Goal: Book appointment/travel/reservation

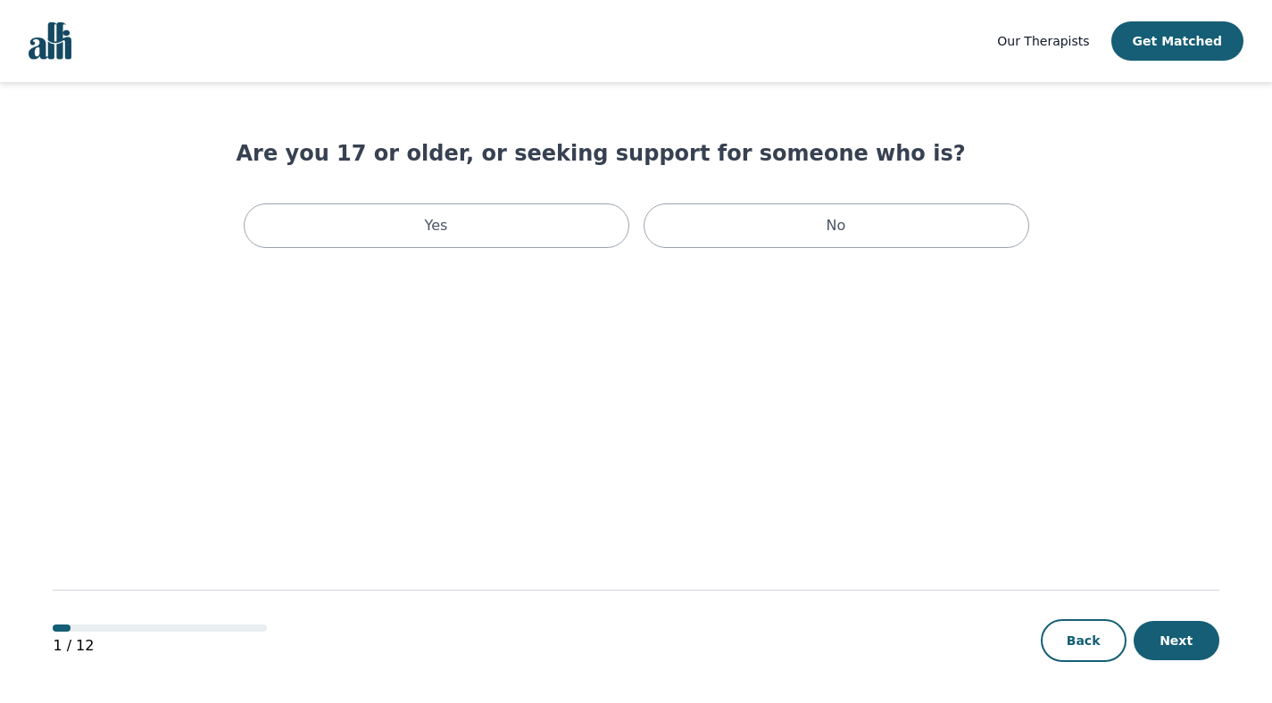
click at [1083, 37] on span "Our Therapists" at bounding box center [1043, 41] width 92 height 14
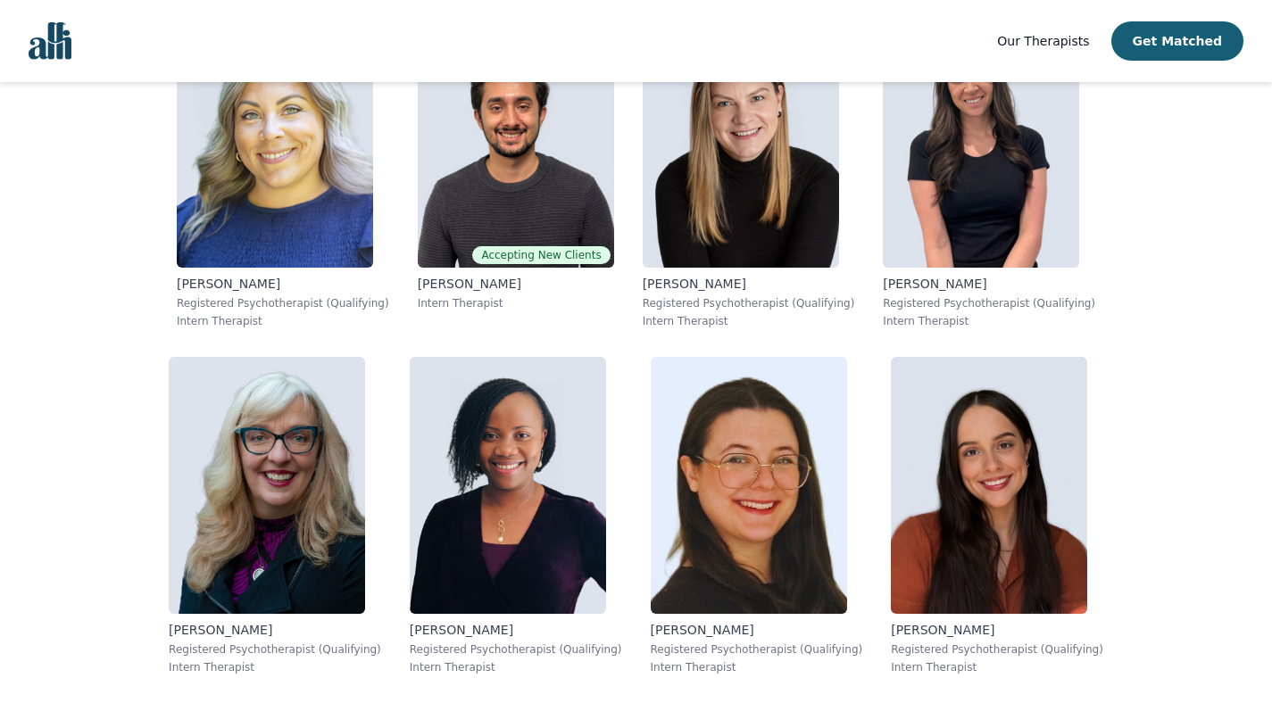
scroll to position [10914, 0]
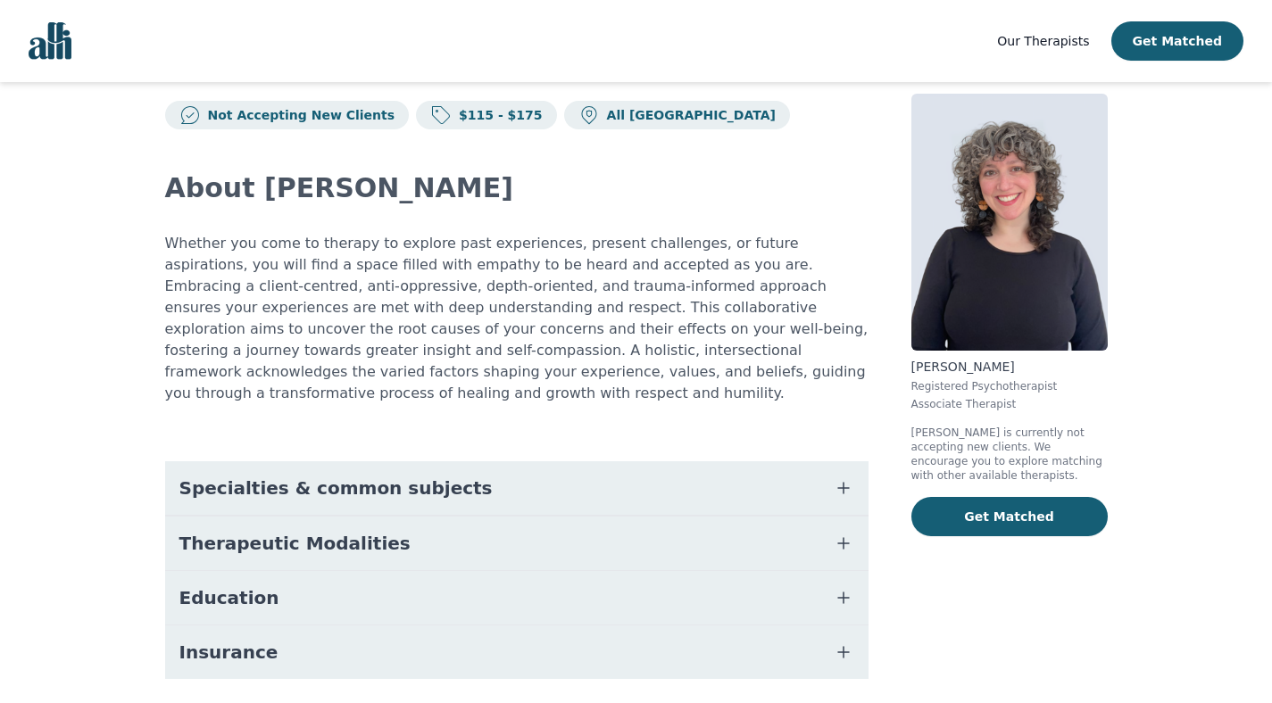
scroll to position [71, 0]
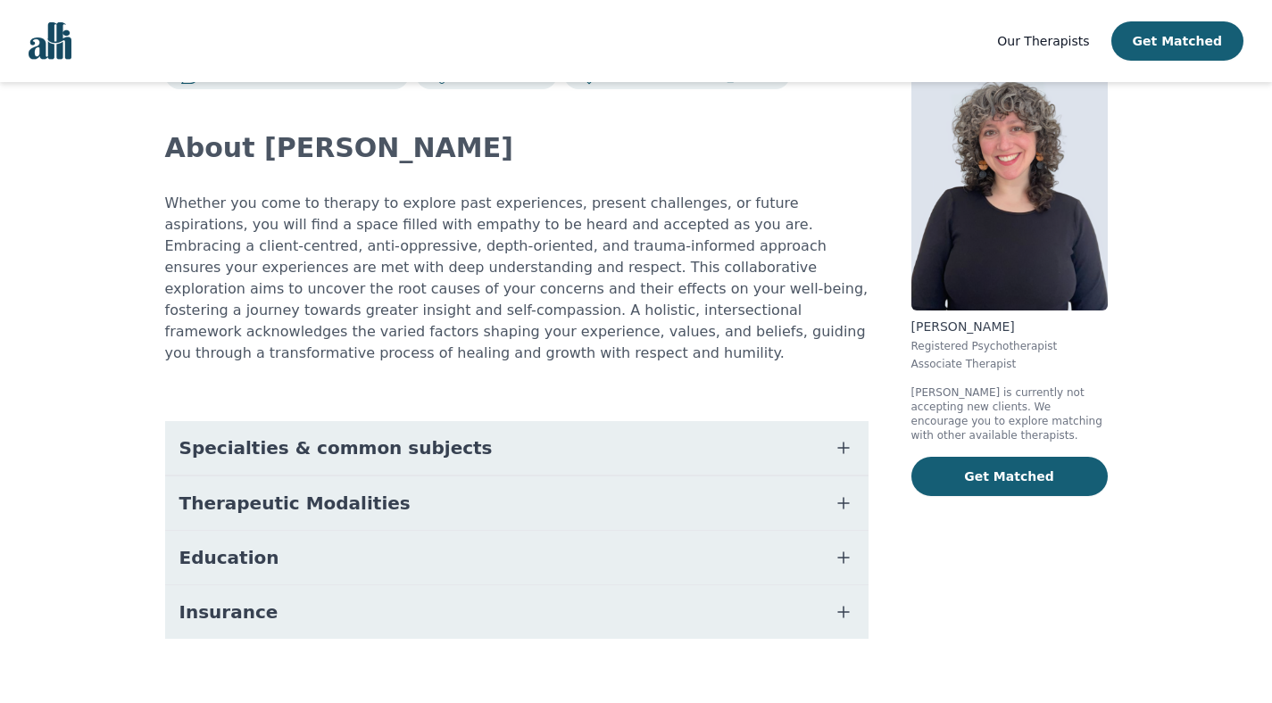
click at [431, 443] on button "Specialties & common subjects" at bounding box center [516, 448] width 703 height 54
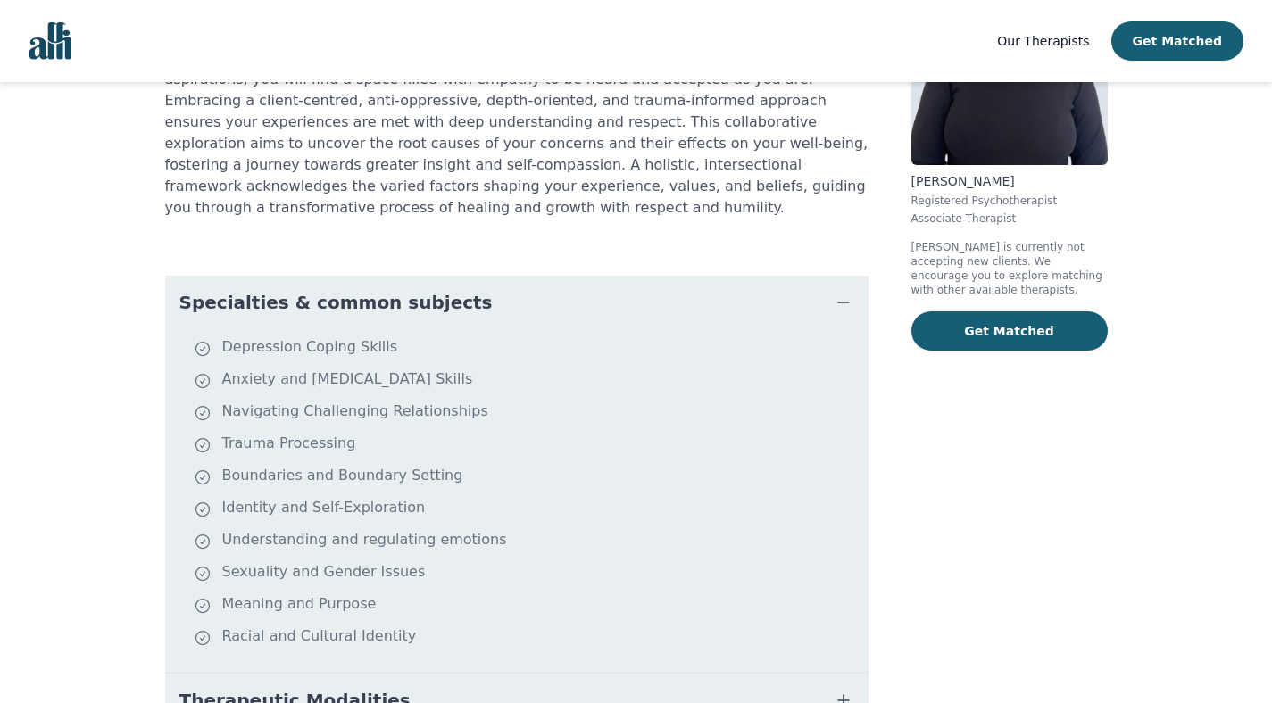
scroll to position [0, 0]
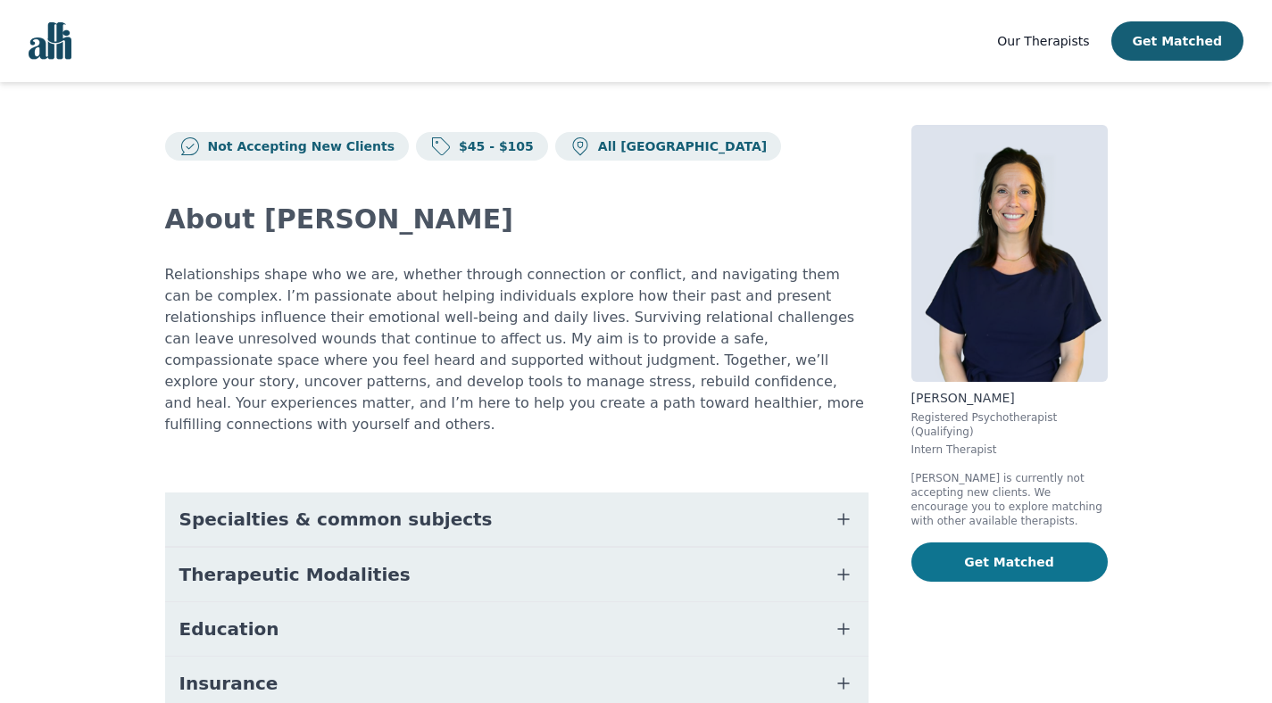
click at [1011, 563] on button "Get Matched" at bounding box center [1009, 562] width 196 height 39
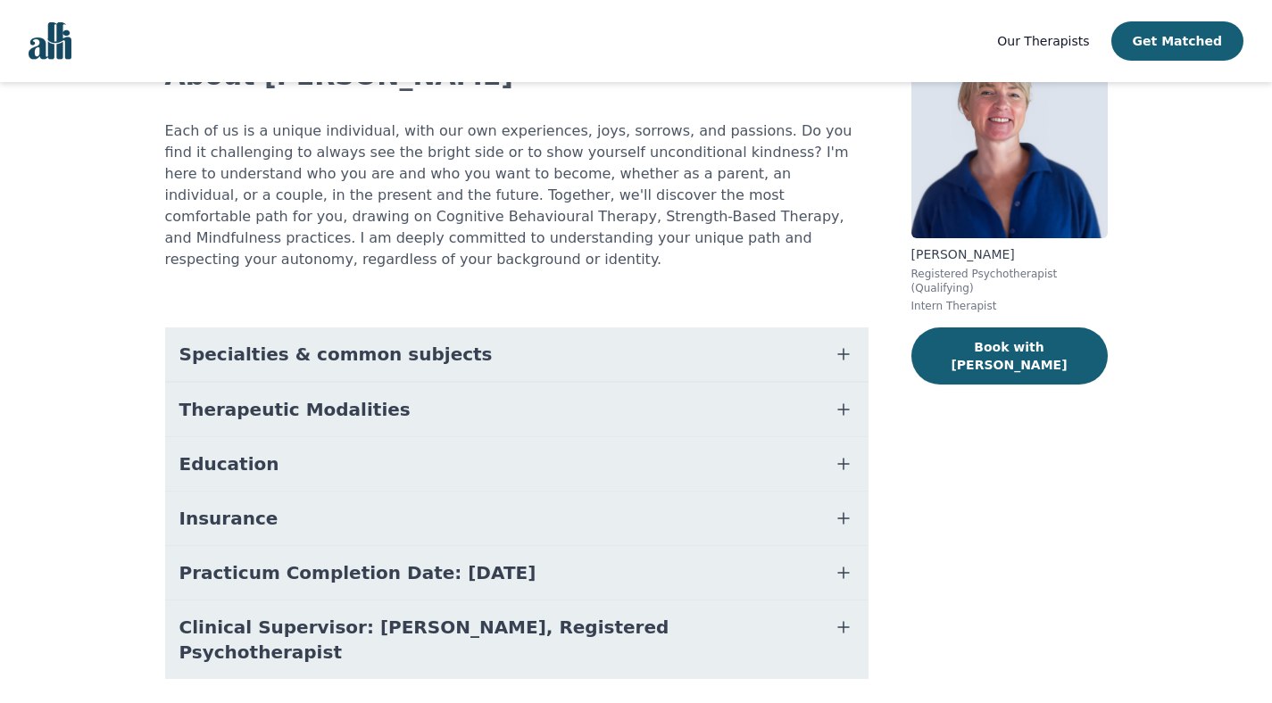
scroll to position [159, 0]
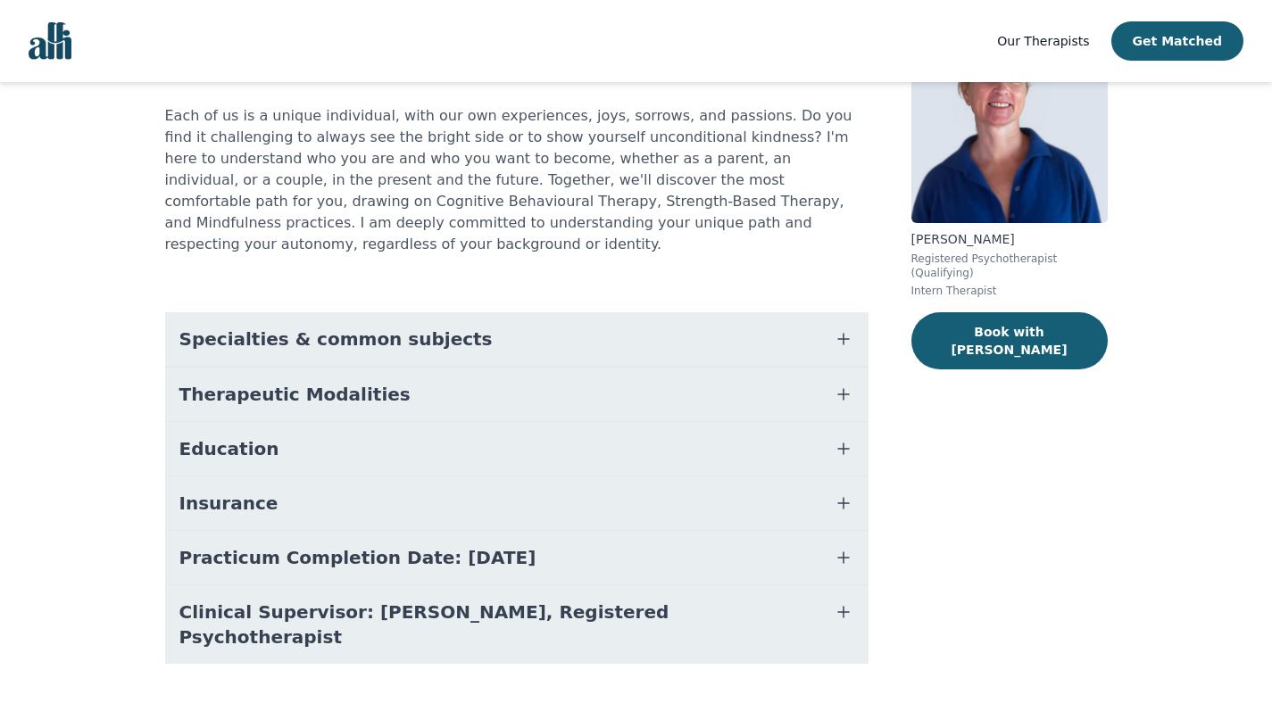
click at [212, 328] on span "Specialties & common subjects" at bounding box center [335, 339] width 313 height 25
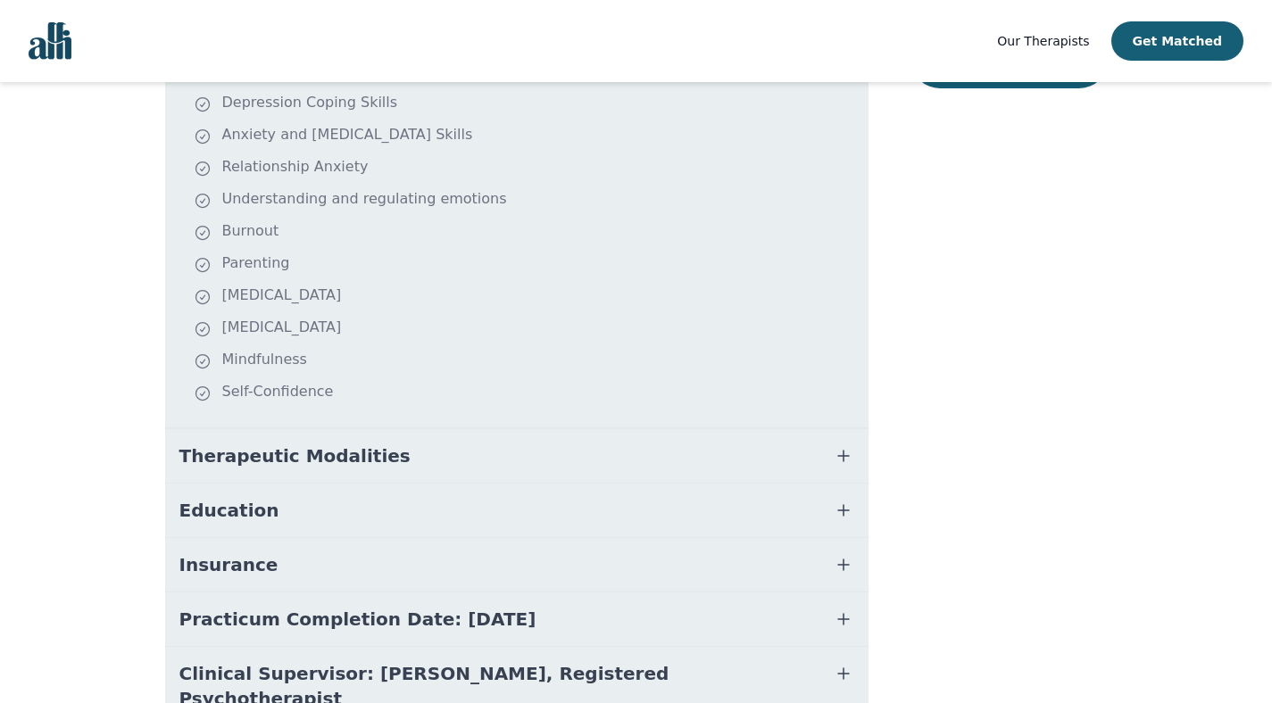
scroll to position [450, 0]
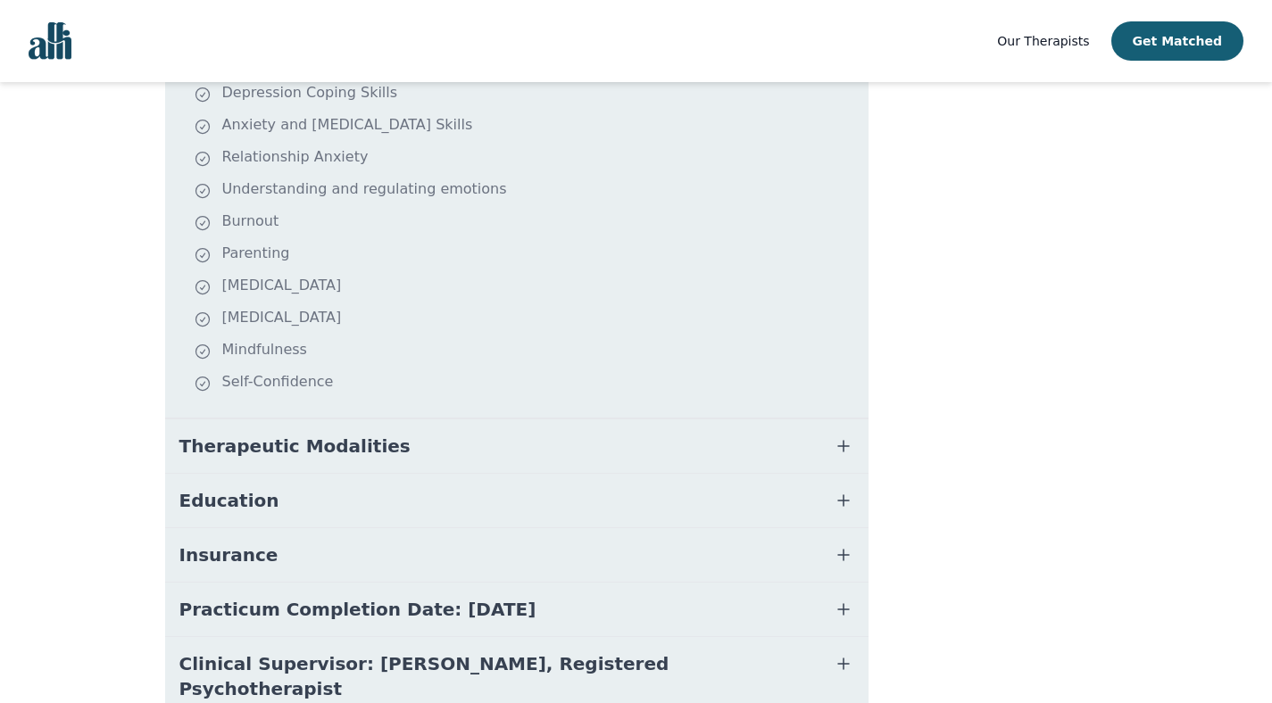
click at [274, 434] on span "Therapeutic Modalities" at bounding box center [294, 446] width 231 height 25
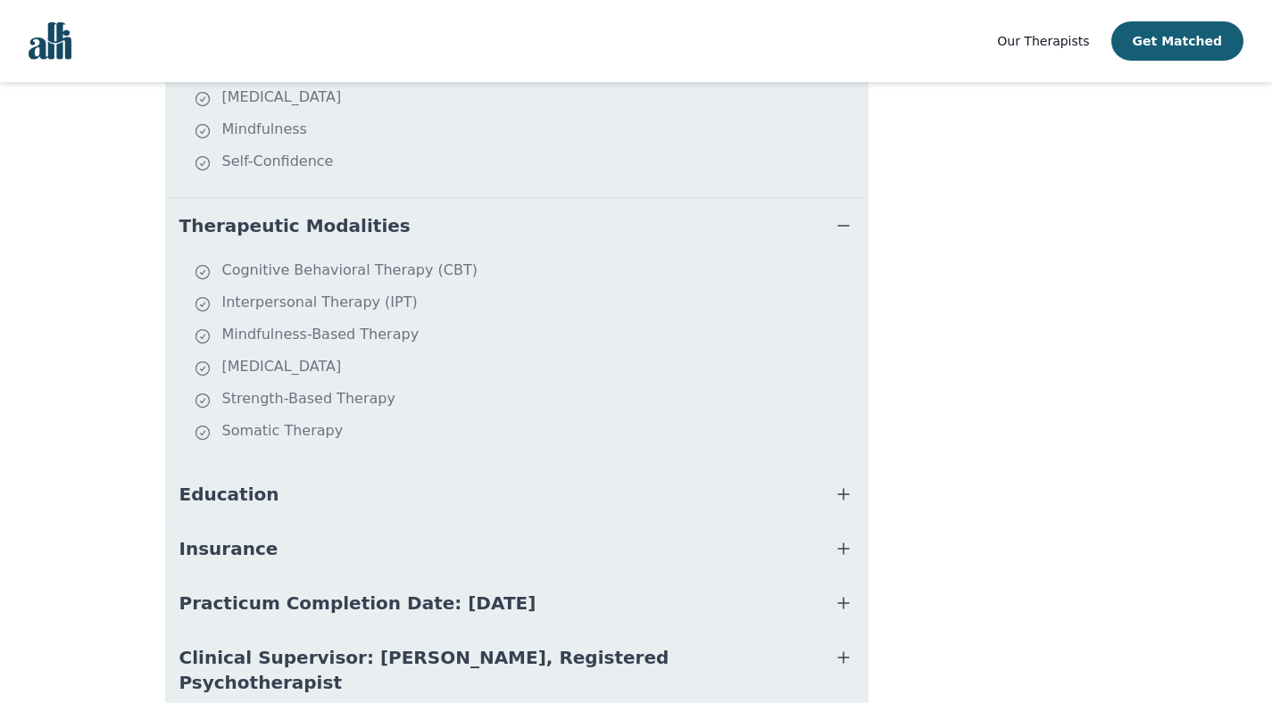
scroll to position [690, 0]
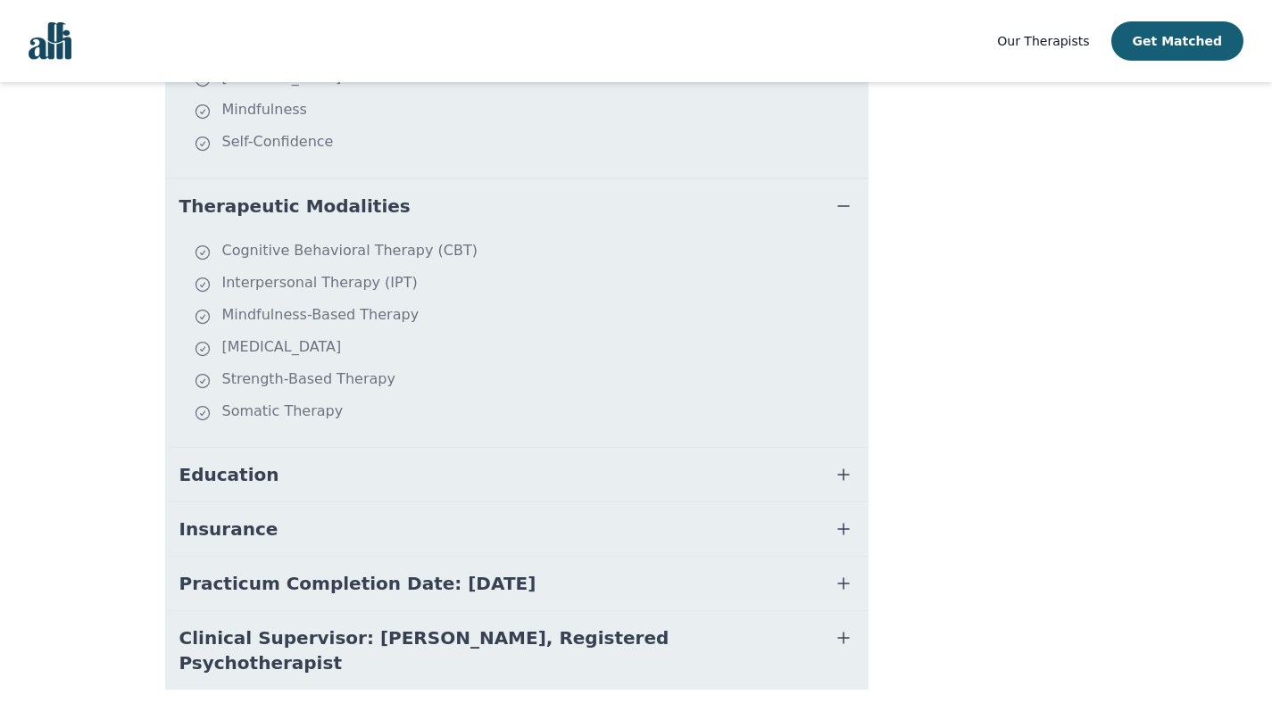
click at [254, 462] on span "Education" at bounding box center [229, 474] width 100 height 25
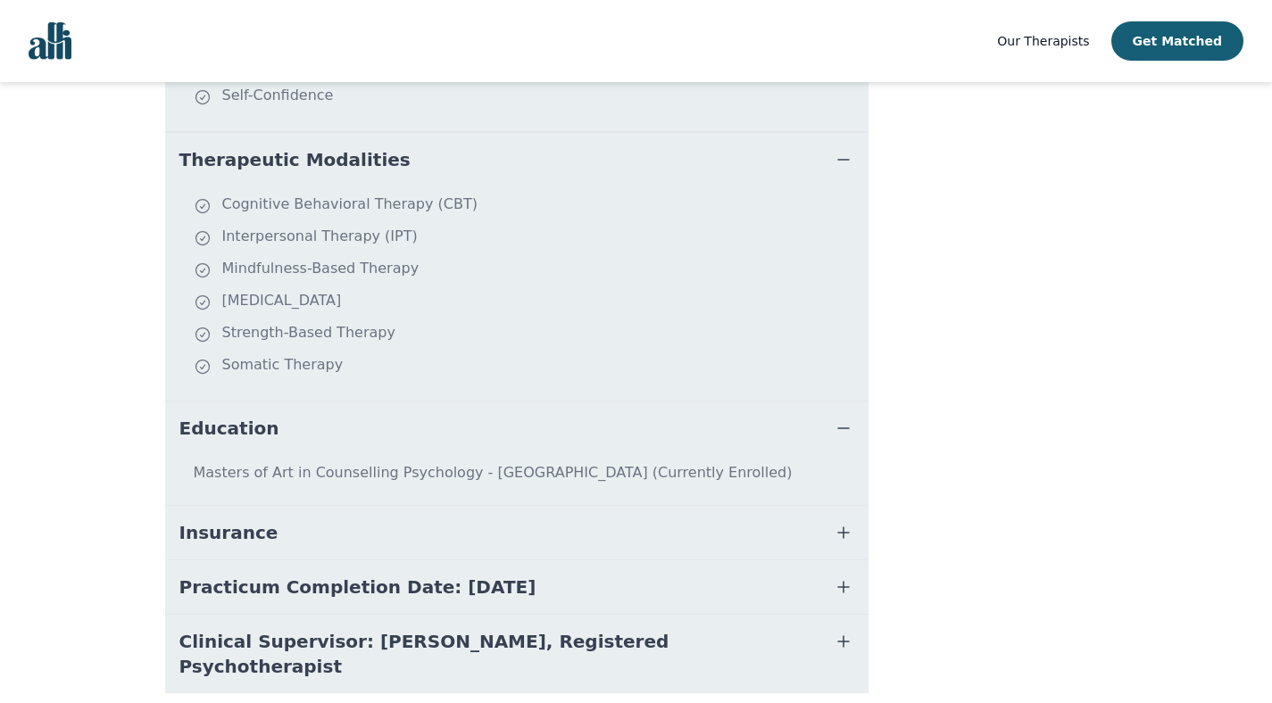
scroll to position [766, 0]
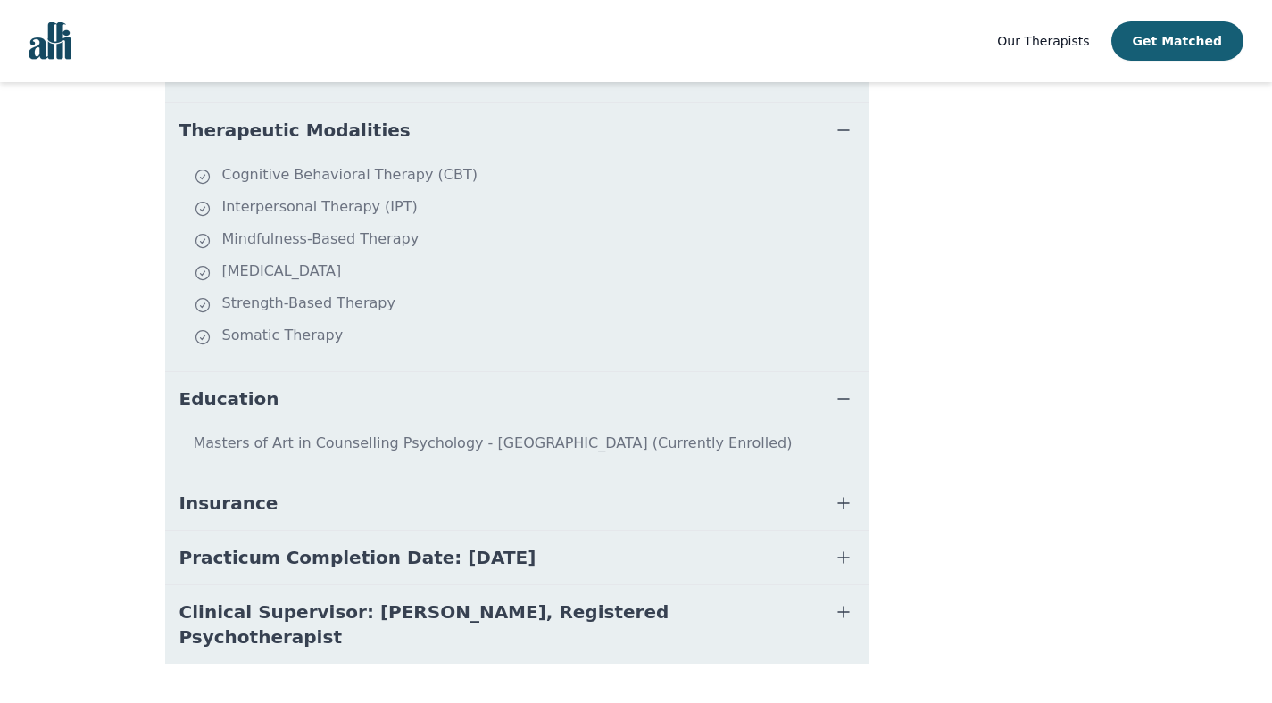
click at [249, 491] on span "Insurance" at bounding box center [228, 503] width 99 height 25
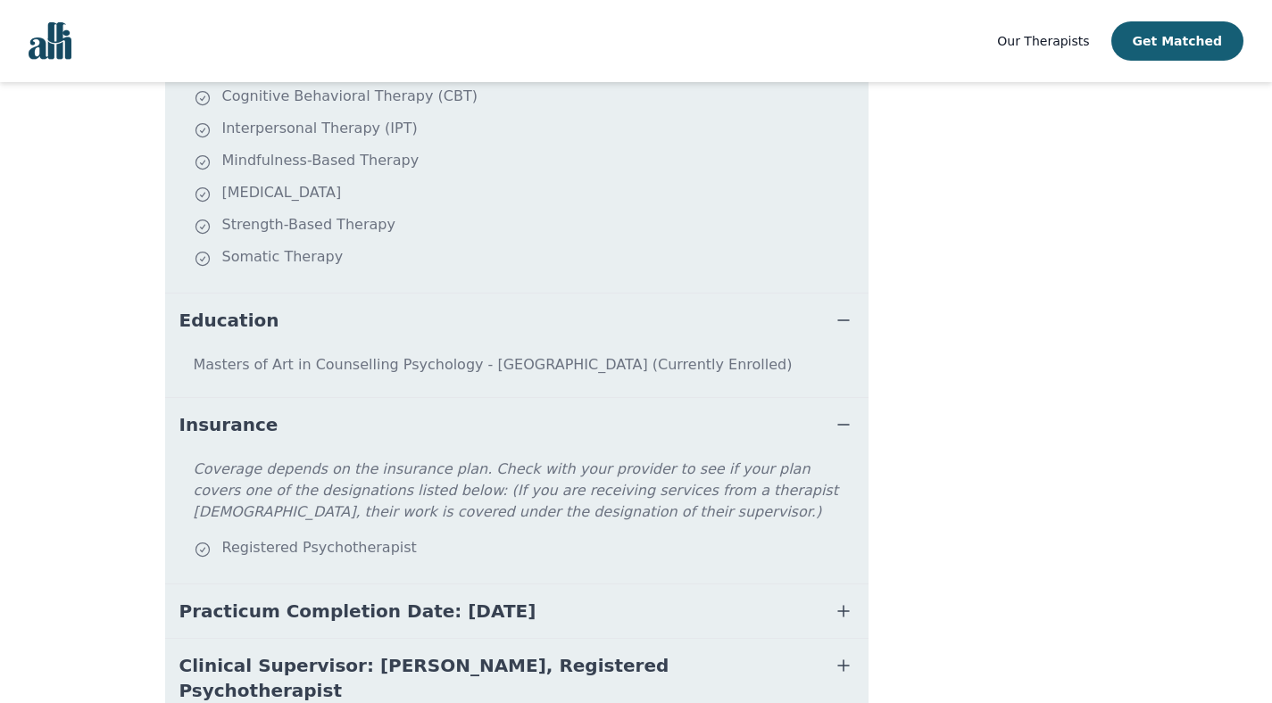
scroll to position [898, 0]
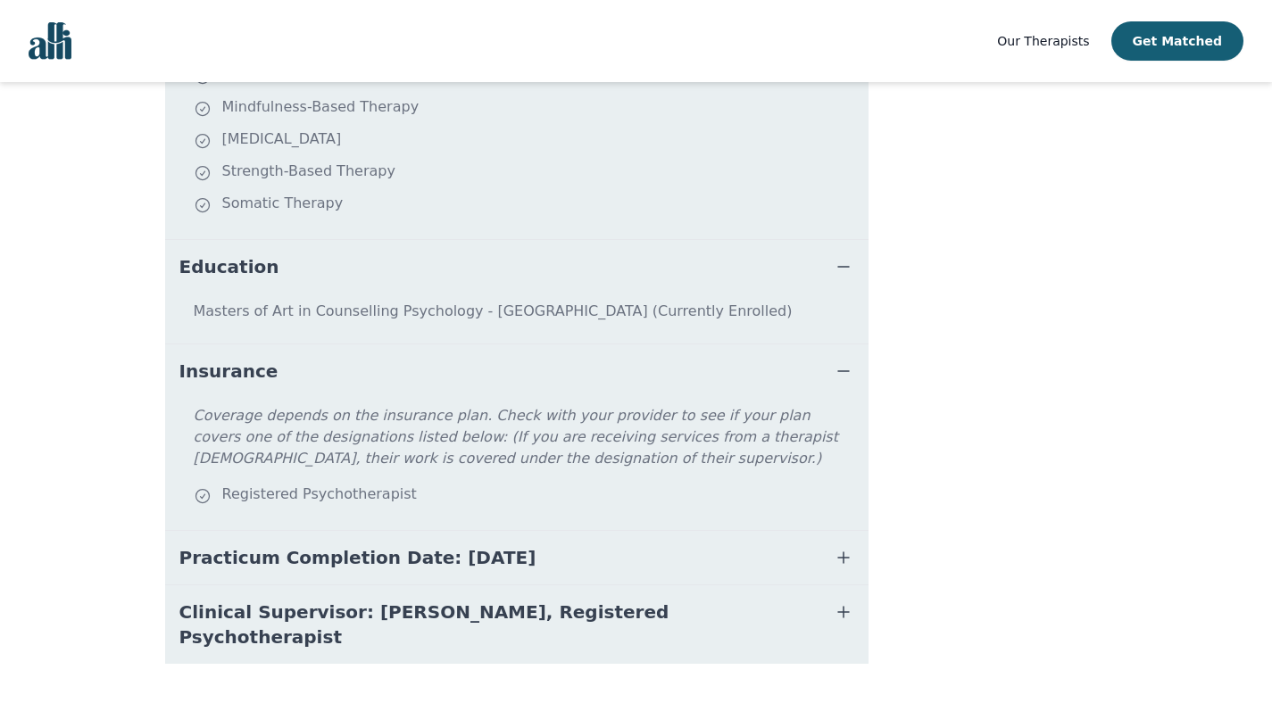
click at [261, 545] on span "Practicum Completion Date: 2025-12-19" at bounding box center [357, 557] width 357 height 25
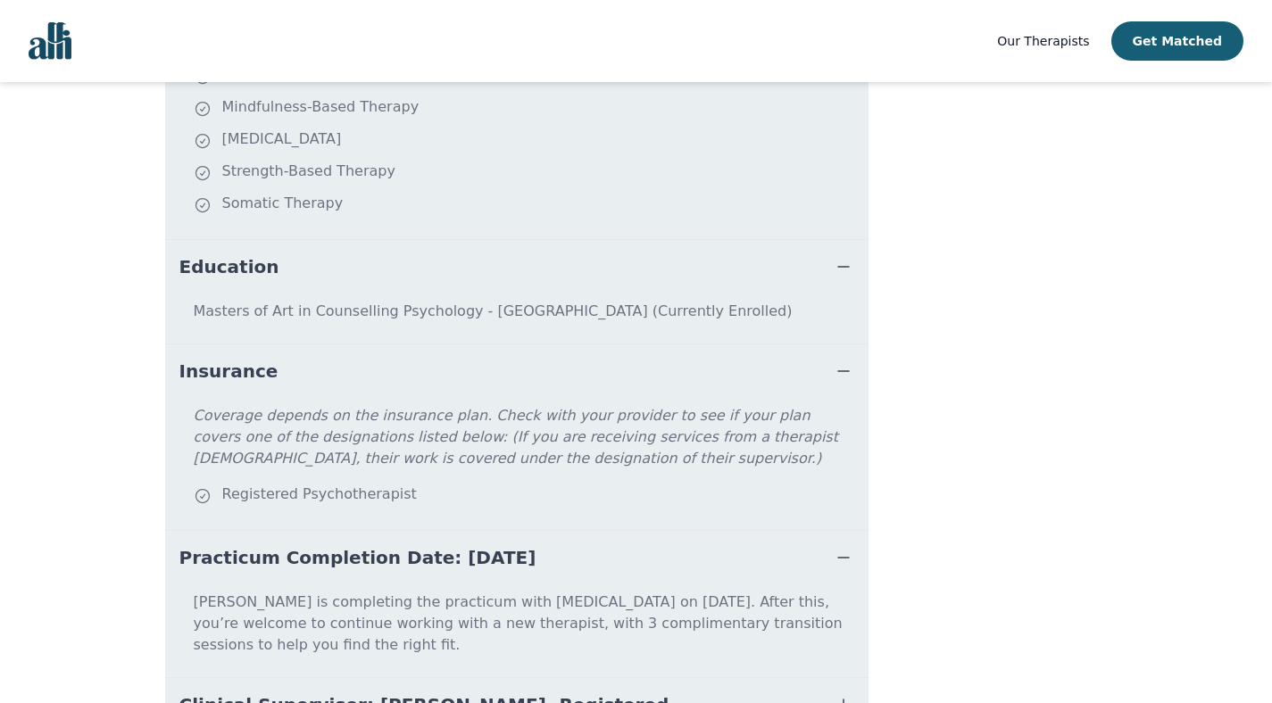
scroll to position [969, 0]
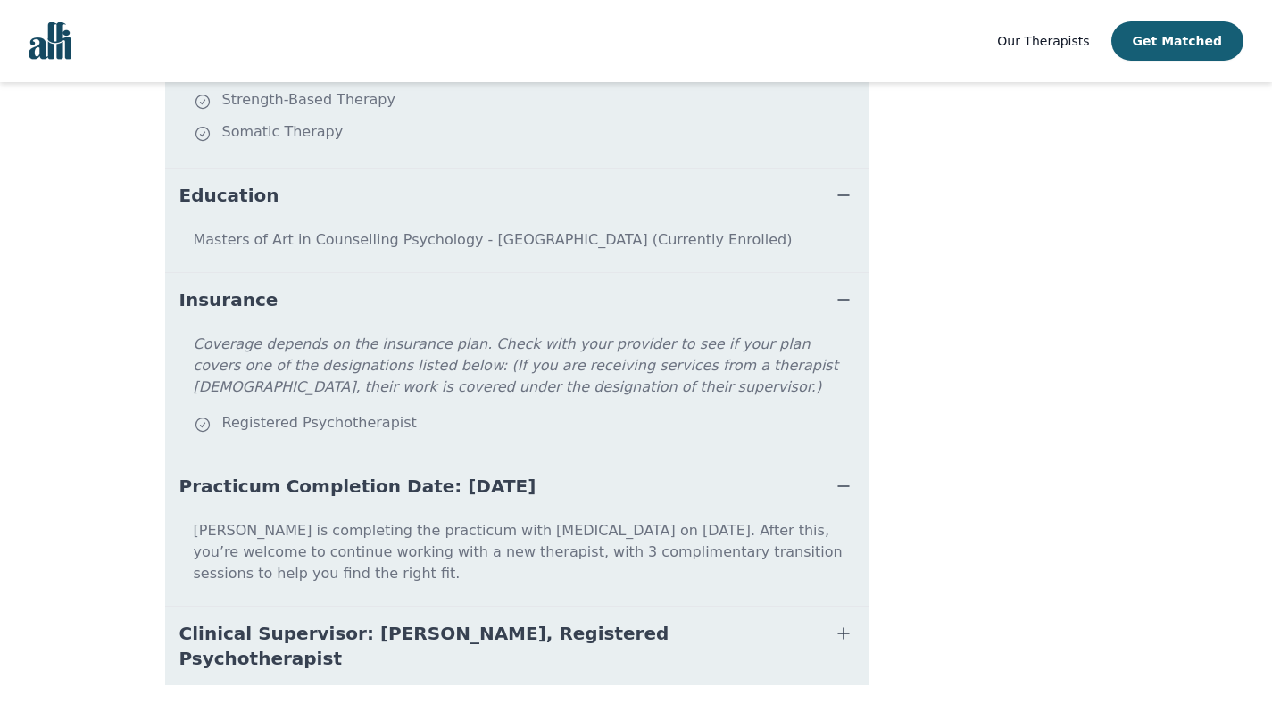
click at [723, 607] on button "Clinical Supervisor: Jennifer Ackford, Registered Psychotherapist" at bounding box center [516, 646] width 703 height 79
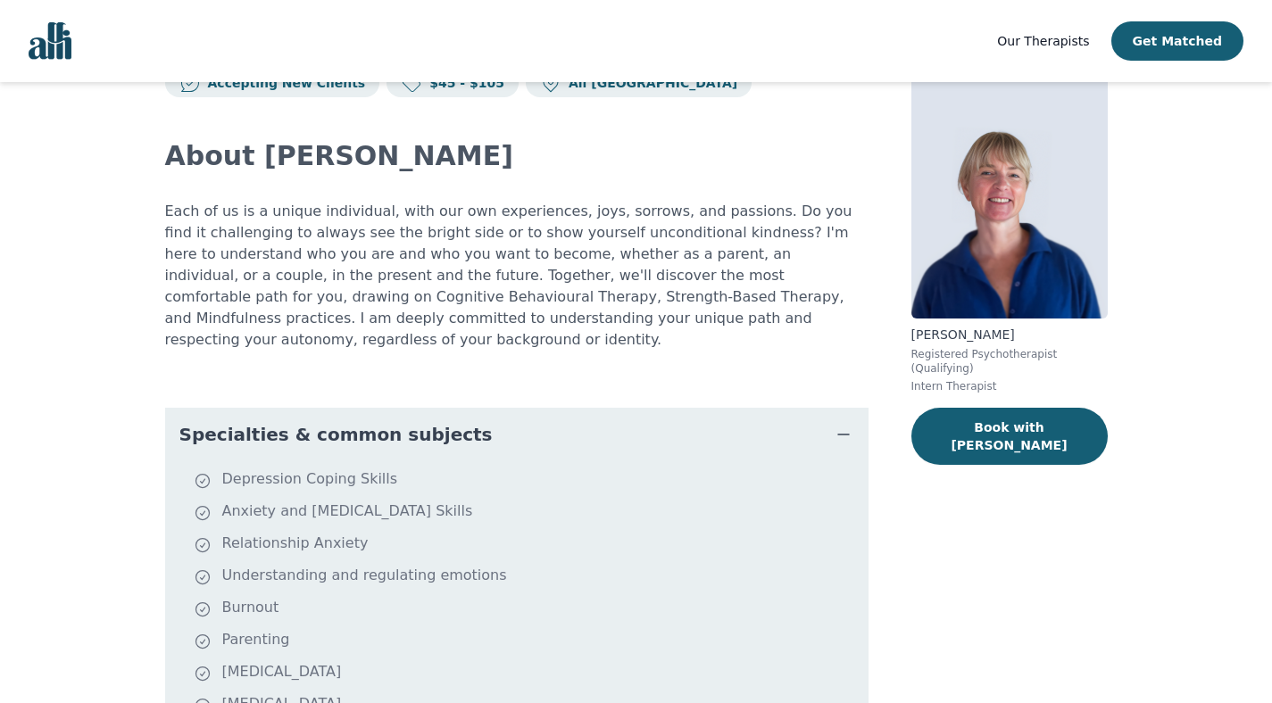
scroll to position [0, 0]
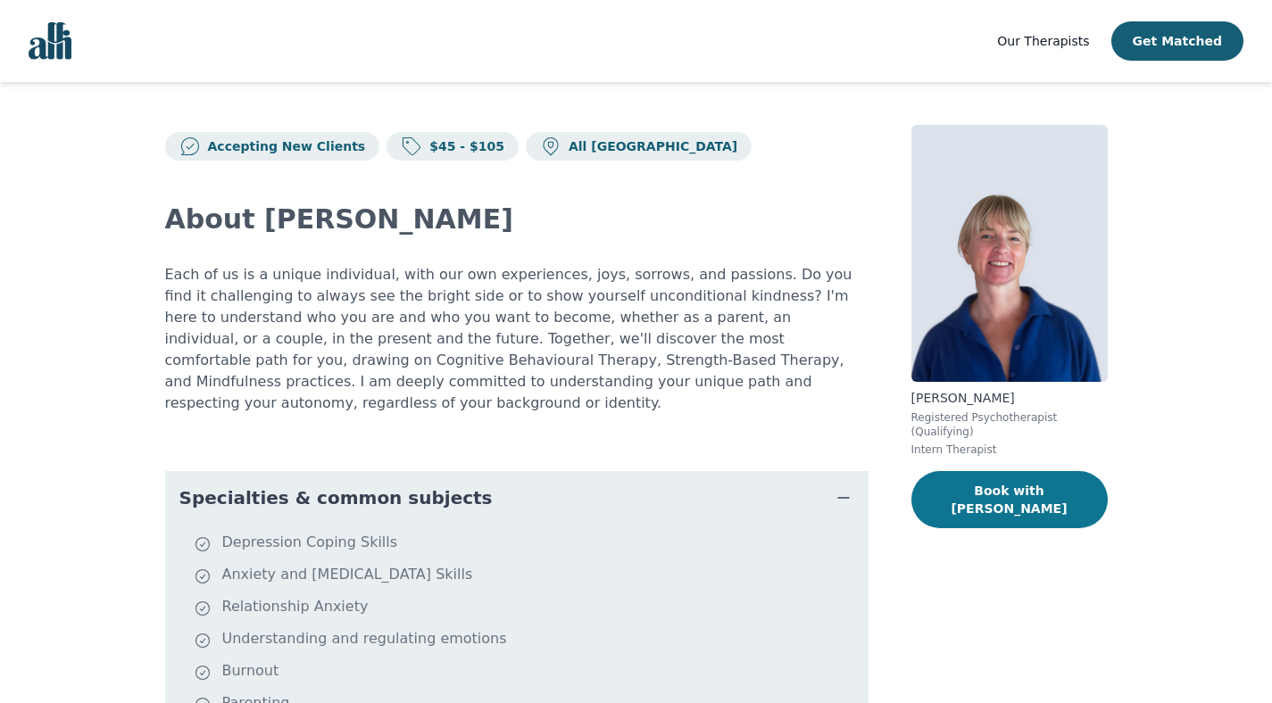
click at [983, 489] on button "Book with Heather" at bounding box center [1009, 499] width 196 height 57
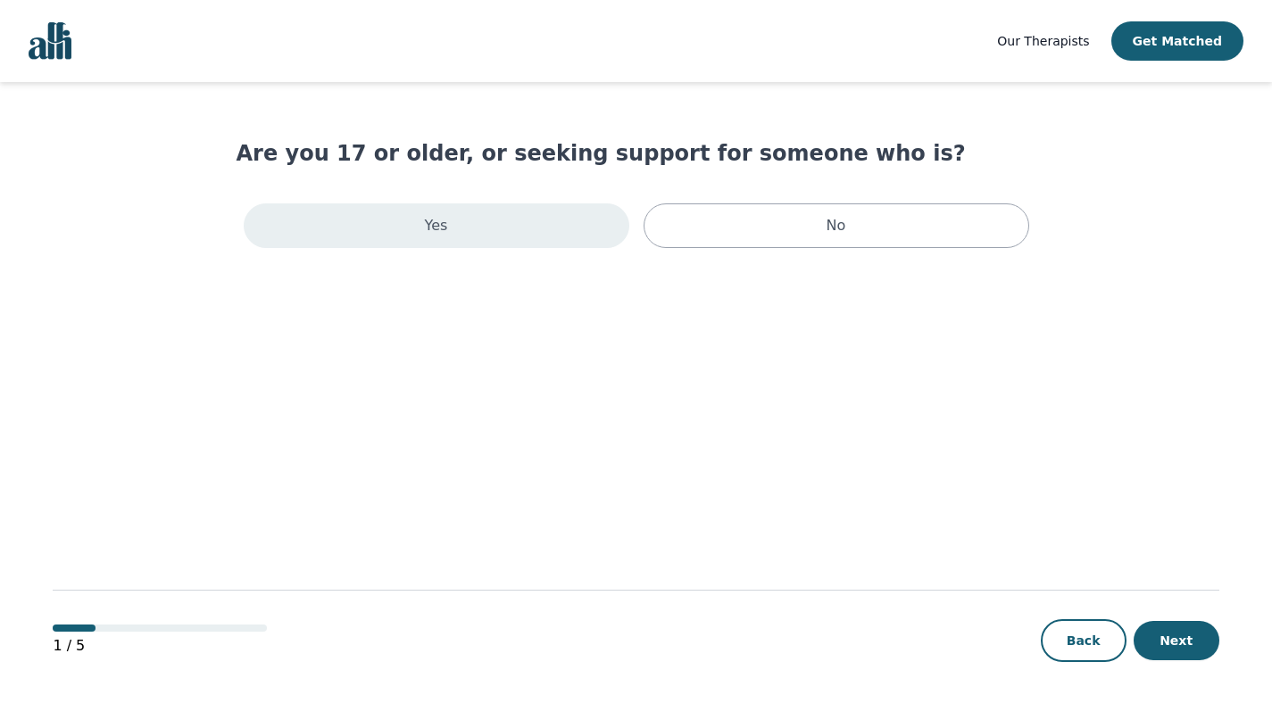
click at [528, 227] on div "Yes" at bounding box center [437, 226] width 386 height 45
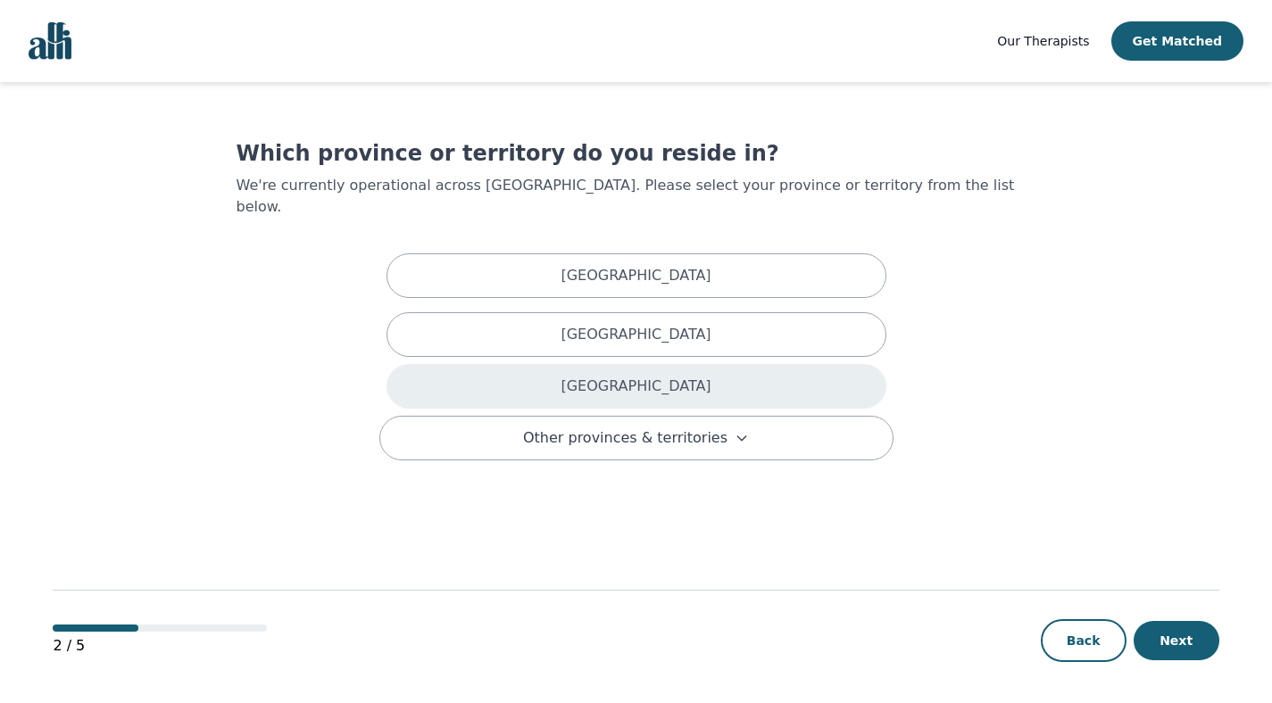
click at [528, 364] on div "Ontario" at bounding box center [637, 386] width 500 height 45
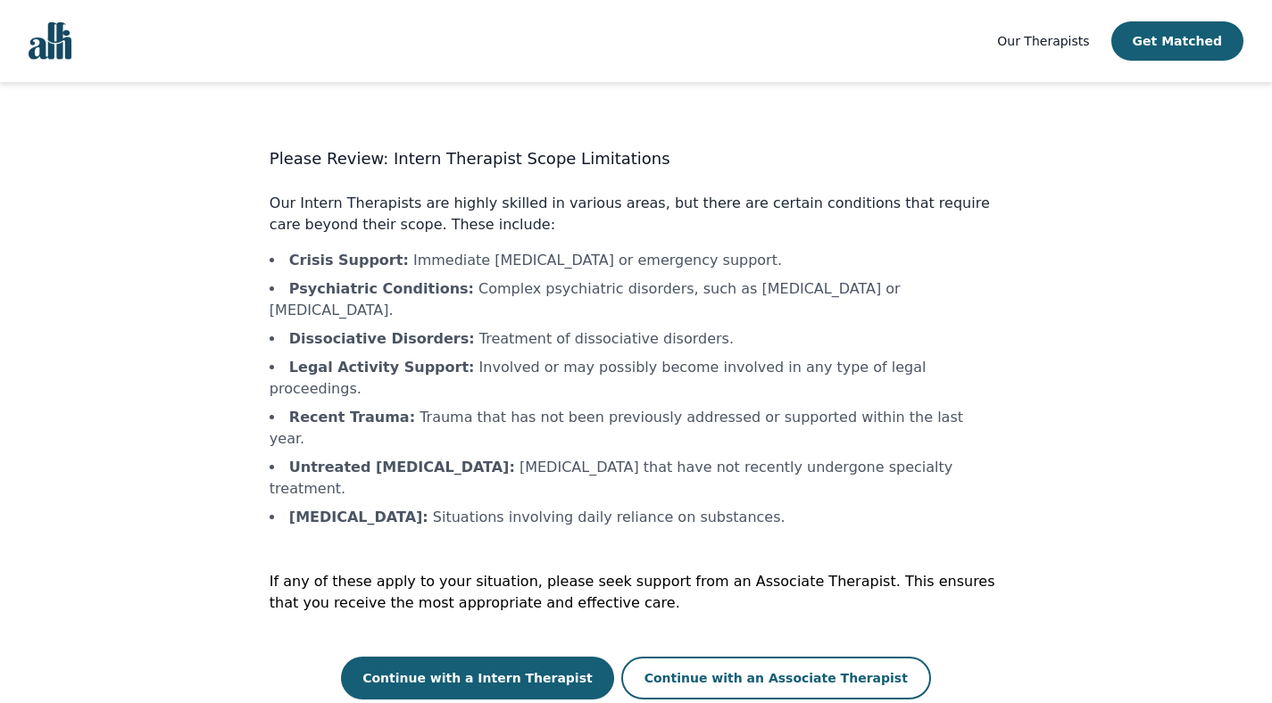
scroll to position [2, 0]
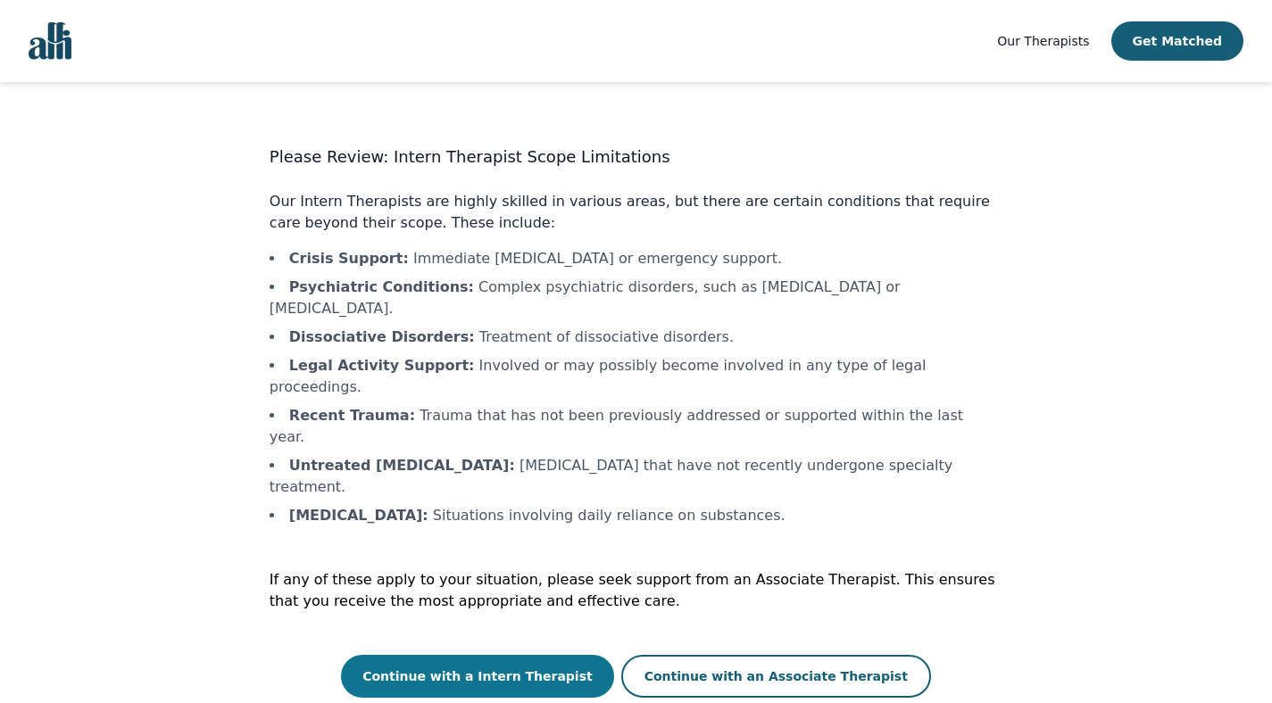
click at [503, 655] on button "Continue with a Intern Therapist" at bounding box center [477, 676] width 273 height 43
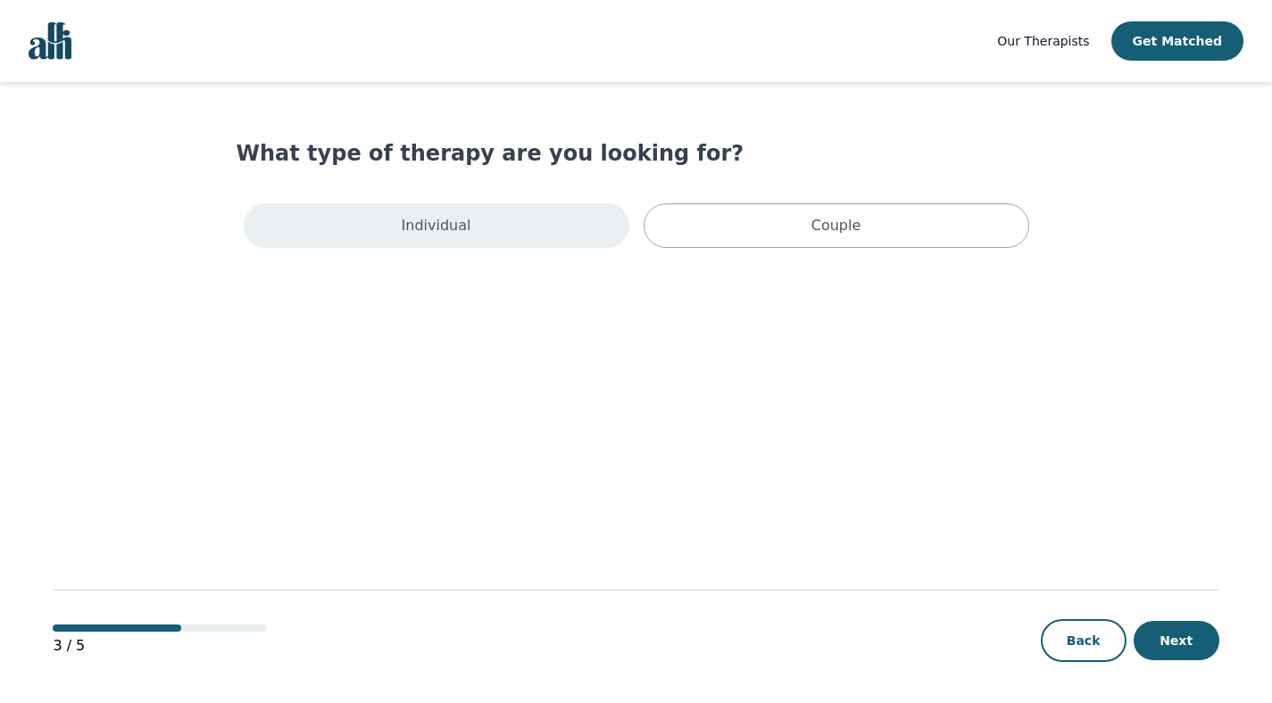
click at [568, 229] on div "Individual" at bounding box center [437, 226] width 386 height 45
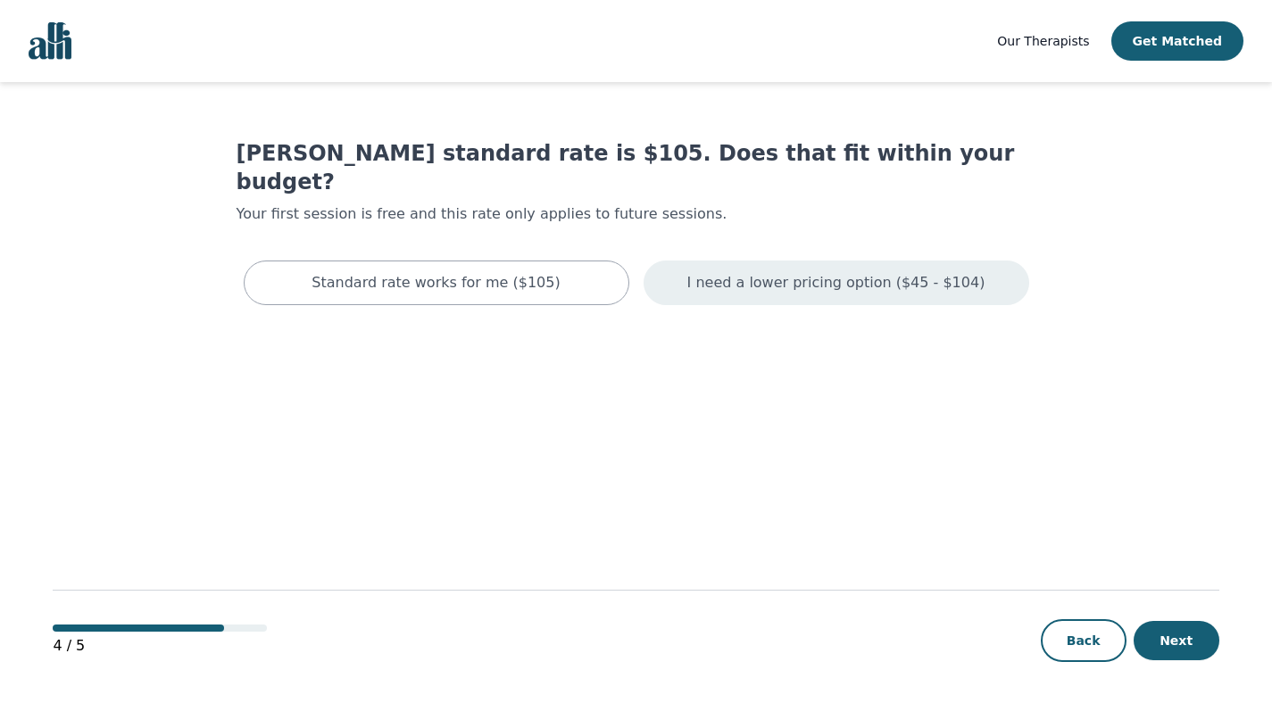
click at [714, 272] on p "I need a lower pricing option ($45 - $104)" at bounding box center [836, 282] width 298 height 21
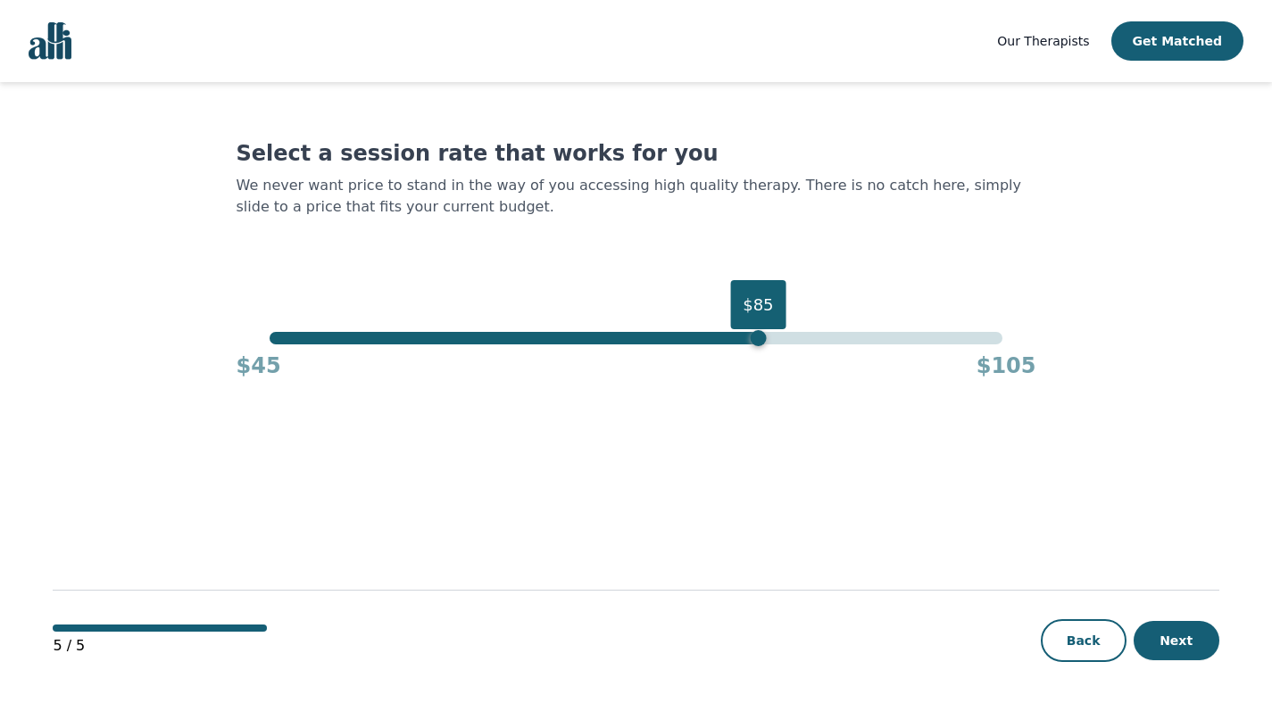
drag, startPoint x: 1002, startPoint y: 340, endPoint x: 753, endPoint y: 336, distance: 248.2
click at [753, 336] on div "$85" at bounding box center [758, 338] width 16 height 16
click at [1160, 630] on button "Next" at bounding box center [1177, 640] width 86 height 39
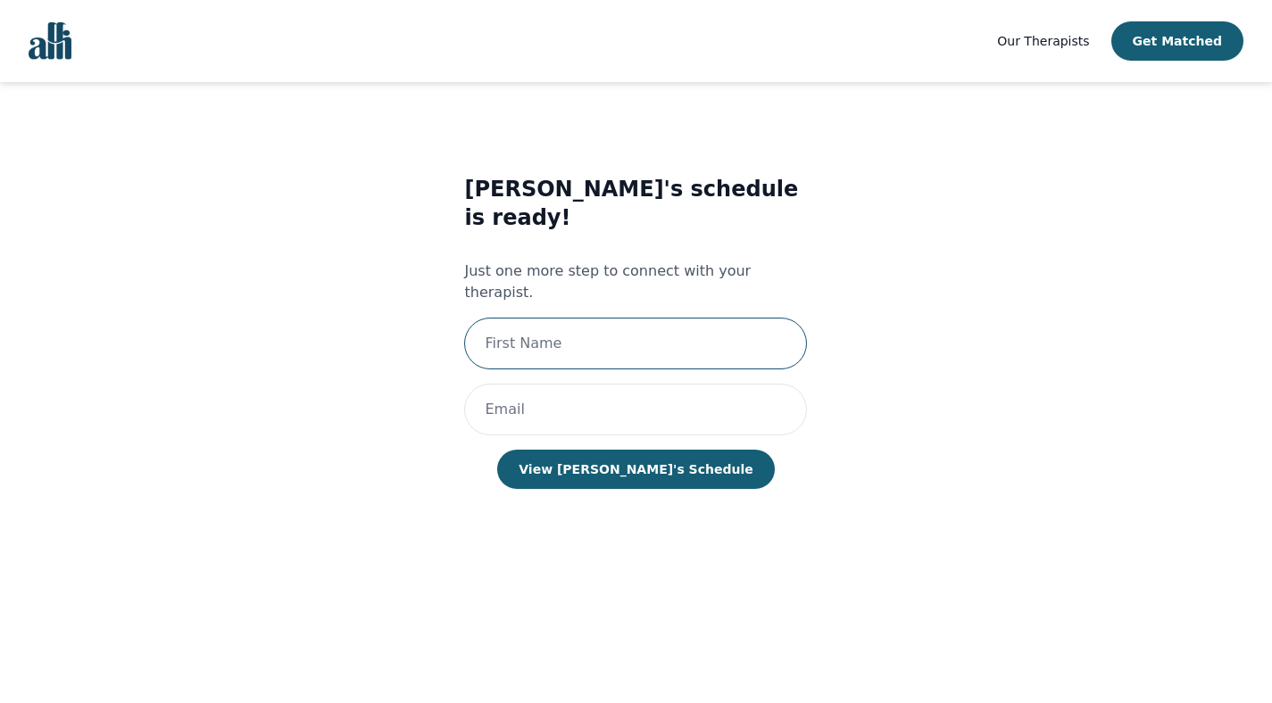
click at [687, 318] on input "text" at bounding box center [635, 344] width 343 height 52
type input "Alexandra"
click at [640, 384] on input "email" at bounding box center [635, 410] width 343 height 52
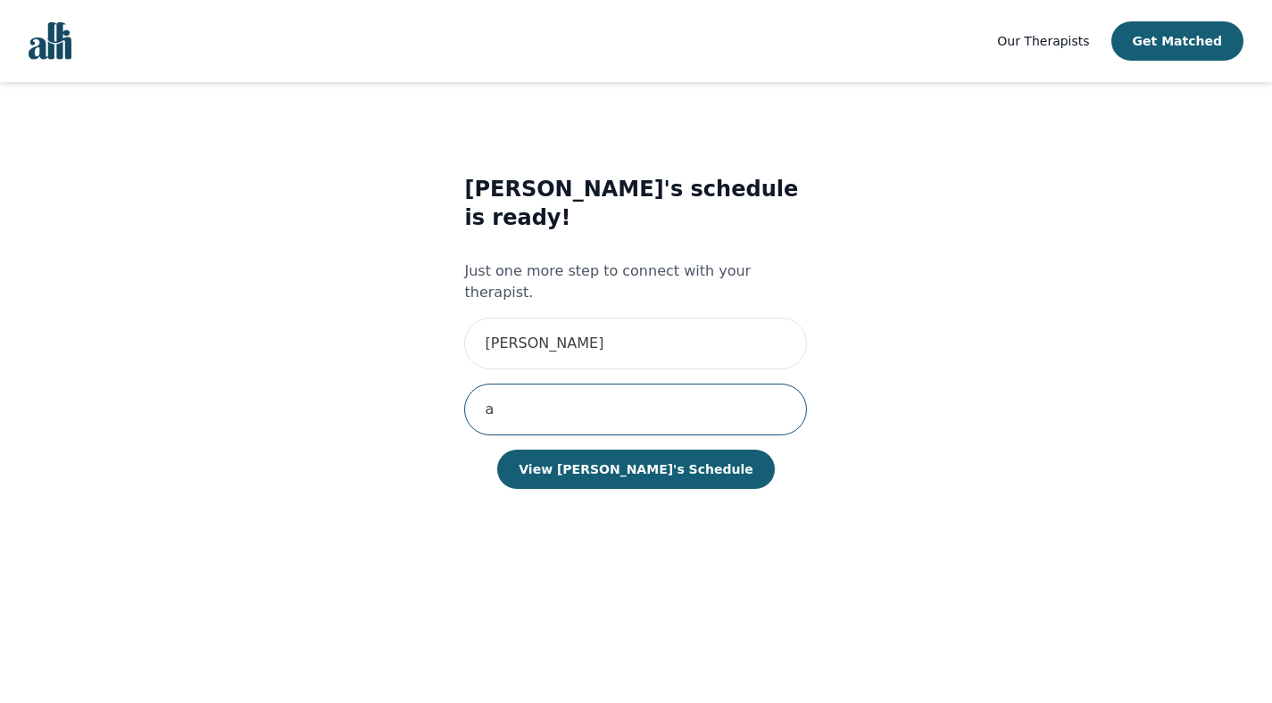
type input "aelizabethd25@gmail.com"
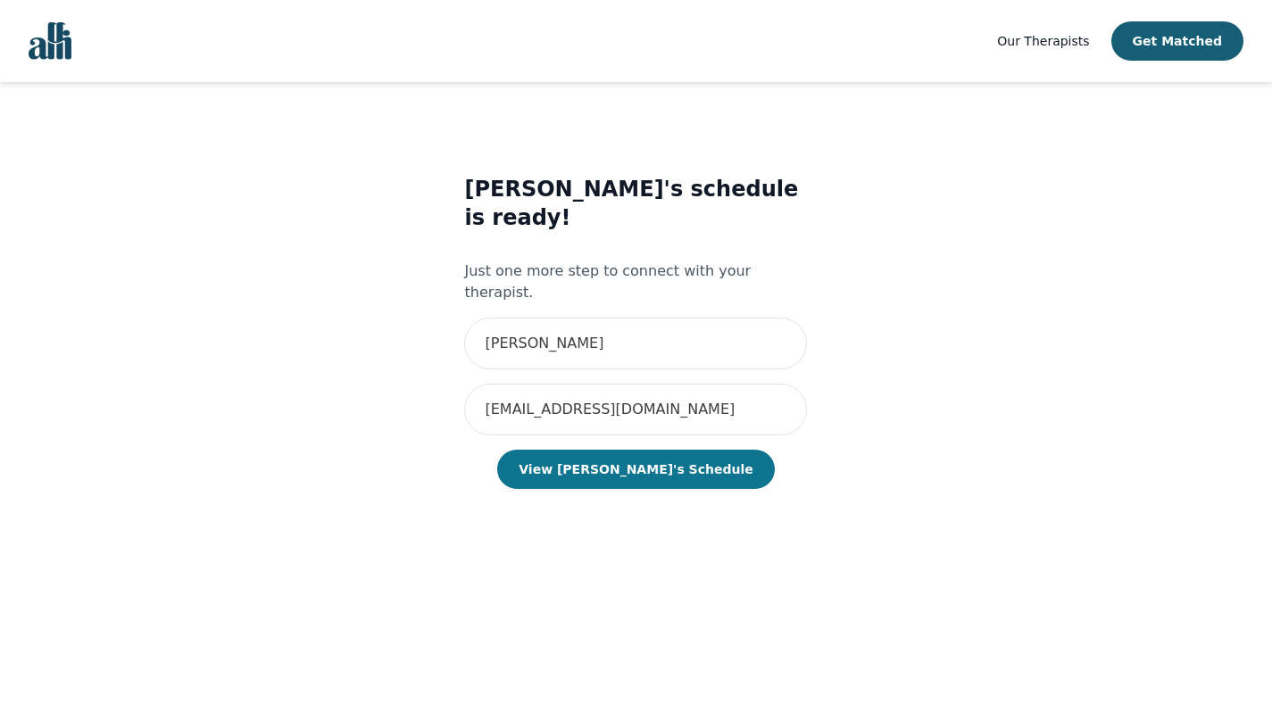
click at [614, 450] on button "View Heather's Schedule" at bounding box center [635, 469] width 277 height 39
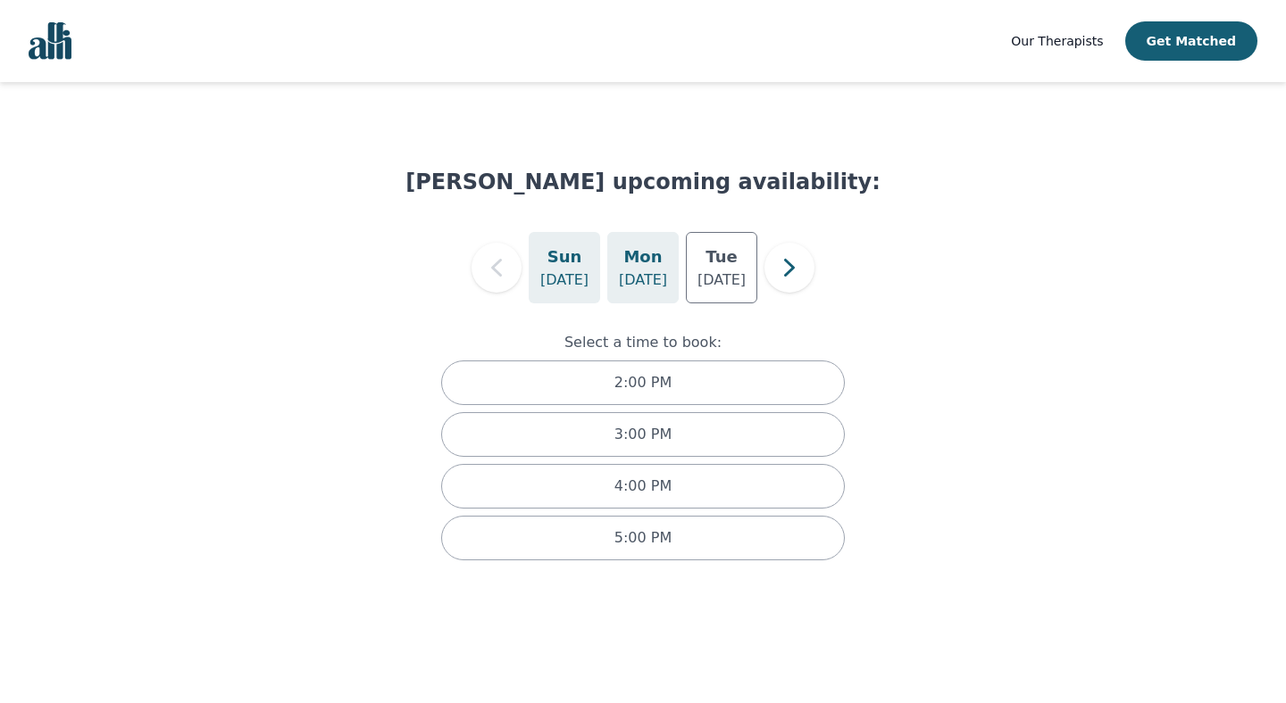
click at [642, 280] on p "Aug 25" at bounding box center [643, 280] width 48 height 21
click at [609, 274] on div "Mon Aug 25" at bounding box center [642, 267] width 71 height 71
click at [741, 256] on div "Tue Aug 26" at bounding box center [721, 267] width 71 height 71
click at [627, 267] on h5 "Mon" at bounding box center [642, 257] width 38 height 25
click at [579, 270] on p "Aug 24" at bounding box center [564, 280] width 48 height 21
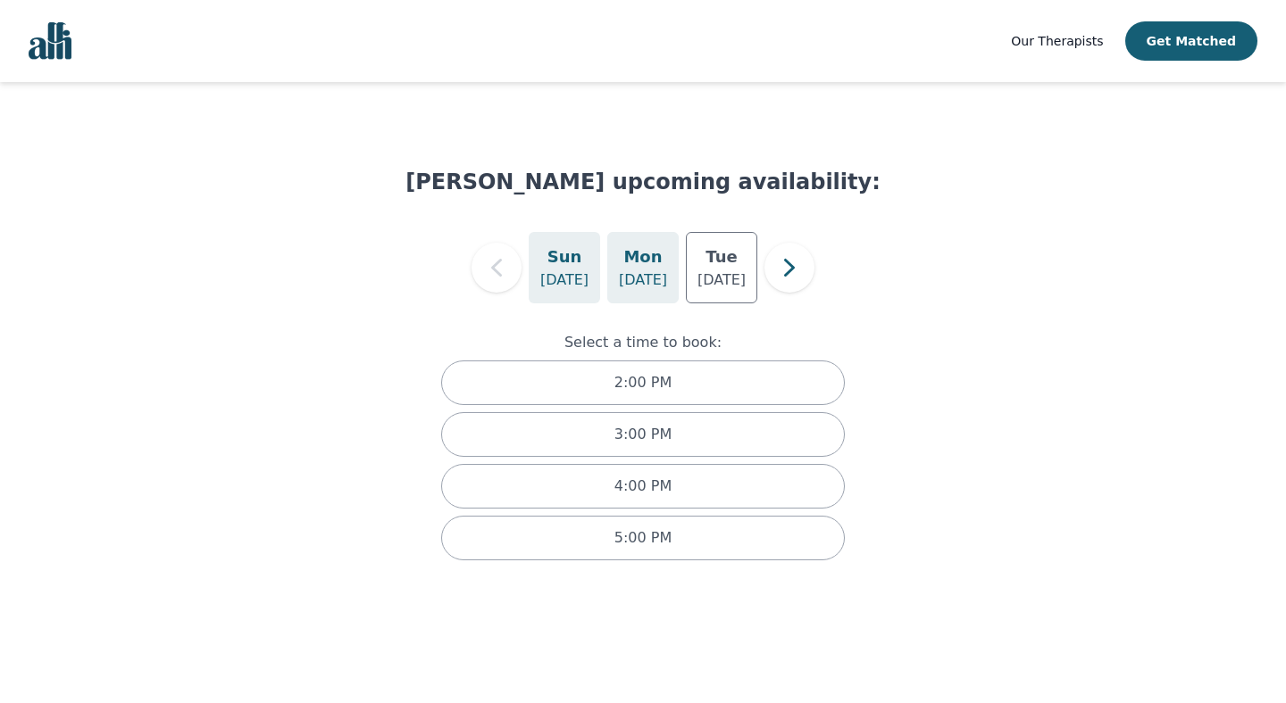
click at [621, 271] on p "Aug 25" at bounding box center [643, 280] width 48 height 21
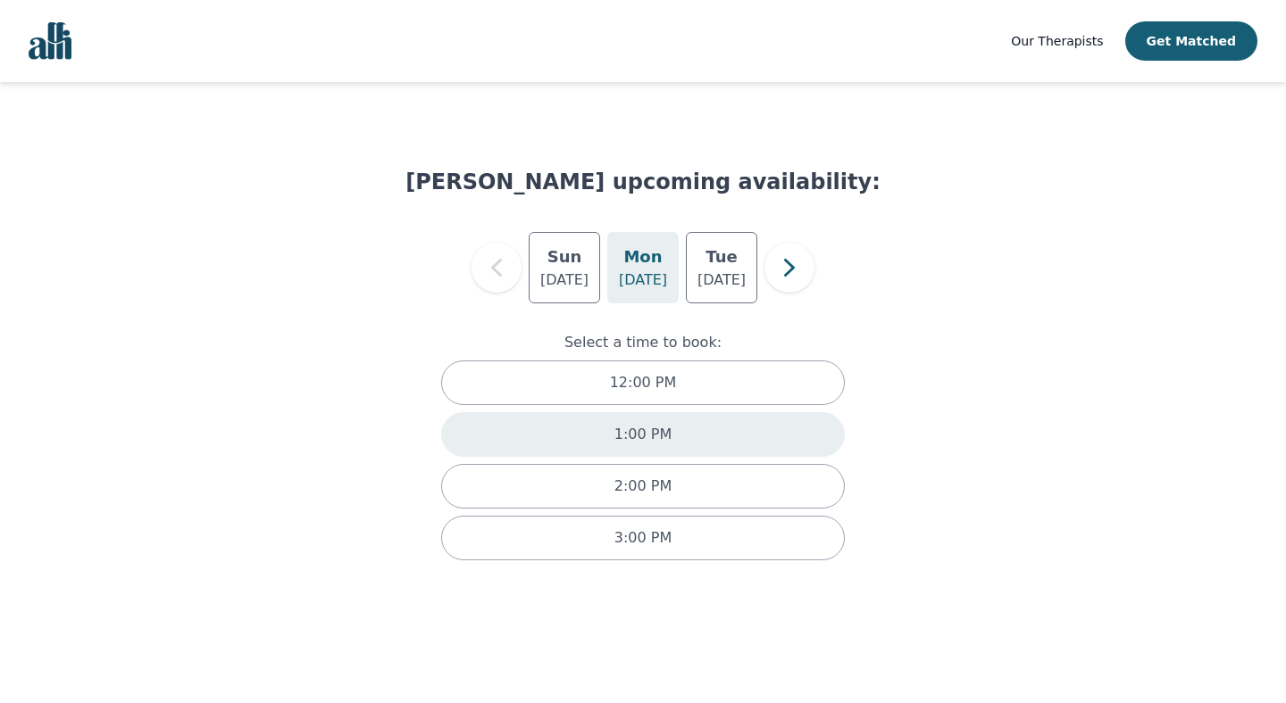
click at [642, 455] on div "1:00 PM" at bounding box center [643, 434] width 404 height 45
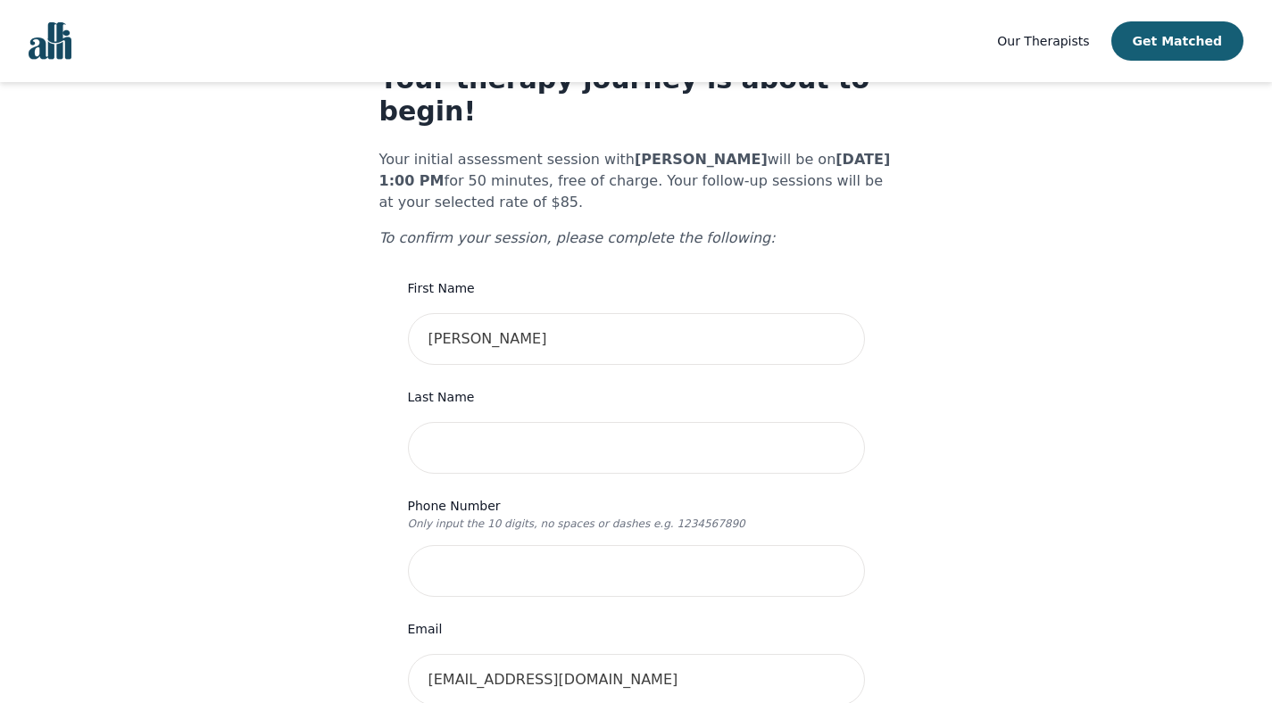
scroll to position [79, 0]
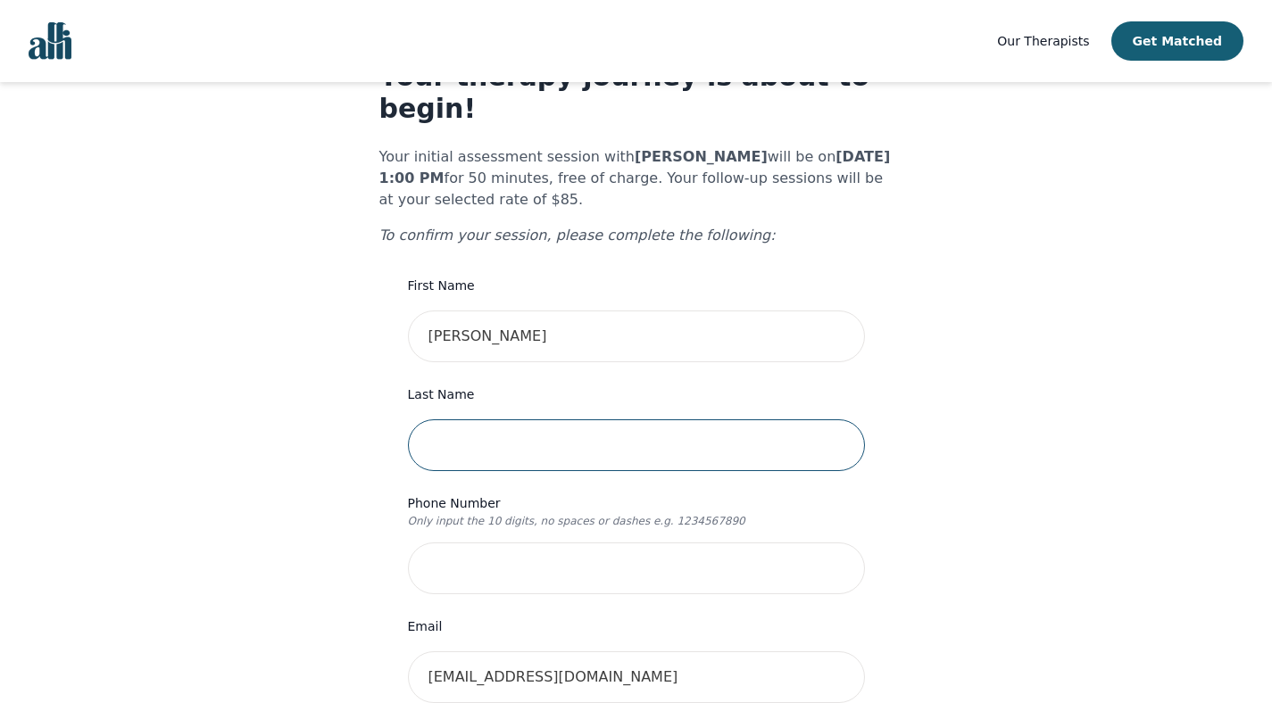
click at [739, 420] on input "text" at bounding box center [636, 446] width 457 height 52
type input "Djorjevic"
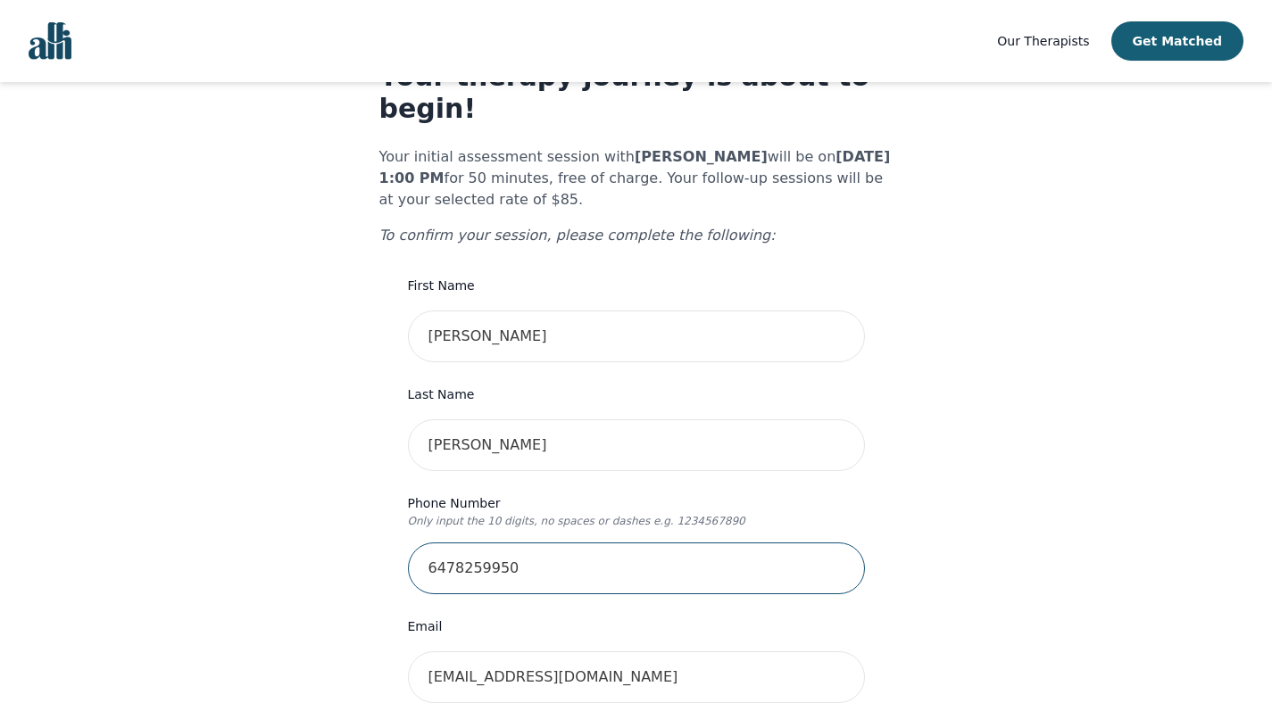
type input "6478259950"
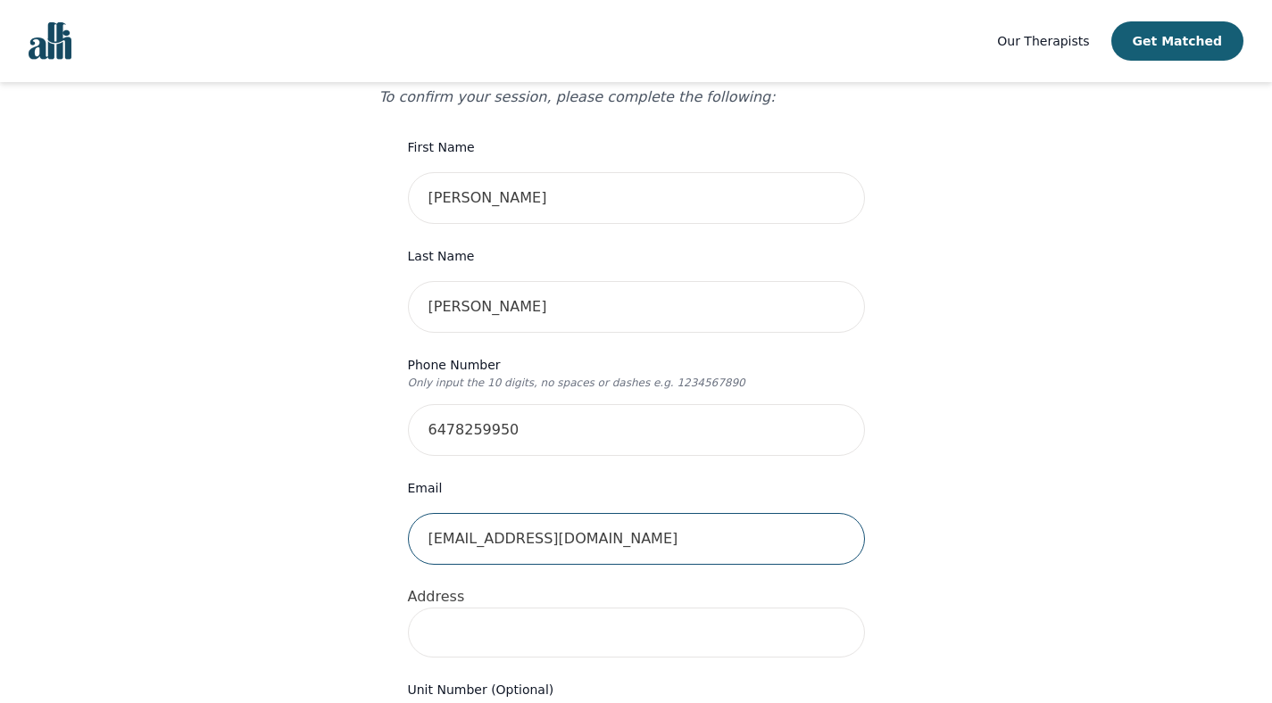
scroll to position [367, 0]
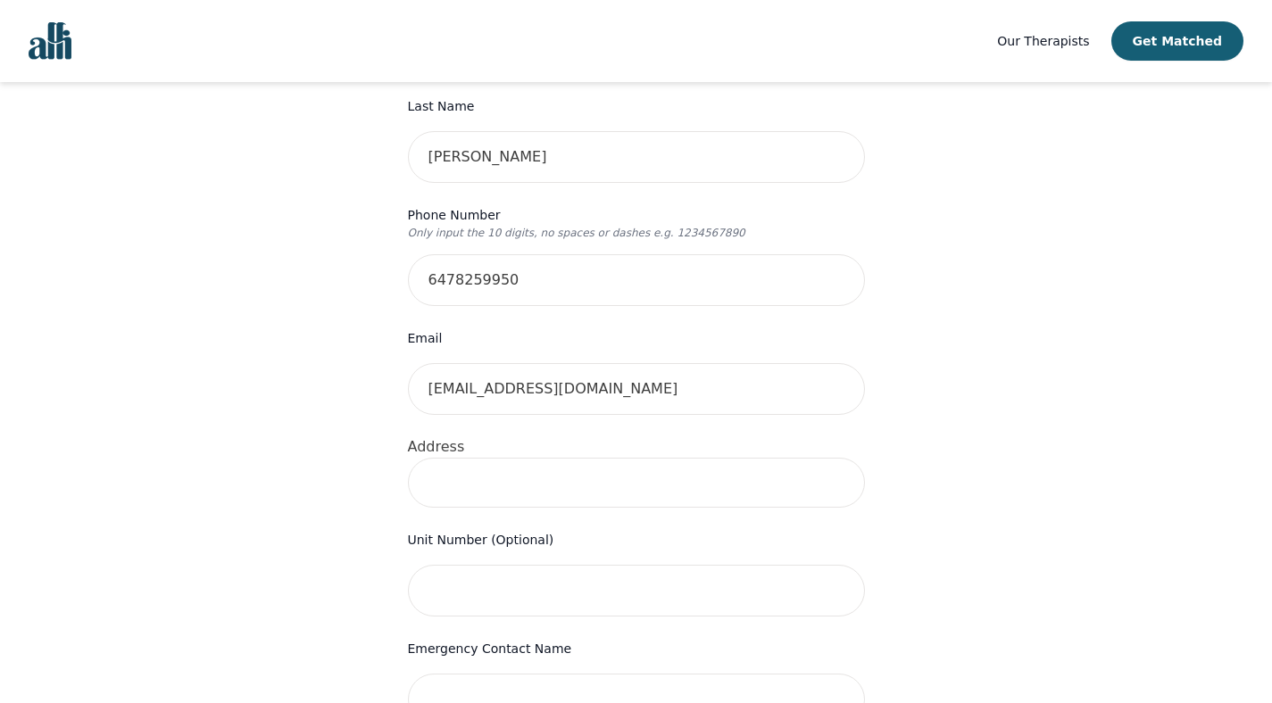
click at [678, 458] on input at bounding box center [636, 483] width 457 height 50
type input "74 John St, Brampton, ON L6W 1Z3, Canada"
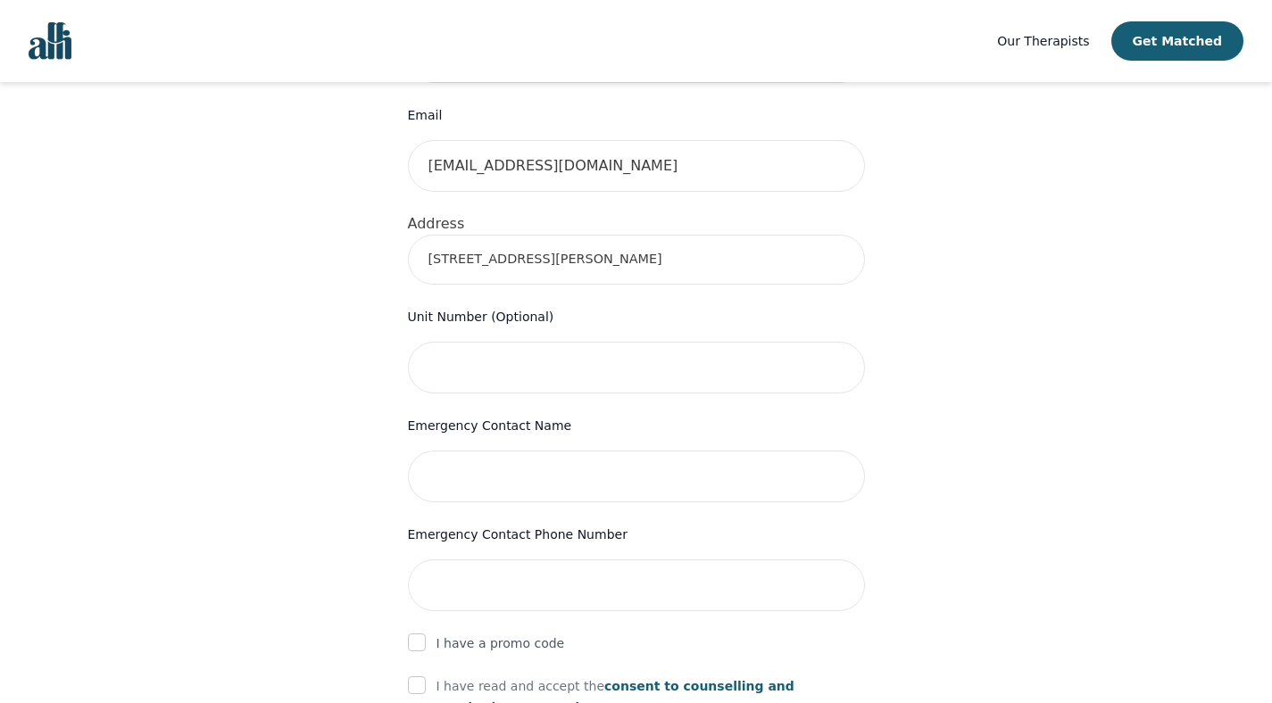
scroll to position [599, 0]
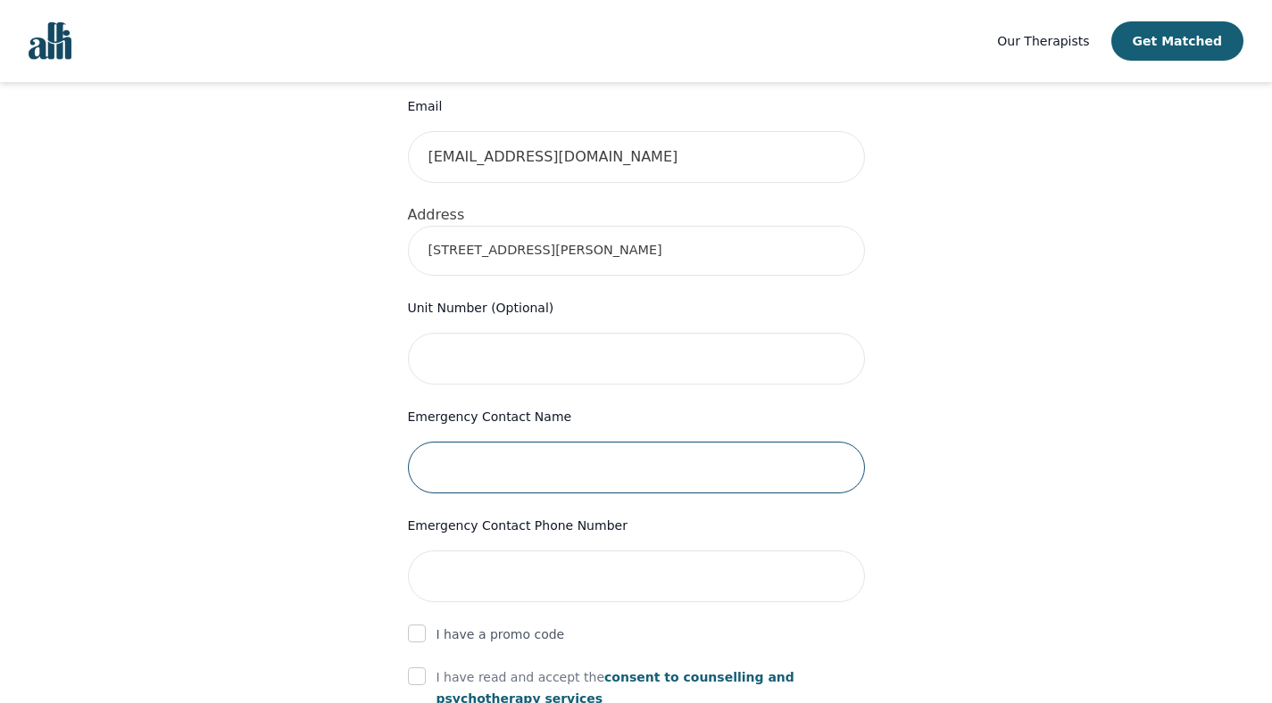
click at [746, 447] on input "text" at bounding box center [636, 468] width 457 height 52
type input "Paige Freeman"
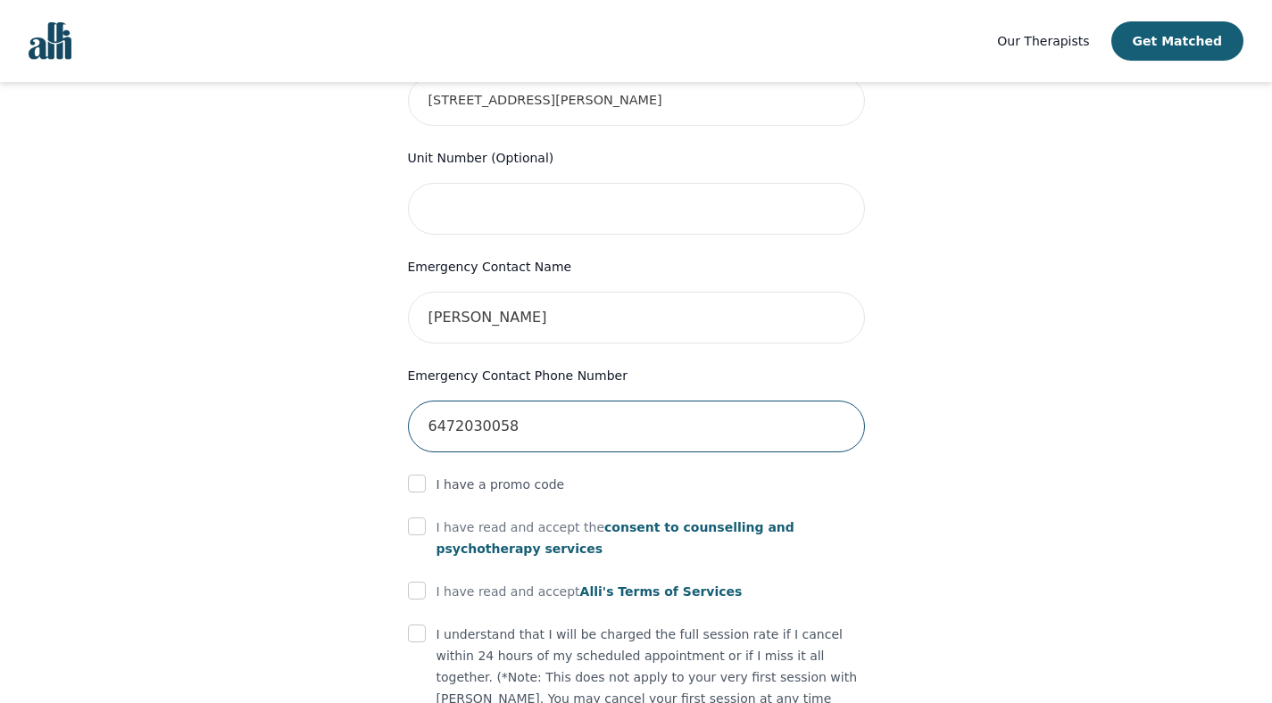
scroll to position [753, 0]
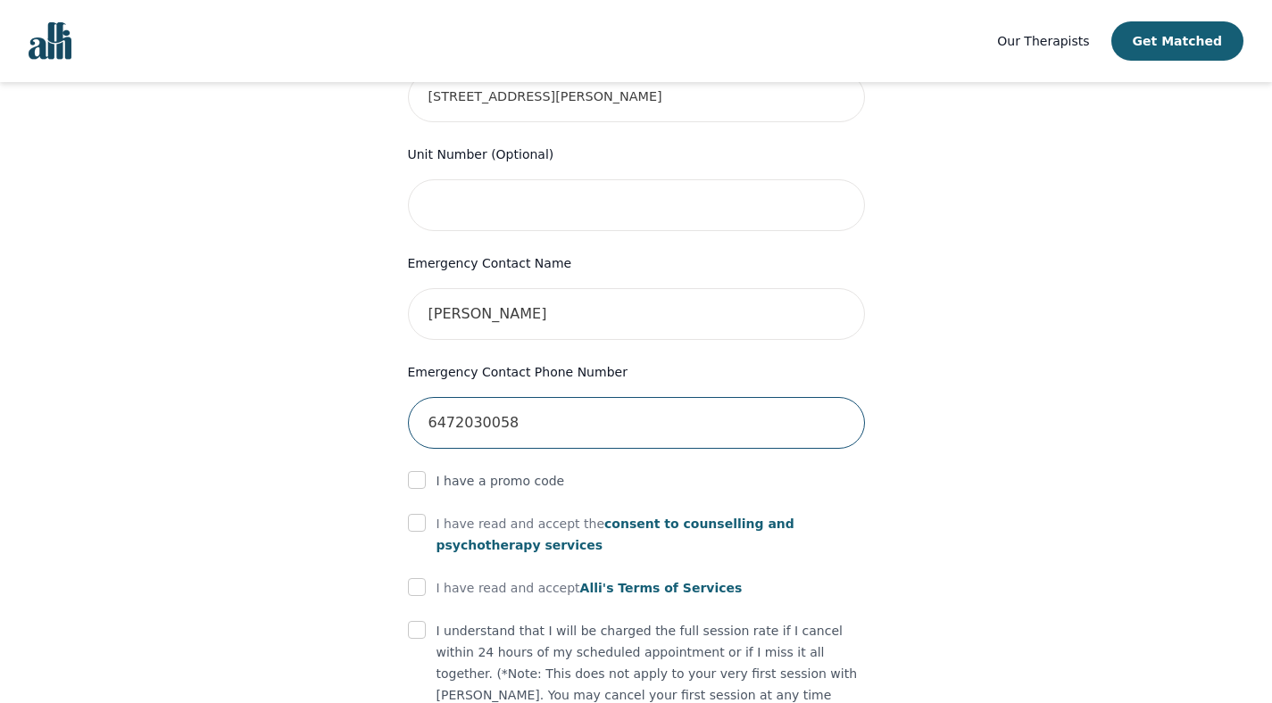
type input "6472030058"
click at [427, 513] on div "I have read and accept the consent to counselling and psychotherapy services" at bounding box center [636, 534] width 457 height 43
click at [420, 514] on input "checkbox" at bounding box center [417, 523] width 18 height 18
checkbox input "true"
click at [421, 533] on form "First Name Alexandra Last Name Djorjevic Phone Number Only input the 10 digits,…" at bounding box center [636, 237] width 457 height 1273
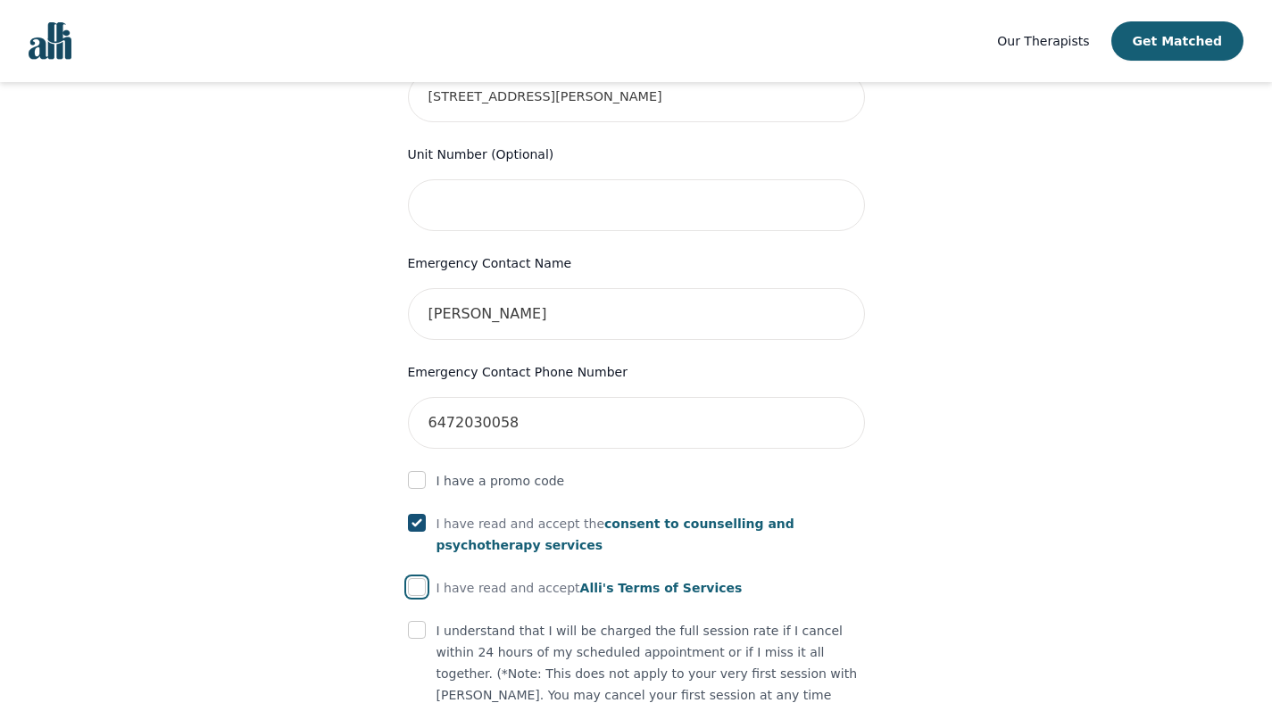
click at [416, 578] on input "checkbox" at bounding box center [417, 587] width 18 height 18
checkbox input "true"
click at [416, 621] on input "checkbox" at bounding box center [417, 630] width 18 height 18
checkbox input "true"
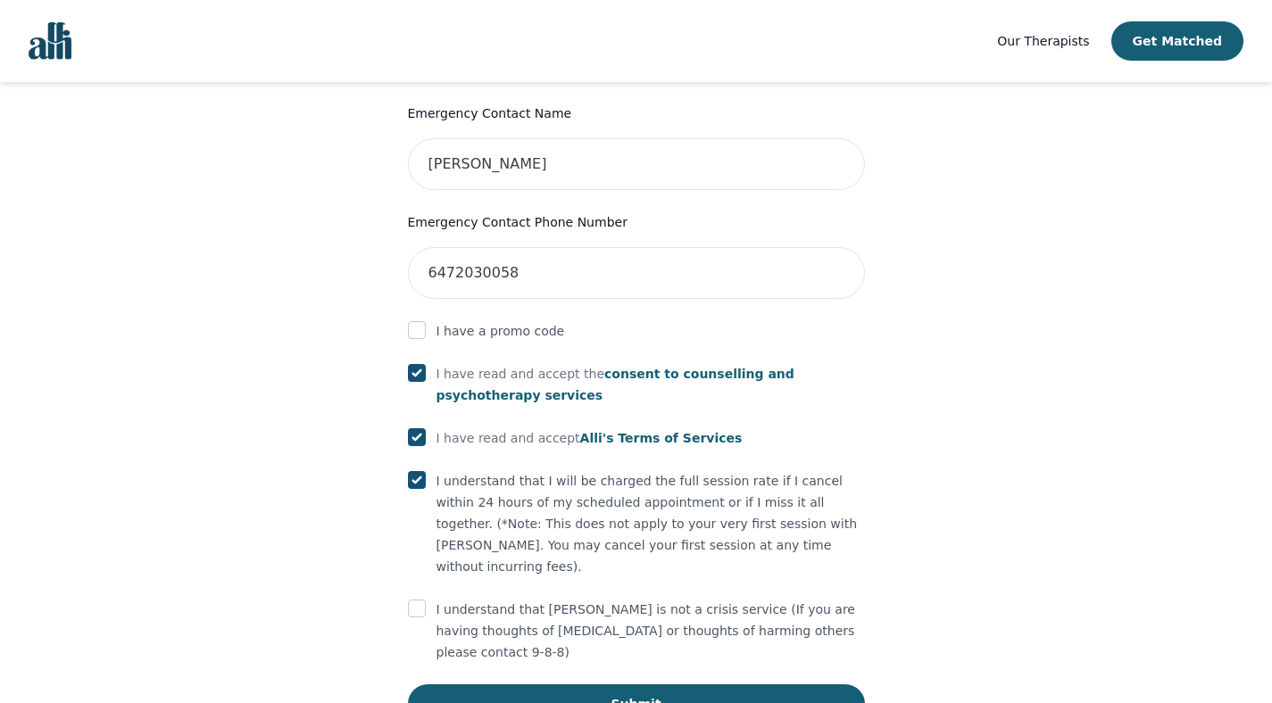
scroll to position [904, 0]
click at [417, 598] on input "checkbox" at bounding box center [417, 607] width 18 height 18
checkbox input "true"
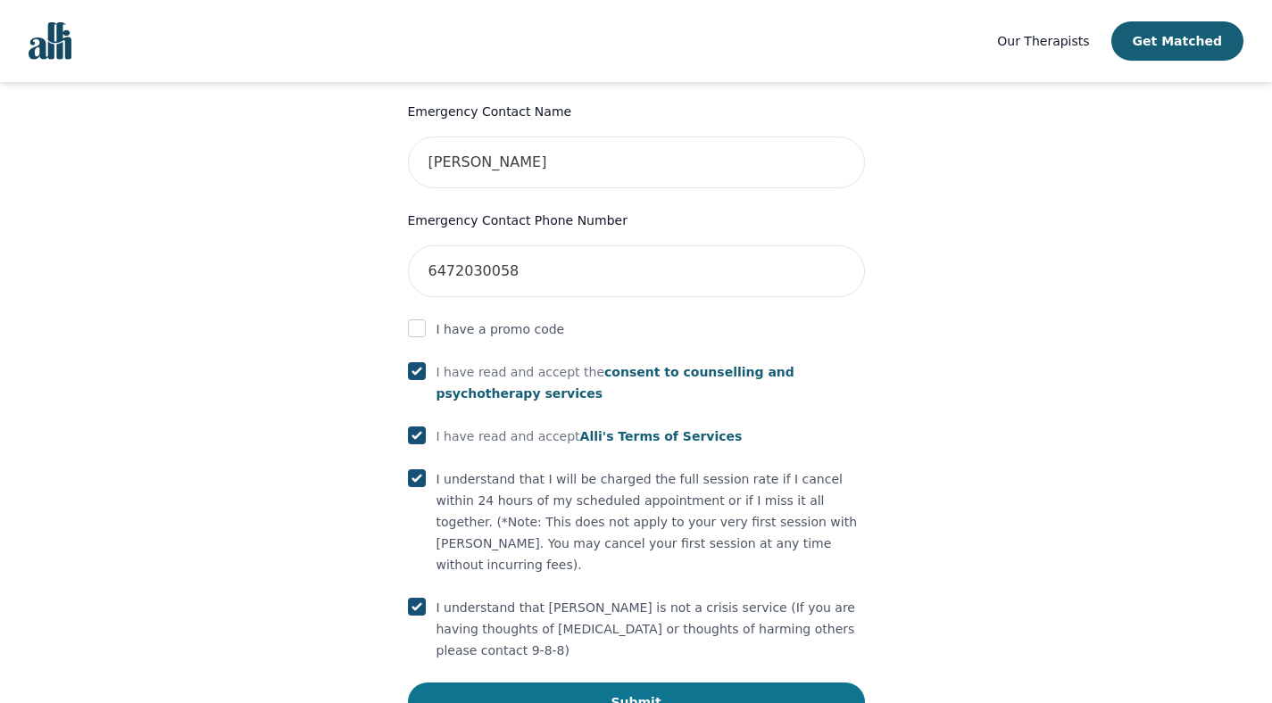
click at [654, 683] on button "Submit" at bounding box center [636, 702] width 457 height 39
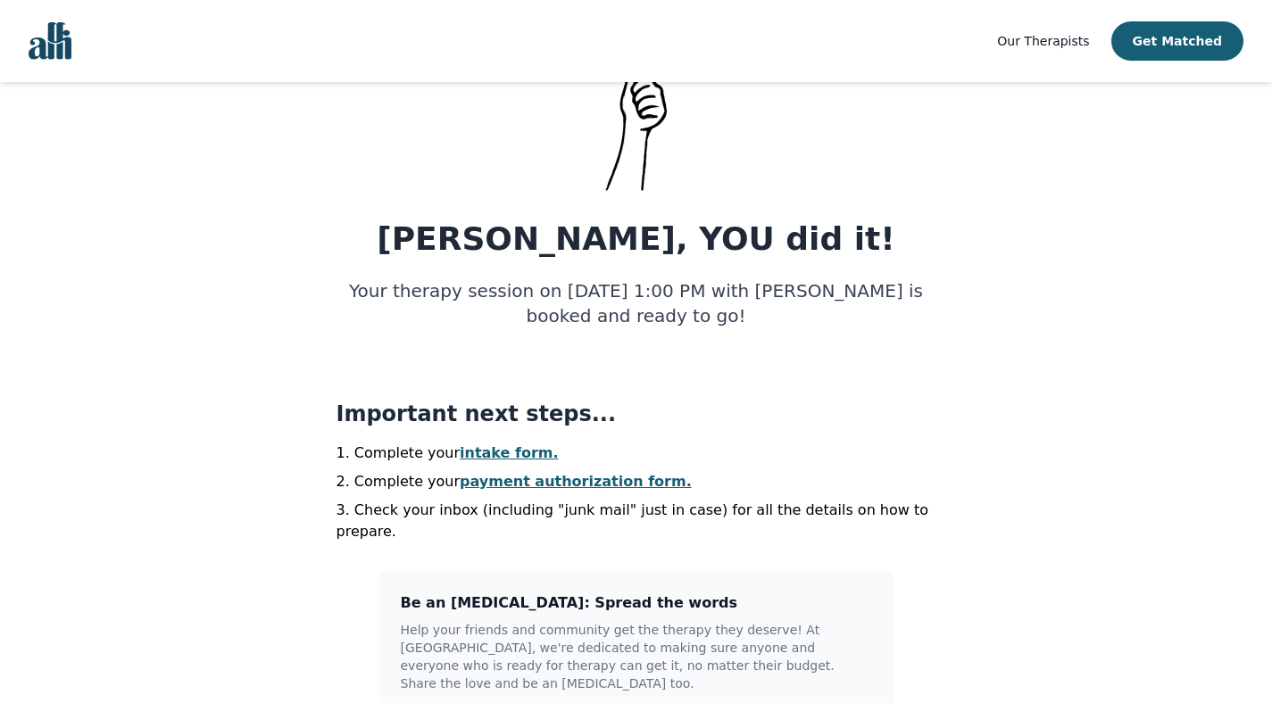
scroll to position [148, 0]
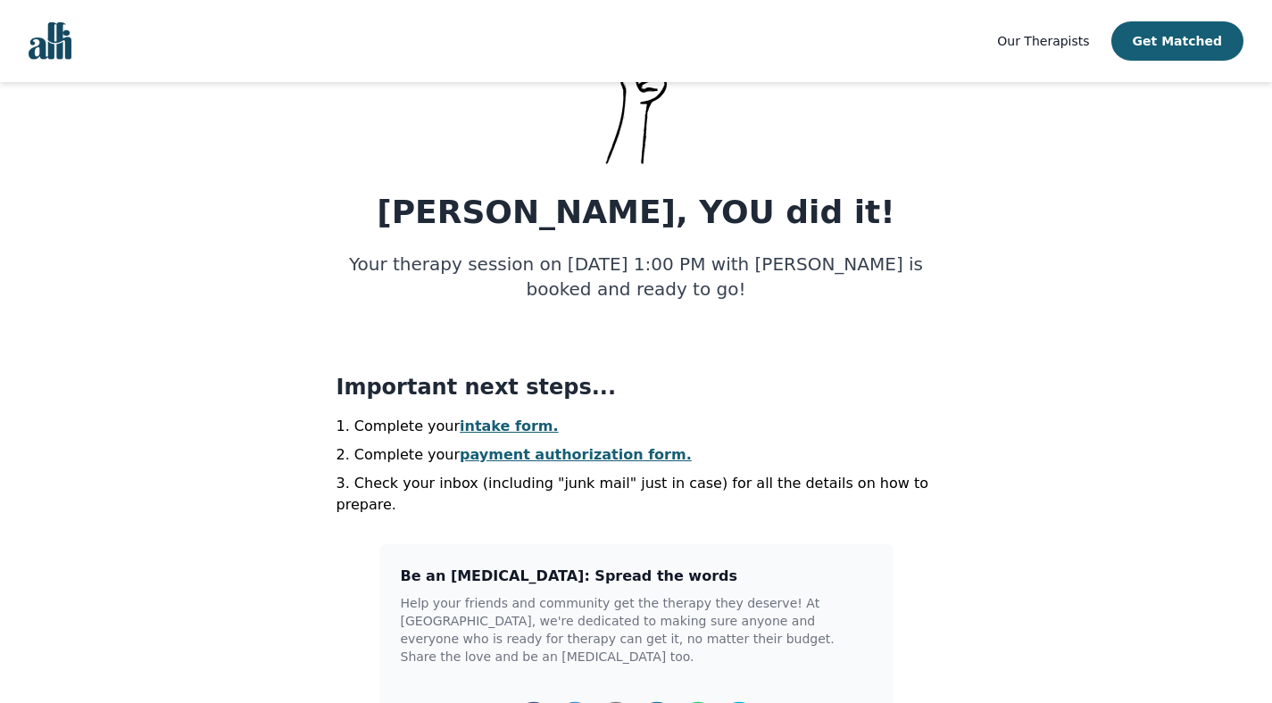
click at [500, 415] on div "Important next steps... Complete your intake form. Complete your payment author…" at bounding box center [637, 444] width 600 height 143
click at [501, 427] on link "intake form." at bounding box center [509, 426] width 99 height 17
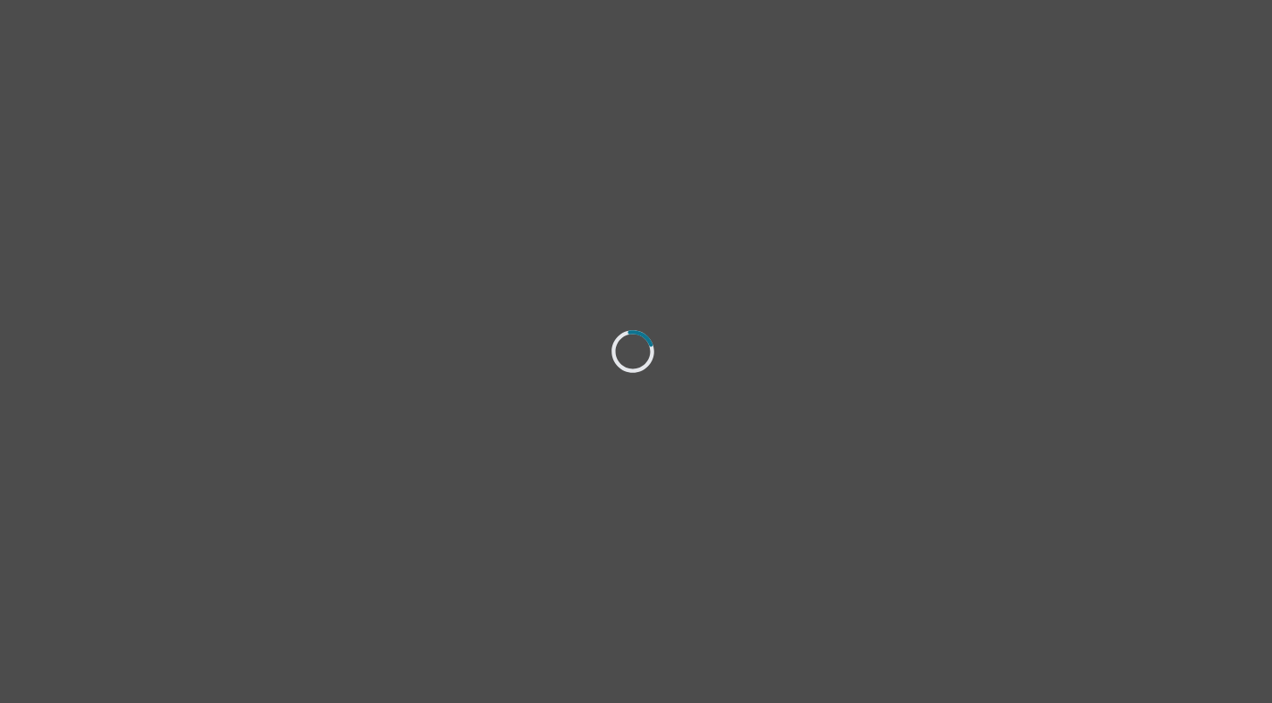
select select "female"
select select "she/her"
select select "Common Law"
select select "Master's degree"
select select "Instagram"
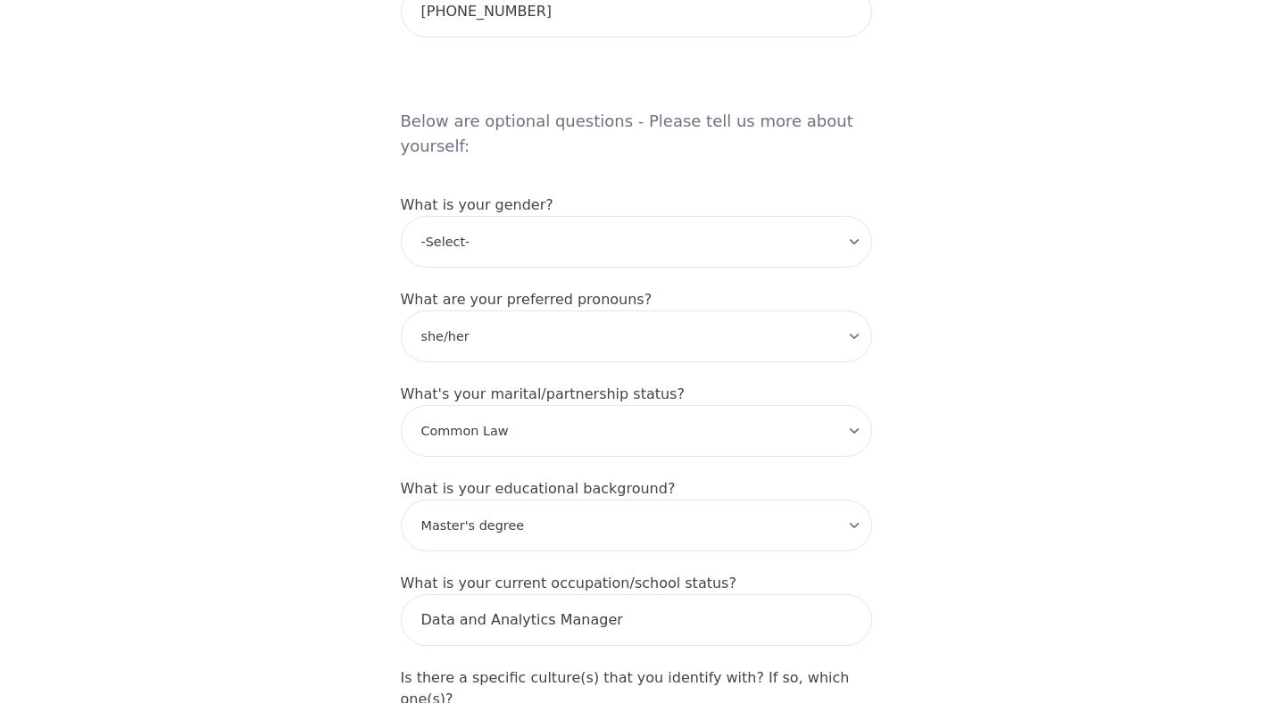
scroll to position [1531, 0]
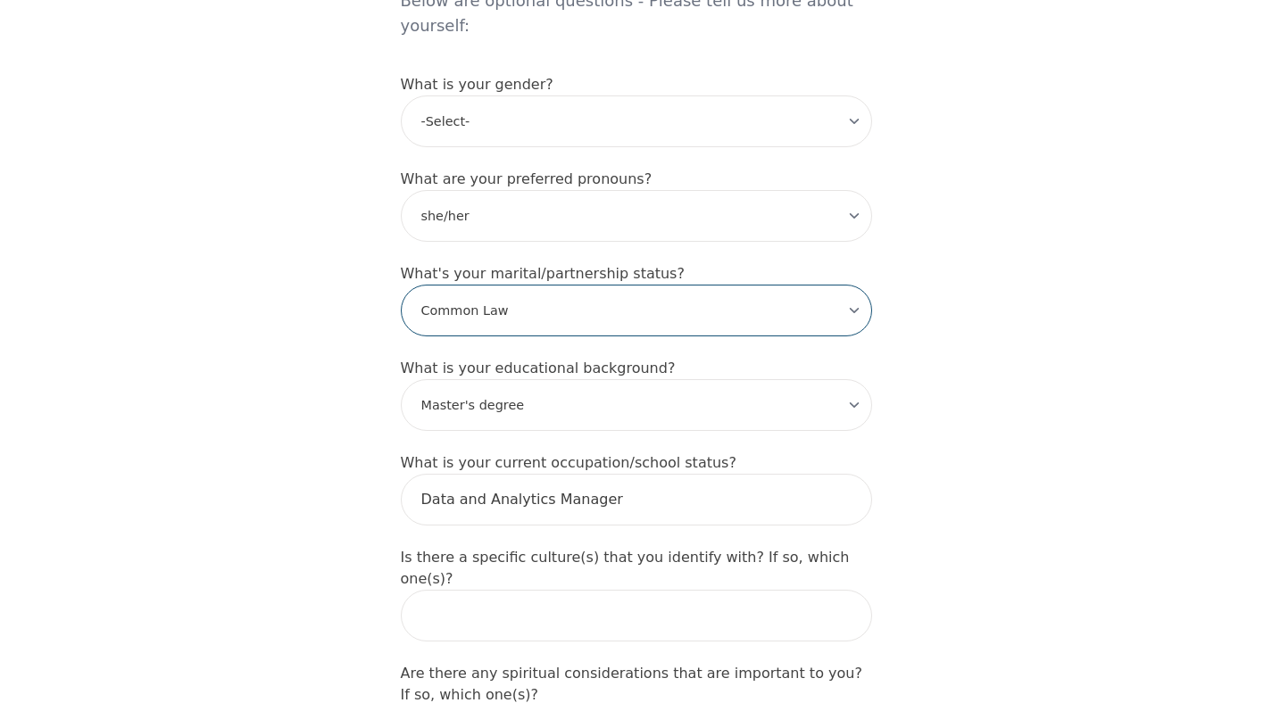
click at [538, 285] on select "-Select- Single Partnered Married Common Law Widowed Separated Divorced" at bounding box center [636, 311] width 471 height 52
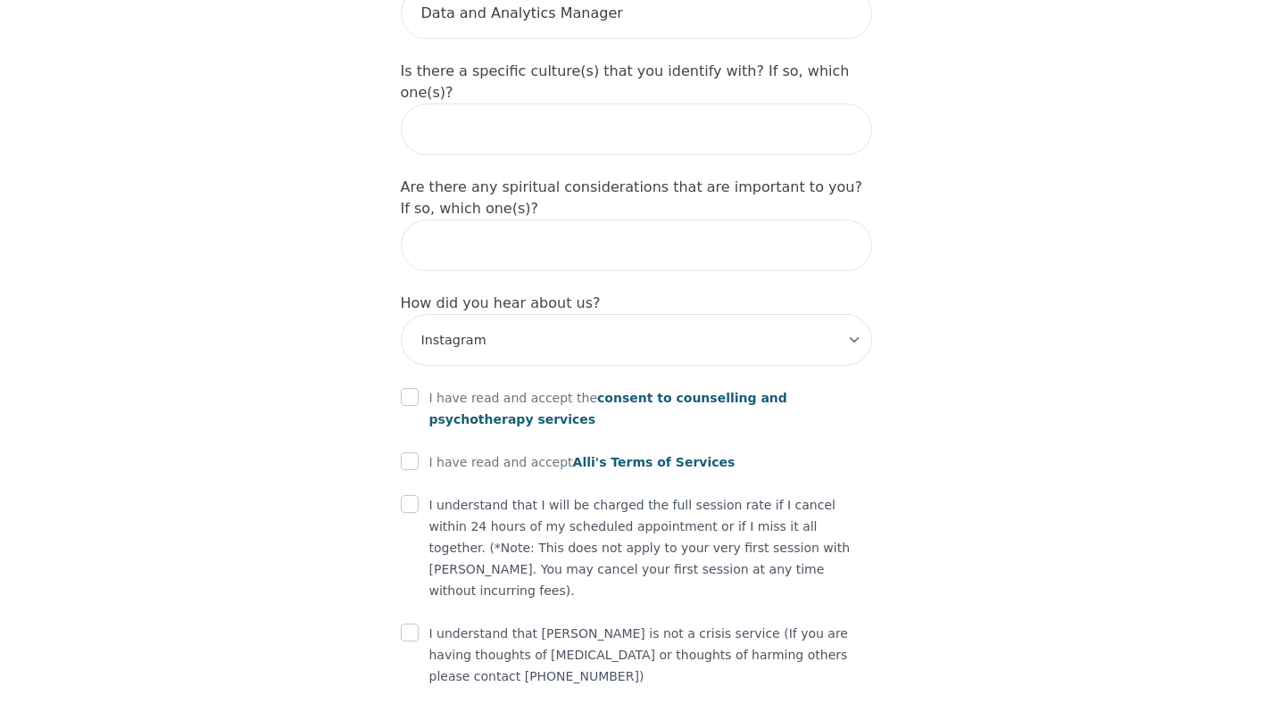
scroll to position [2043, 0]
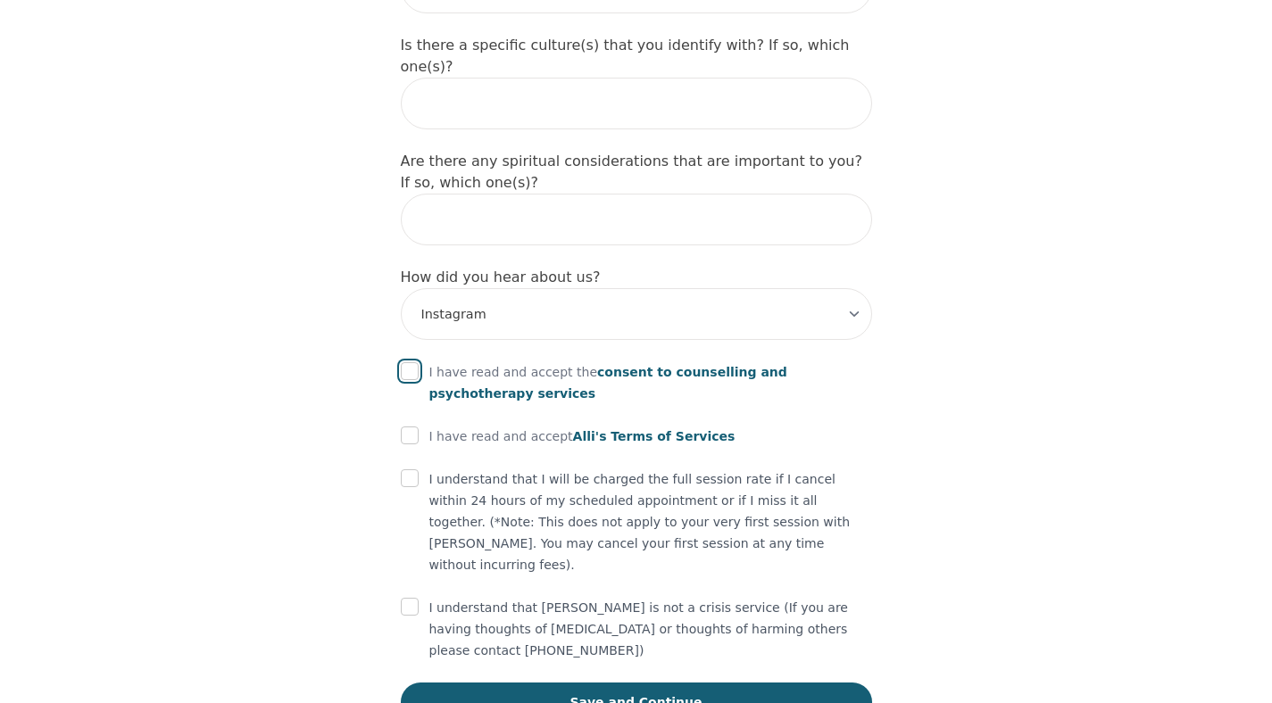
click at [412, 362] on input "checkbox" at bounding box center [410, 371] width 18 height 18
checkbox input "true"
click at [413, 427] on input "checkbox" at bounding box center [410, 436] width 18 height 18
checkbox input "true"
click at [412, 470] on input "checkbox" at bounding box center [410, 479] width 18 height 18
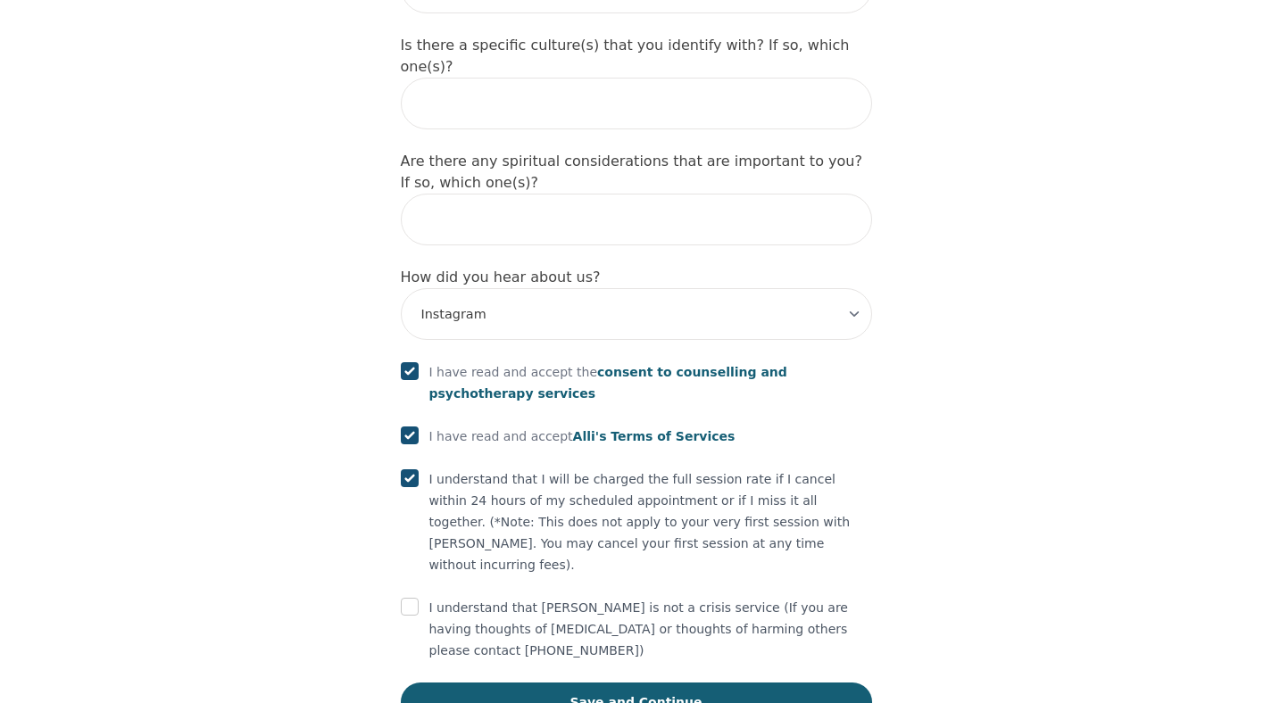
checkbox input "true"
click at [415, 598] on input "checkbox" at bounding box center [410, 607] width 18 height 18
checkbox input "true"
click at [547, 683] on button "Save and Continue" at bounding box center [636, 702] width 471 height 39
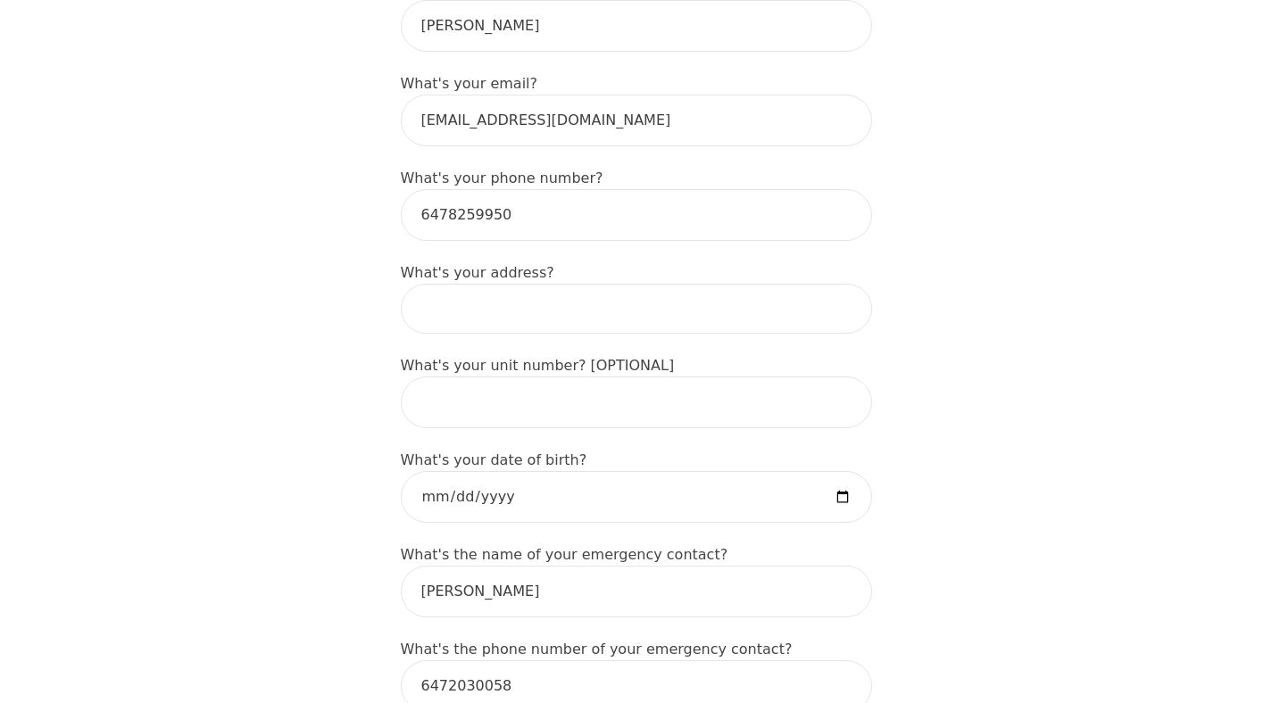
scroll to position [536, 0]
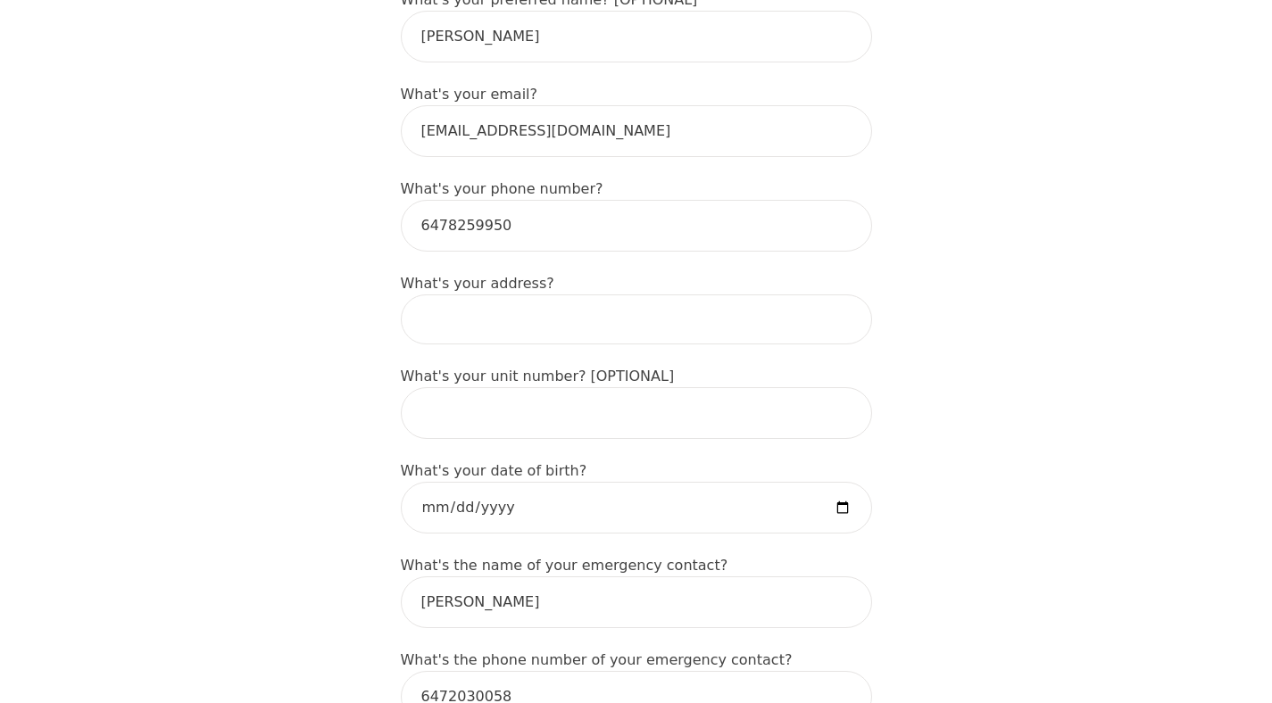
click at [739, 321] on input at bounding box center [636, 320] width 471 height 50
click at [633, 326] on input "74 John St, Brampton, ON, Canada" at bounding box center [636, 320] width 471 height 50
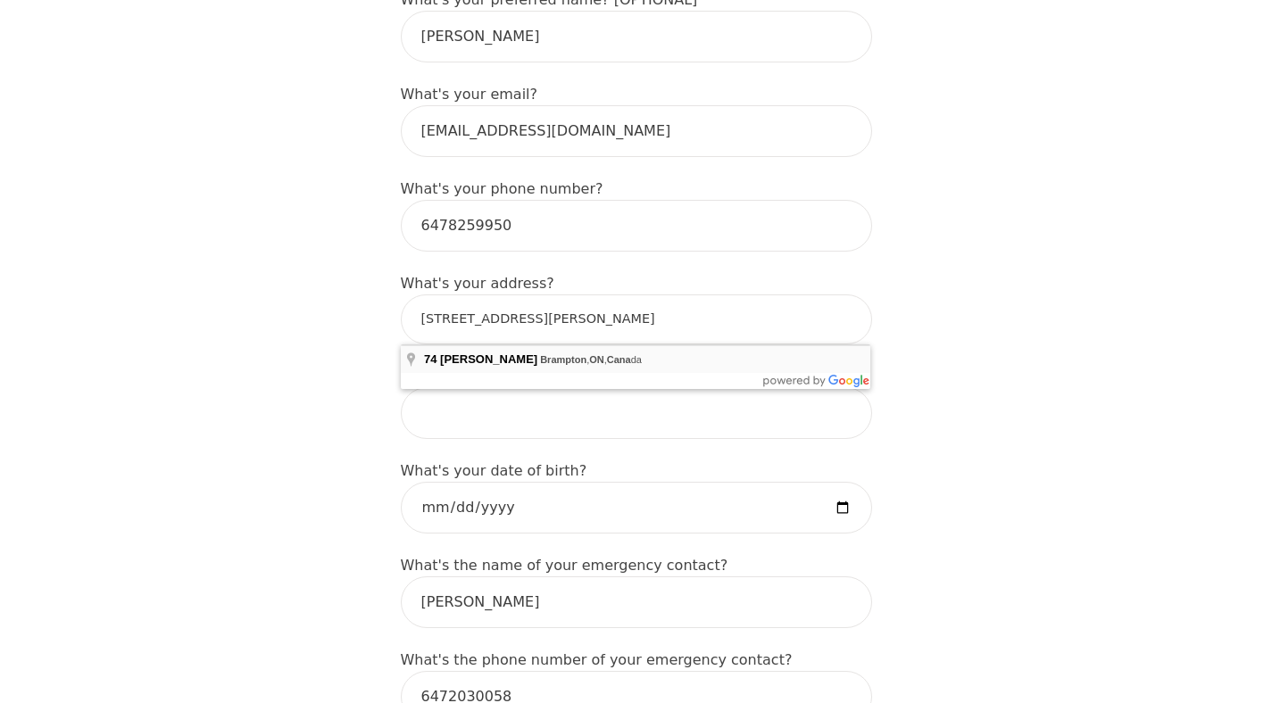
type input "74 John St, Brampton, ON L6W 1Z3, Canada"
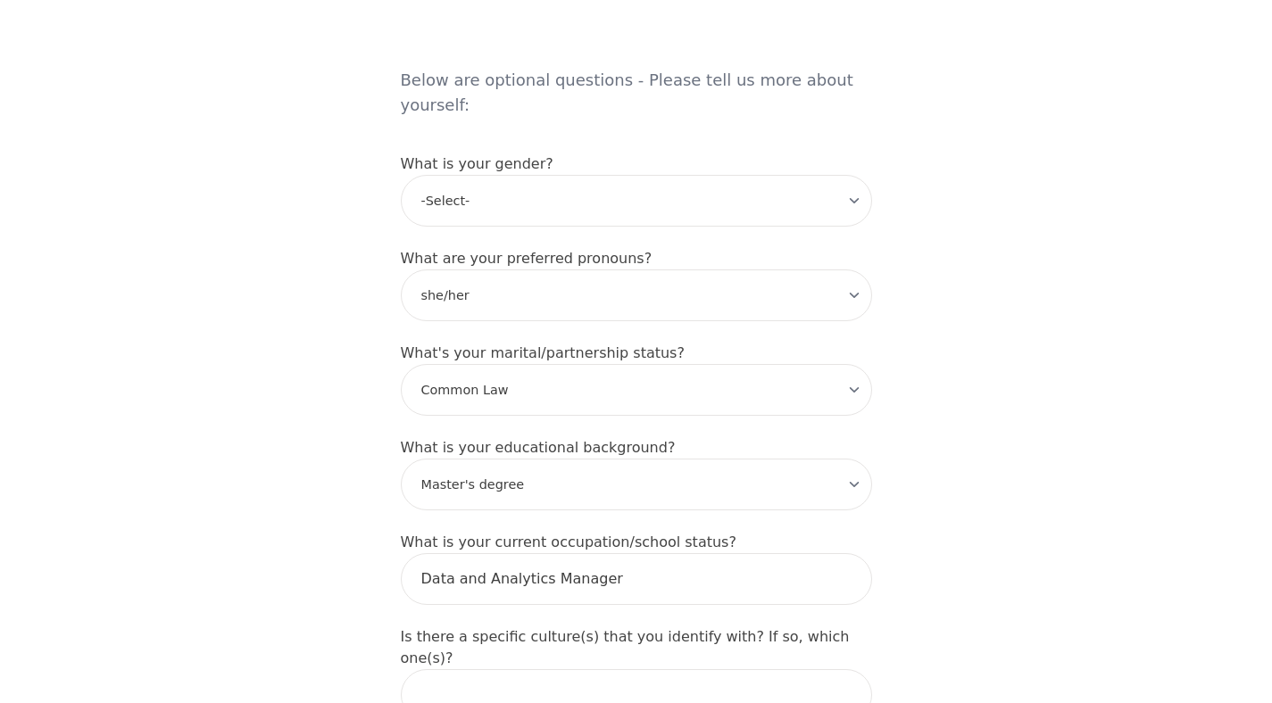
scroll to position [2061, 0]
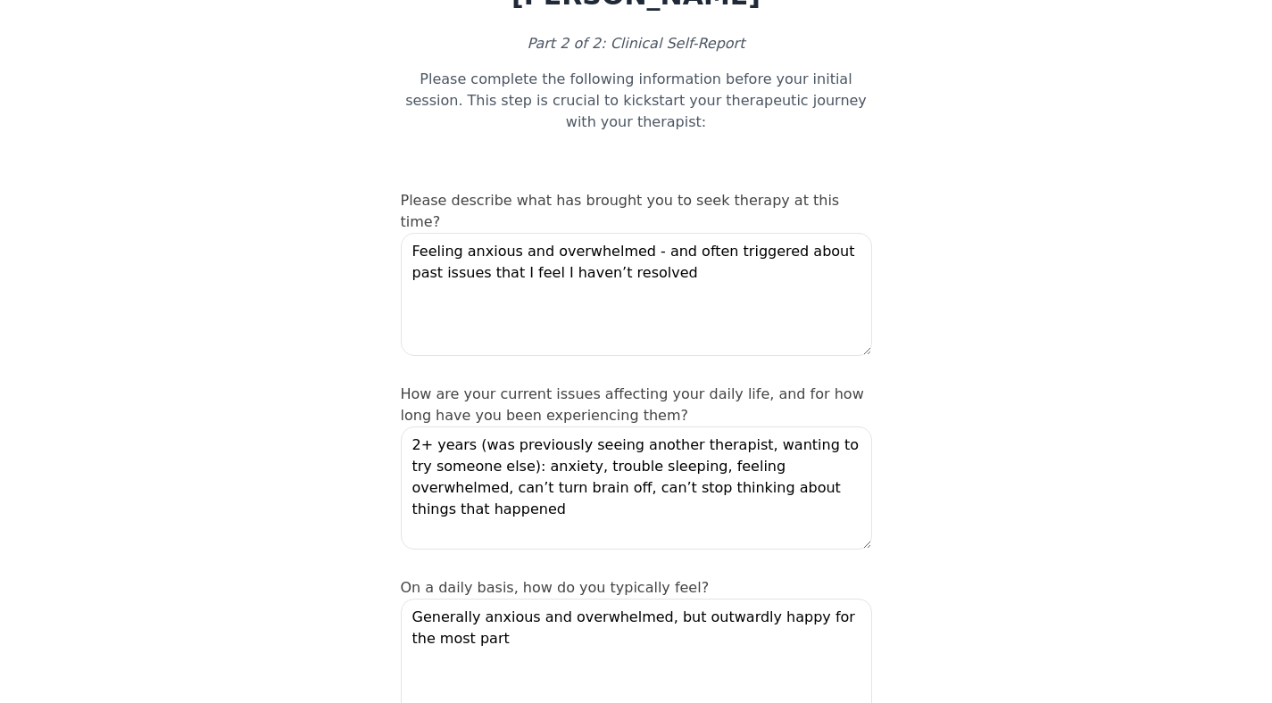
scroll to position [128, 0]
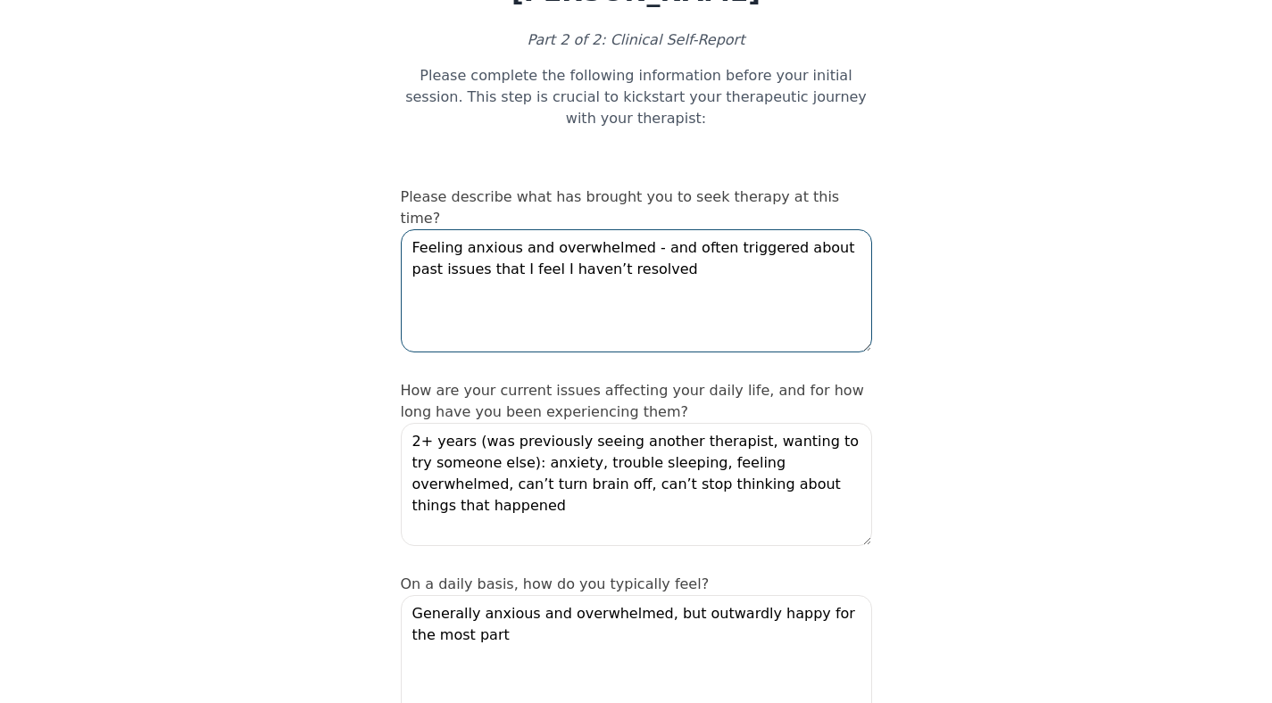
click at [685, 244] on textarea "Feeling anxious and overwhelmed - and often triggered about past issues that I …" at bounding box center [636, 290] width 471 height 123
click at [412, 232] on textarea "Feeling anxious and overwhelmed - and often triggered about past issues that I …" at bounding box center [636, 290] width 471 height 123
click at [424, 229] on textarea "Feeling anxious and overwhelmed - and often triggered about past issues that I …" at bounding box center [636, 290] width 471 height 123
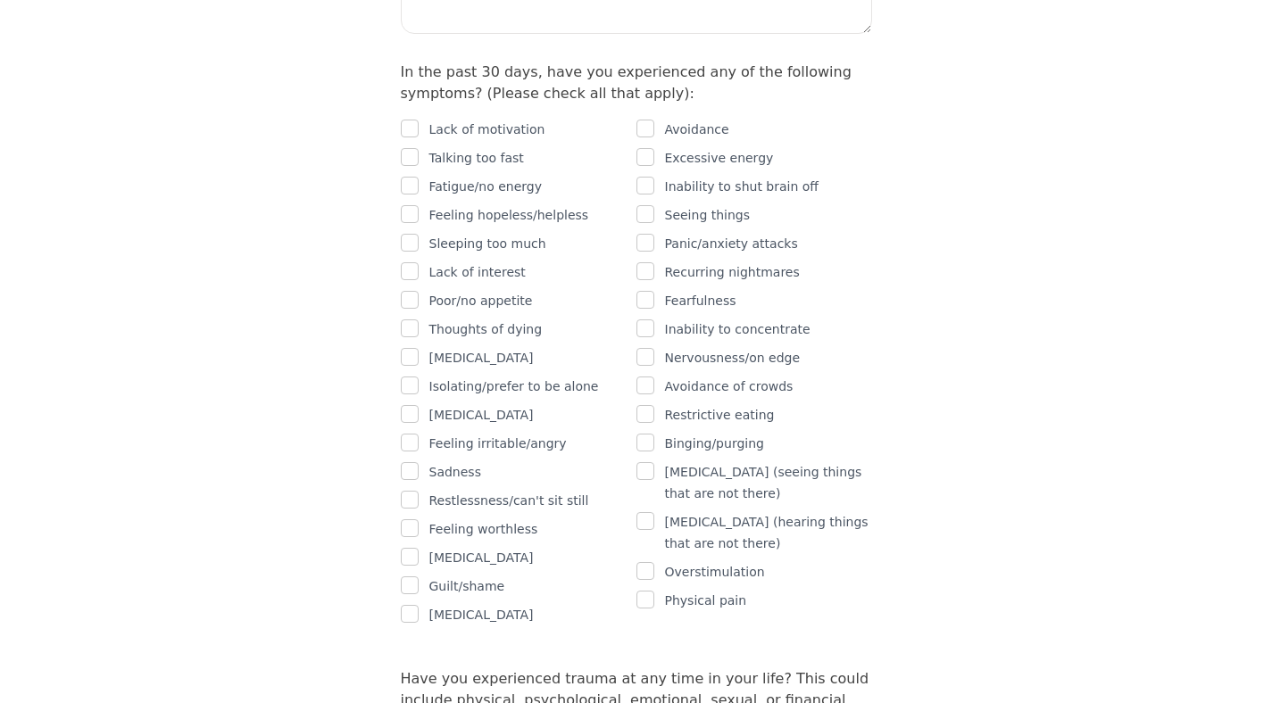
scroll to position [1116, 0]
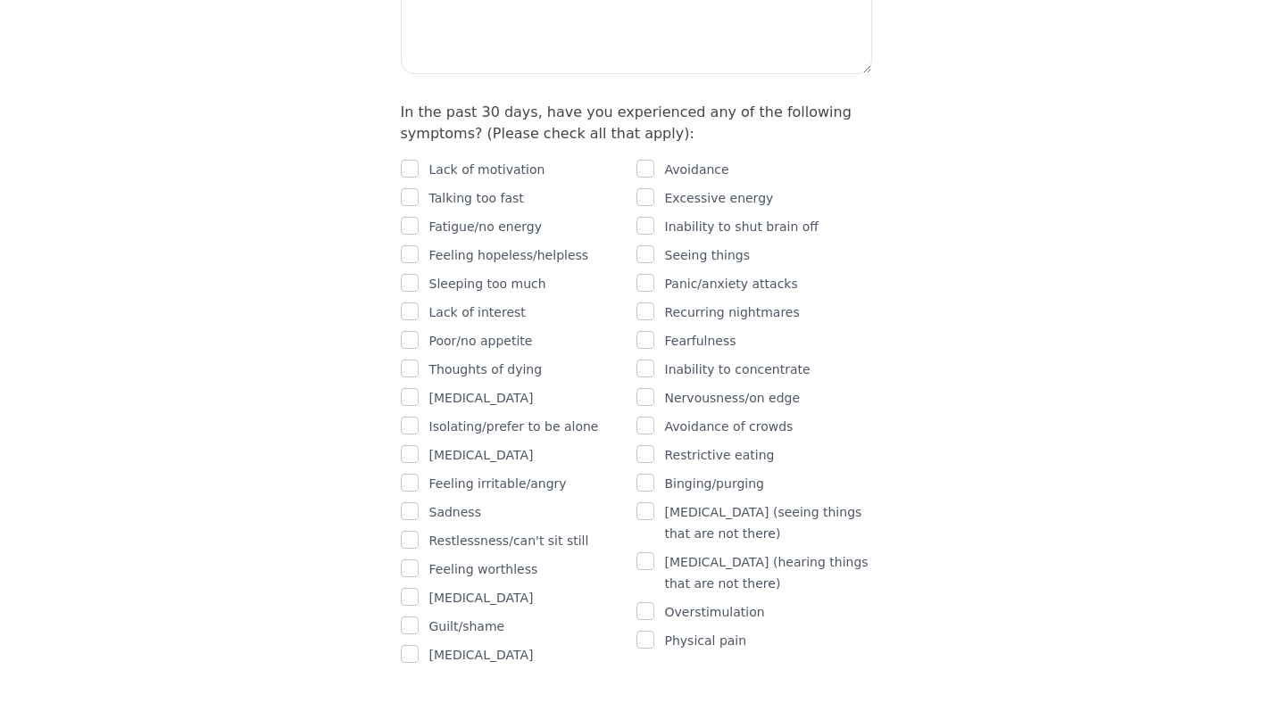
type textarea "Currently navigating a potential separation, but generally the previous intake …"
click at [406, 160] on input "checkbox" at bounding box center [410, 169] width 18 height 18
checkbox input "true"
click at [407, 217] on input "checkbox" at bounding box center [410, 226] width 18 height 18
checkbox input "true"
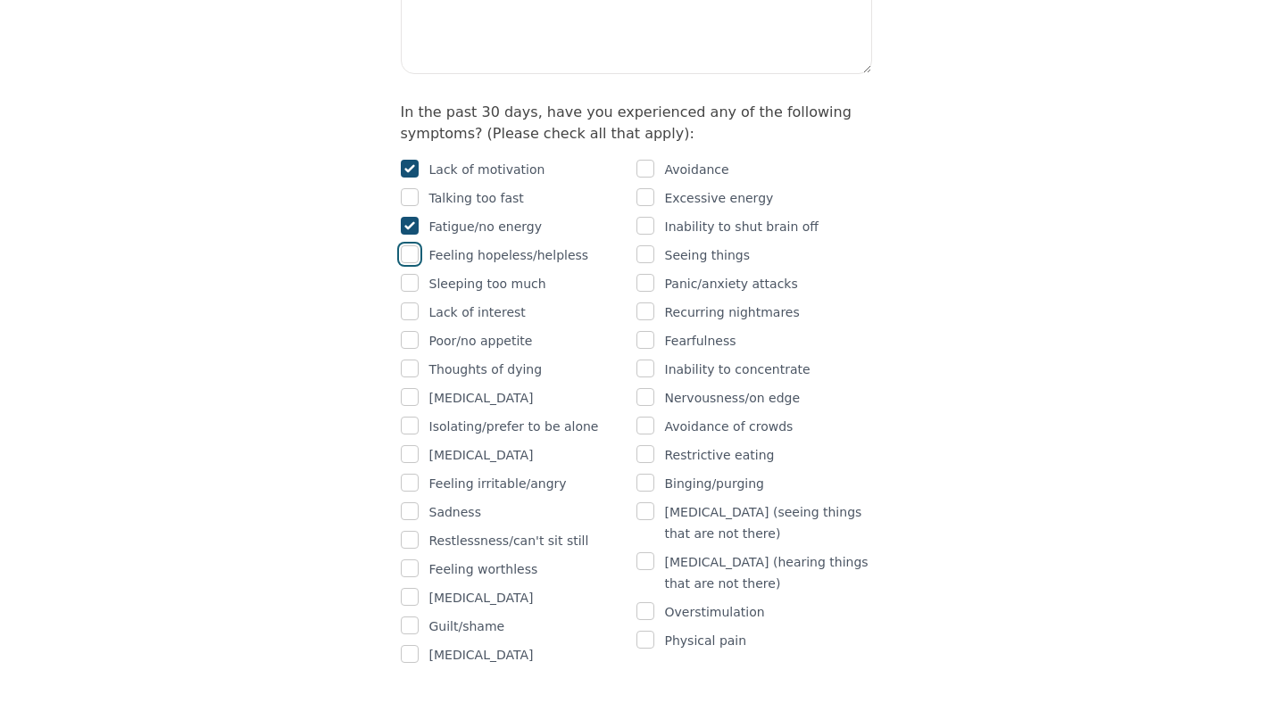
click at [410, 245] on input "checkbox" at bounding box center [410, 254] width 18 height 18
checkbox input "true"
click at [412, 303] on input "checkbox" at bounding box center [410, 312] width 18 height 18
checkbox input "true"
click at [412, 417] on input "checkbox" at bounding box center [410, 426] width 18 height 18
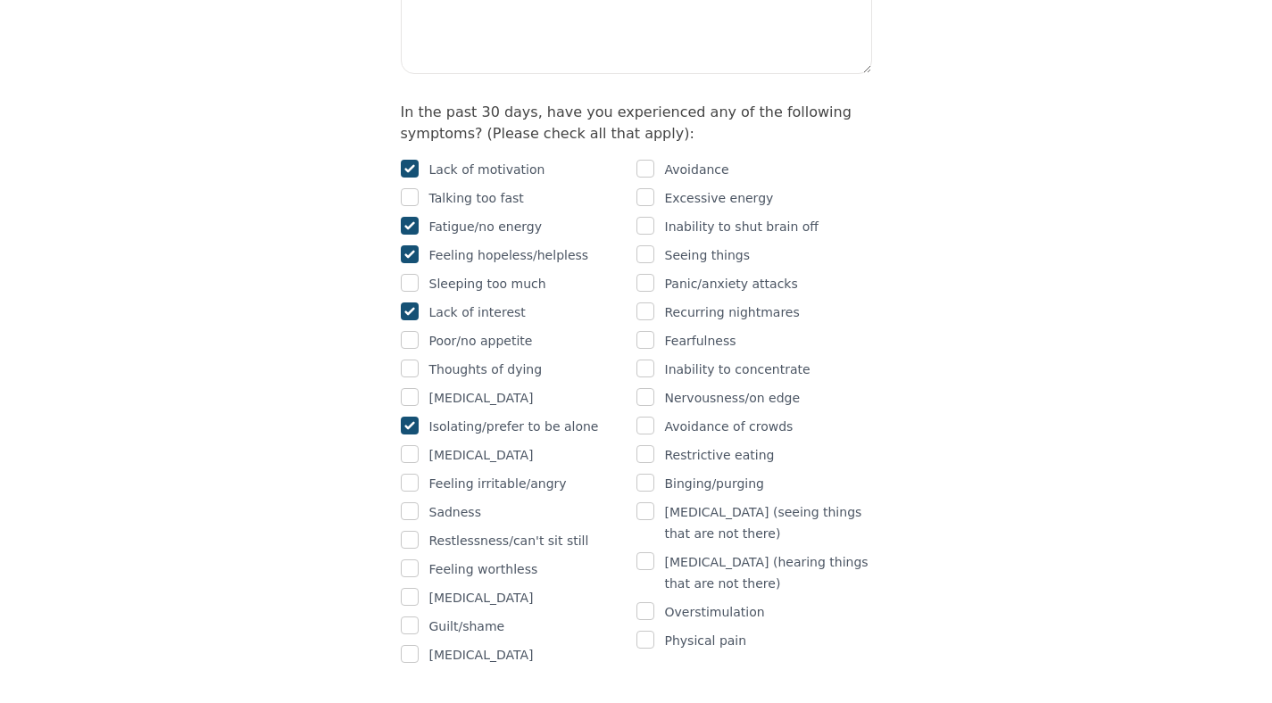
checkbox input "true"
click at [412, 445] on input "checkbox" at bounding box center [410, 454] width 18 height 18
checkbox input "true"
click at [412, 474] on input "checkbox" at bounding box center [410, 483] width 18 height 18
checkbox input "true"
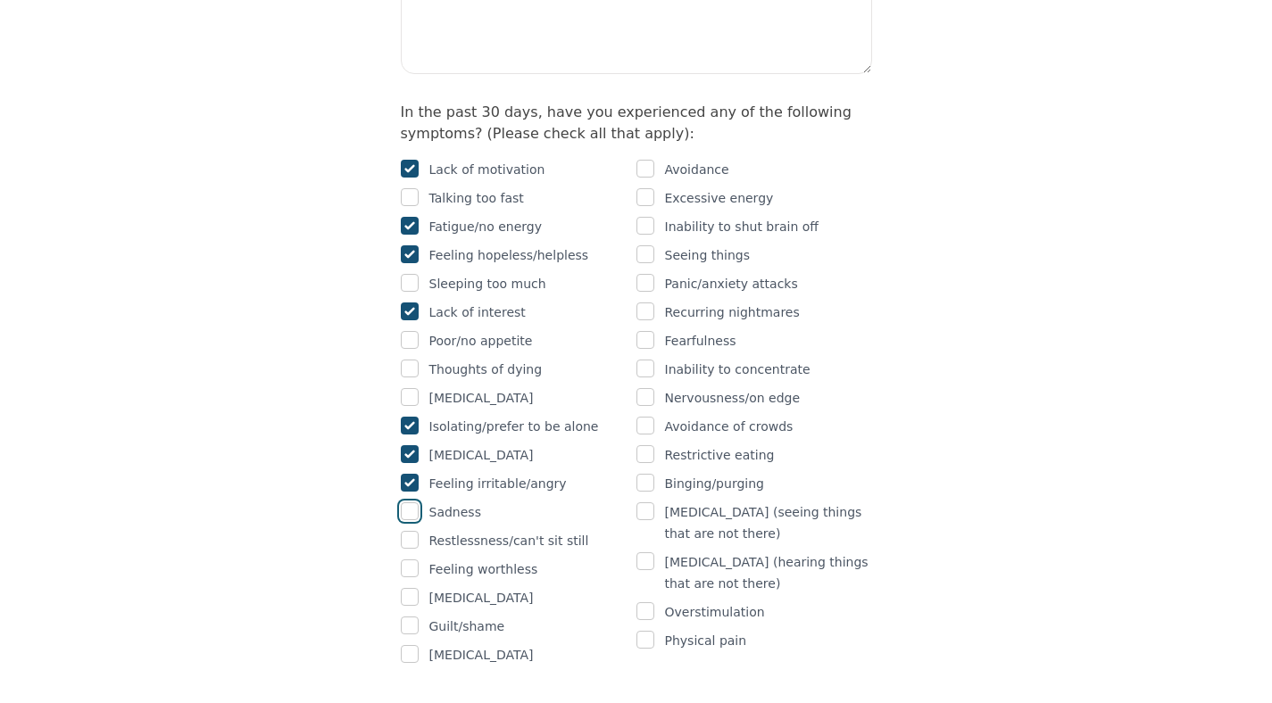
click at [413, 503] on input "checkbox" at bounding box center [410, 512] width 18 height 18
checkbox input "true"
click at [414, 531] on input "checkbox" at bounding box center [410, 540] width 18 height 18
checkbox input "true"
click at [411, 617] on input "checkbox" at bounding box center [410, 626] width 18 height 18
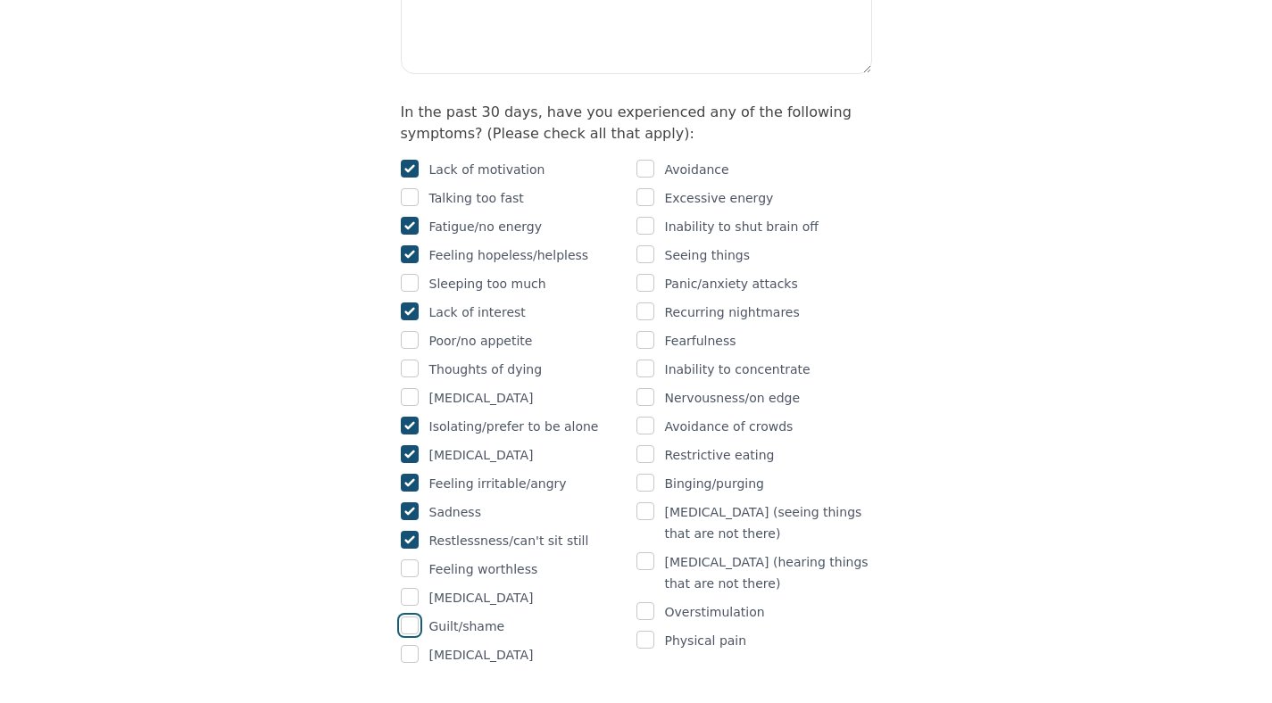
checkbox input "true"
click at [653, 160] on input "checkbox" at bounding box center [646, 169] width 18 height 18
checkbox input "true"
click at [653, 217] on input "checkbox" at bounding box center [646, 226] width 18 height 18
checkbox input "true"
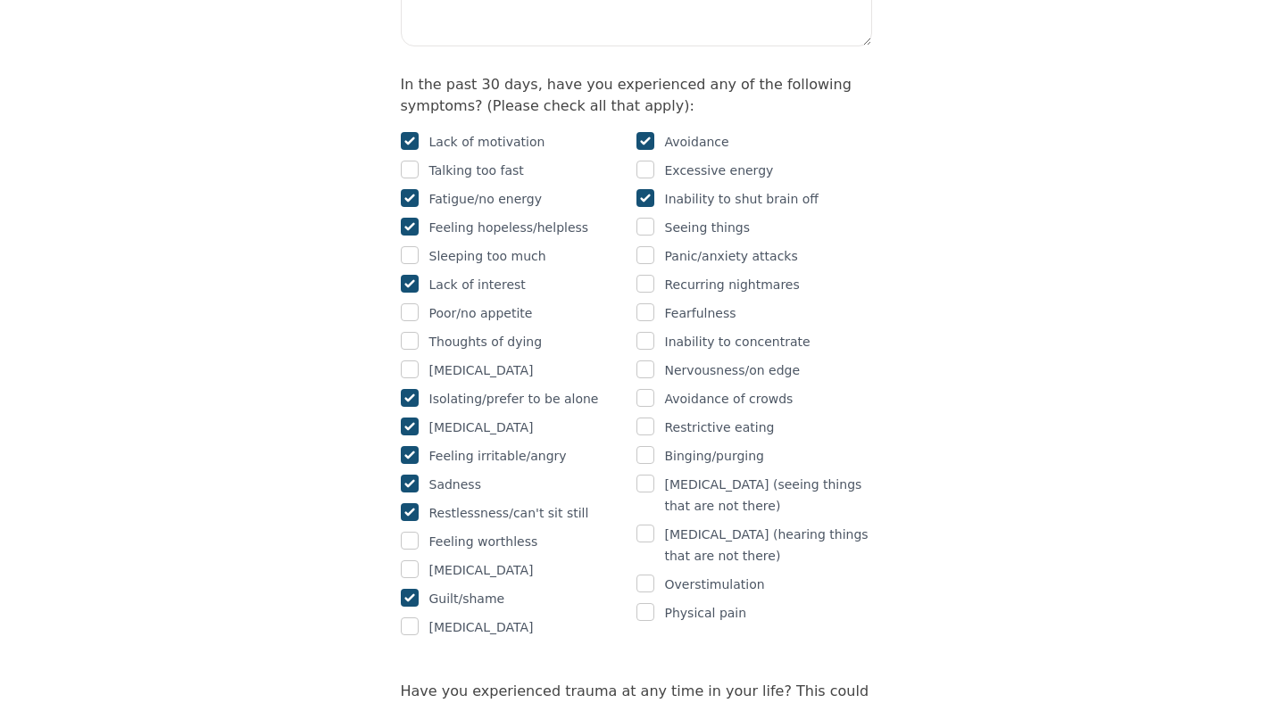
scroll to position [1146, 0]
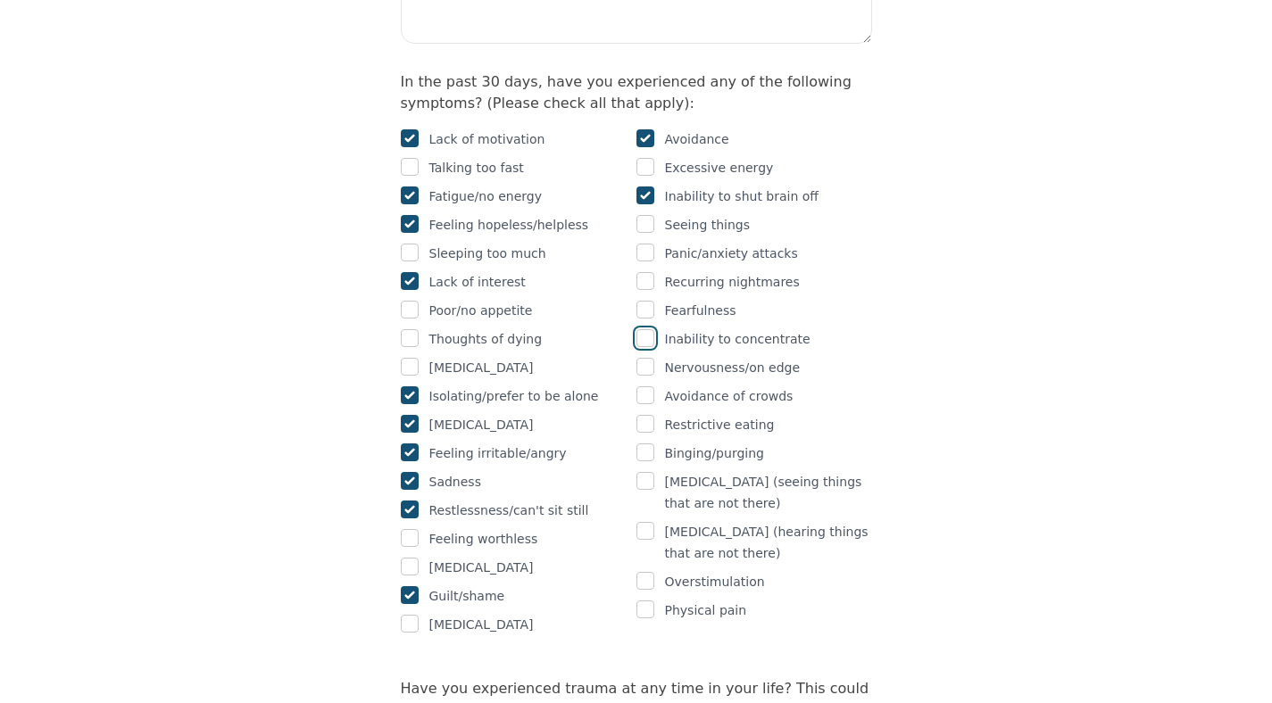
click at [653, 329] on input "checkbox" at bounding box center [646, 338] width 18 height 18
checkbox input "true"
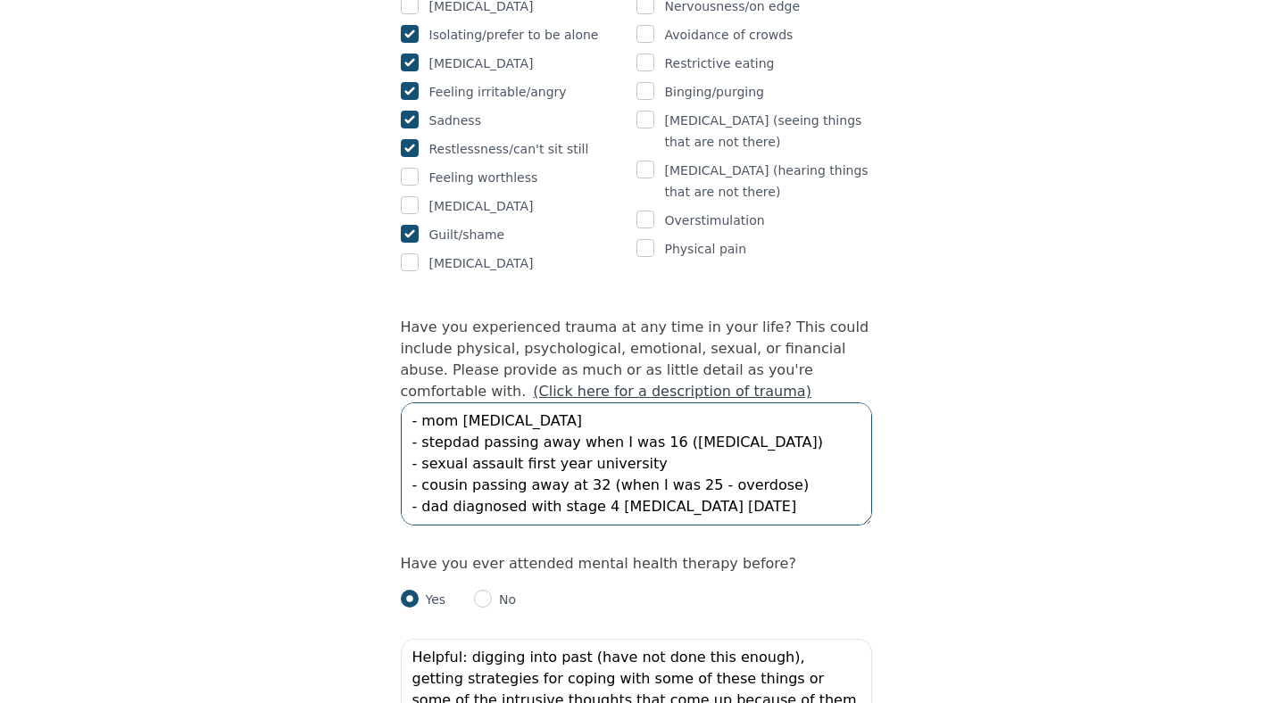
scroll to position [1559, 0]
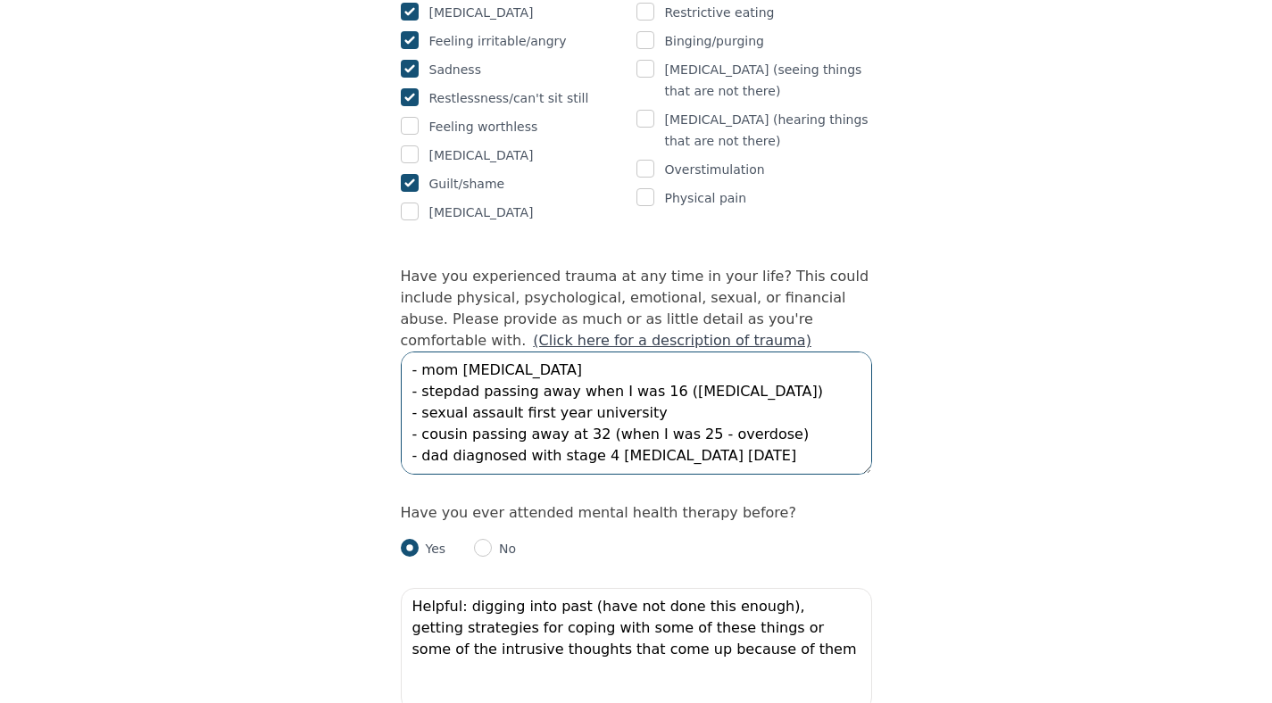
click at [702, 410] on textarea "I didn’t really think so, but as I learn more about what trauma is, I think now…" at bounding box center [636, 413] width 471 height 123
click at [725, 415] on textarea "I didn’t really think so, but as I learn more about what trauma is, I think now…" at bounding box center [636, 413] width 471 height 123
click at [803, 413] on textarea "I didn’t really think so, but as I learn more about what trauma is, I think now…" at bounding box center [636, 413] width 471 height 123
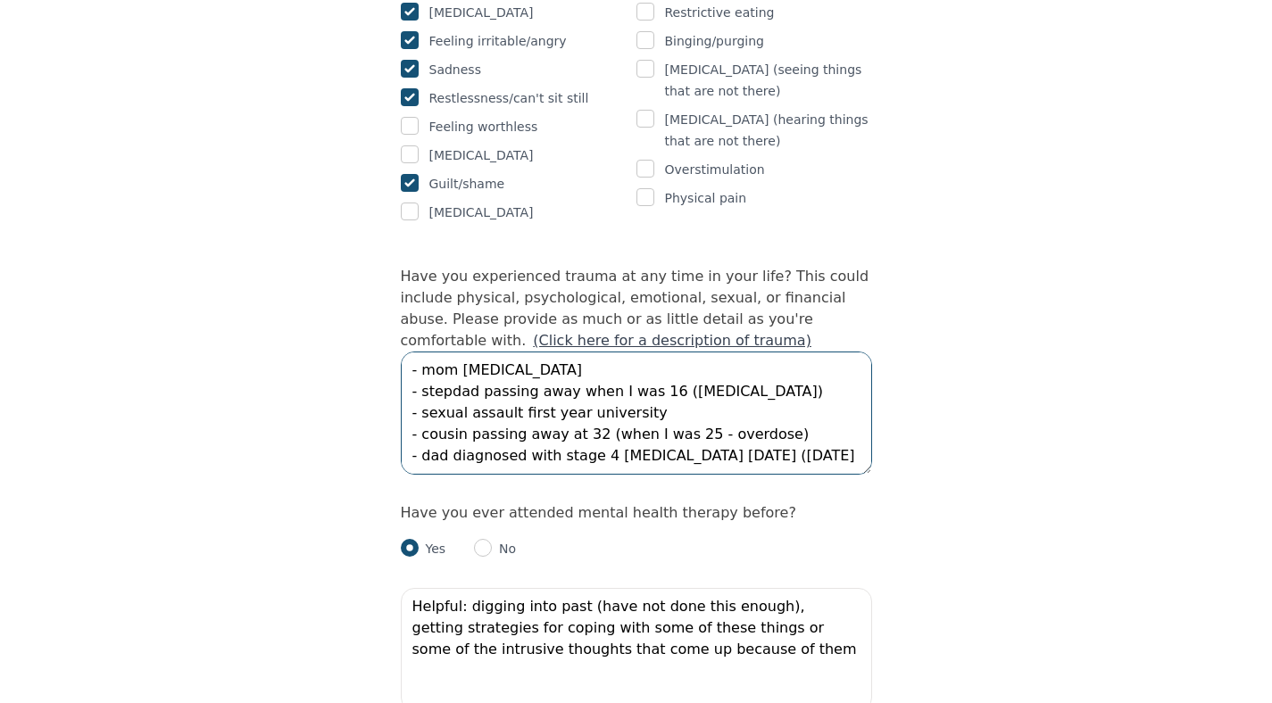
scroll to position [97, 0]
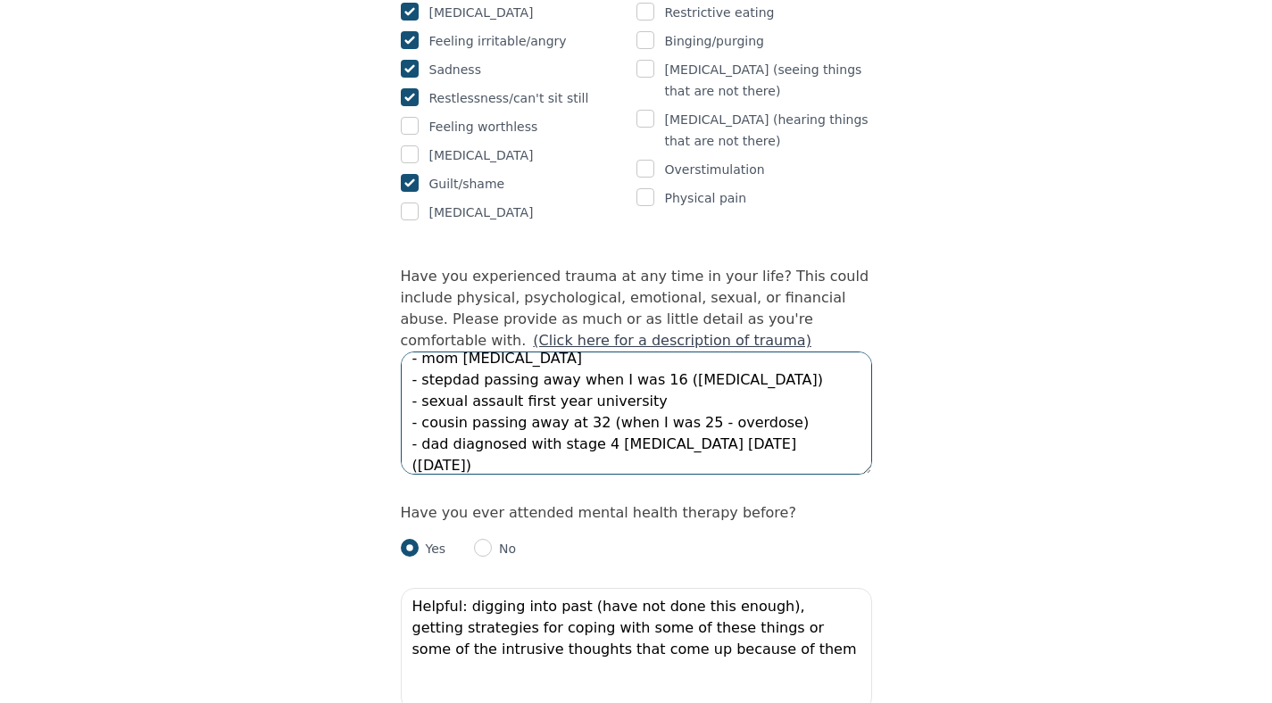
click at [707, 399] on textarea "I didn’t really think so, but as I learn more about what trauma is, I think now…" at bounding box center [636, 413] width 471 height 123
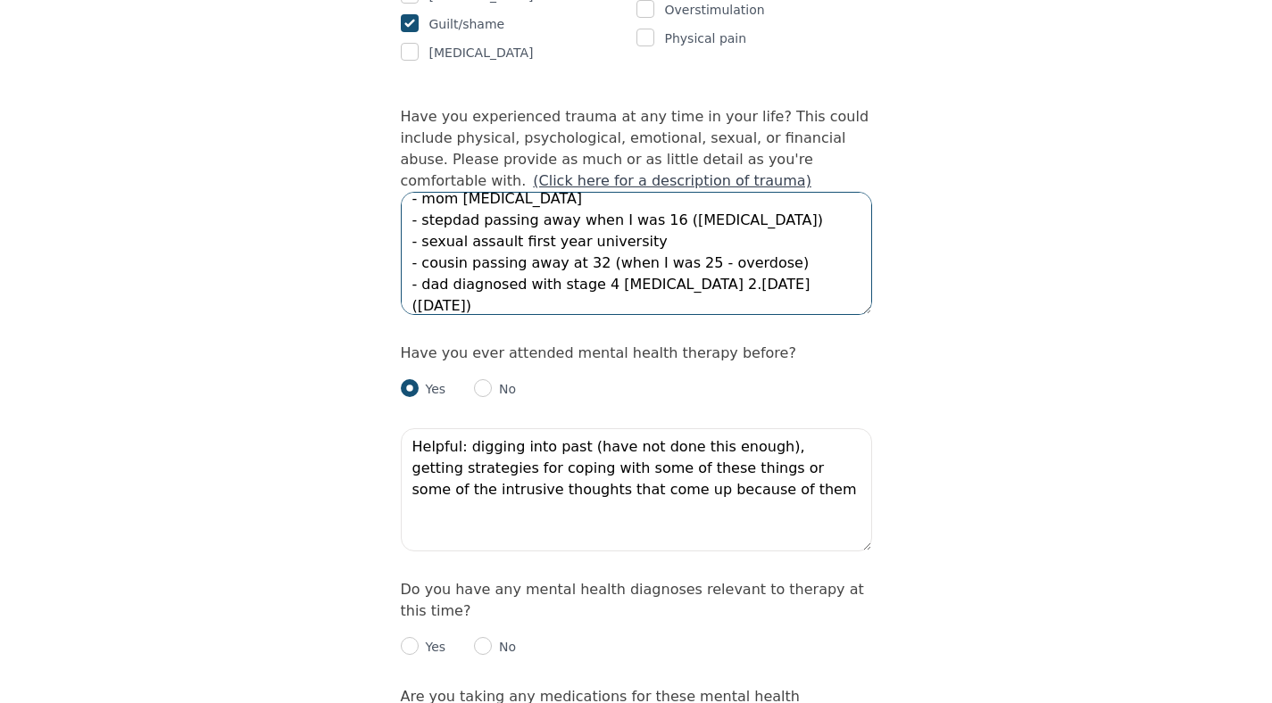
scroll to position [1732, 0]
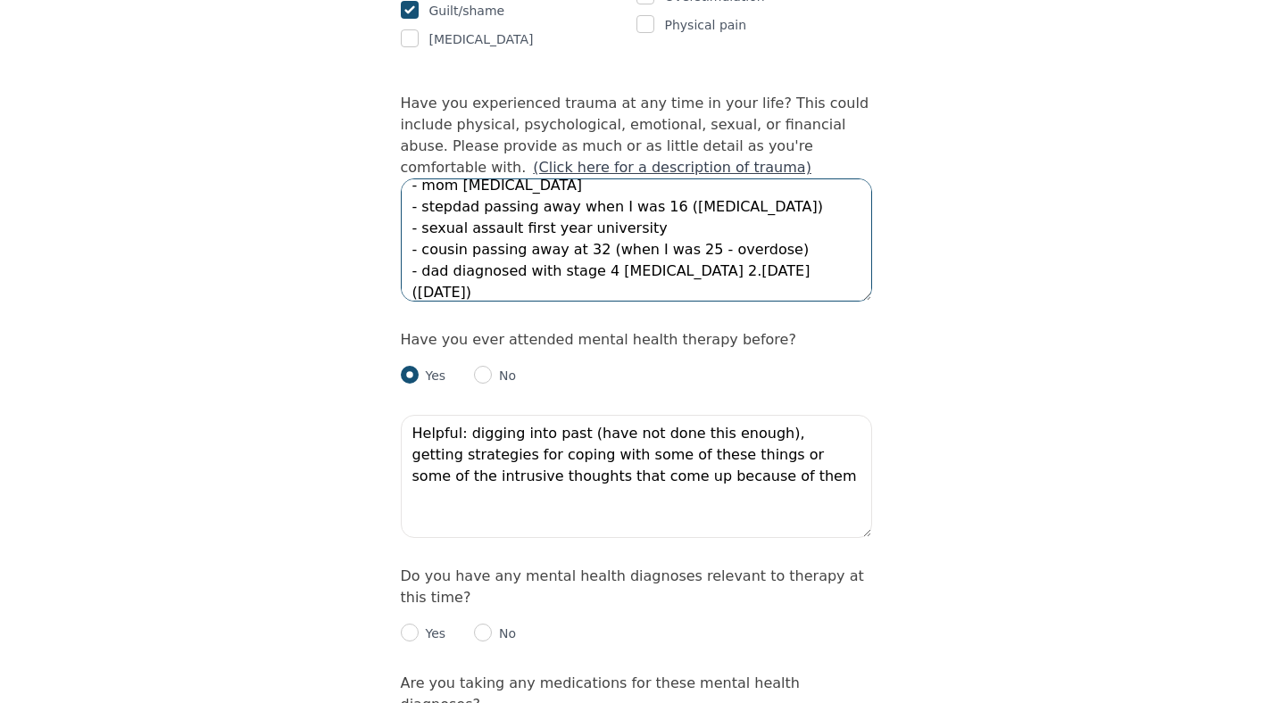
type textarea "I didn’t really think so, but as I learn more about what trauma is, I think now…"
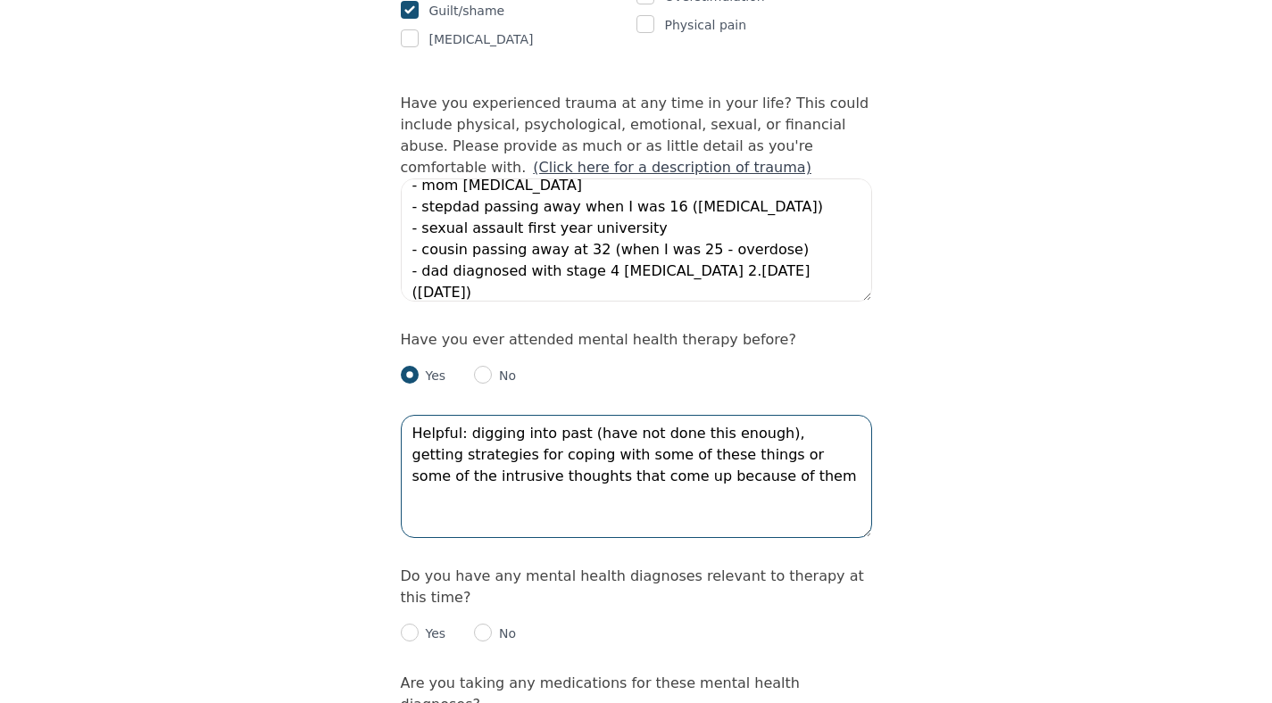
click at [674, 415] on textarea "Helpful: digging into past (have not done this enough), getting strategies for …" at bounding box center [636, 476] width 471 height 123
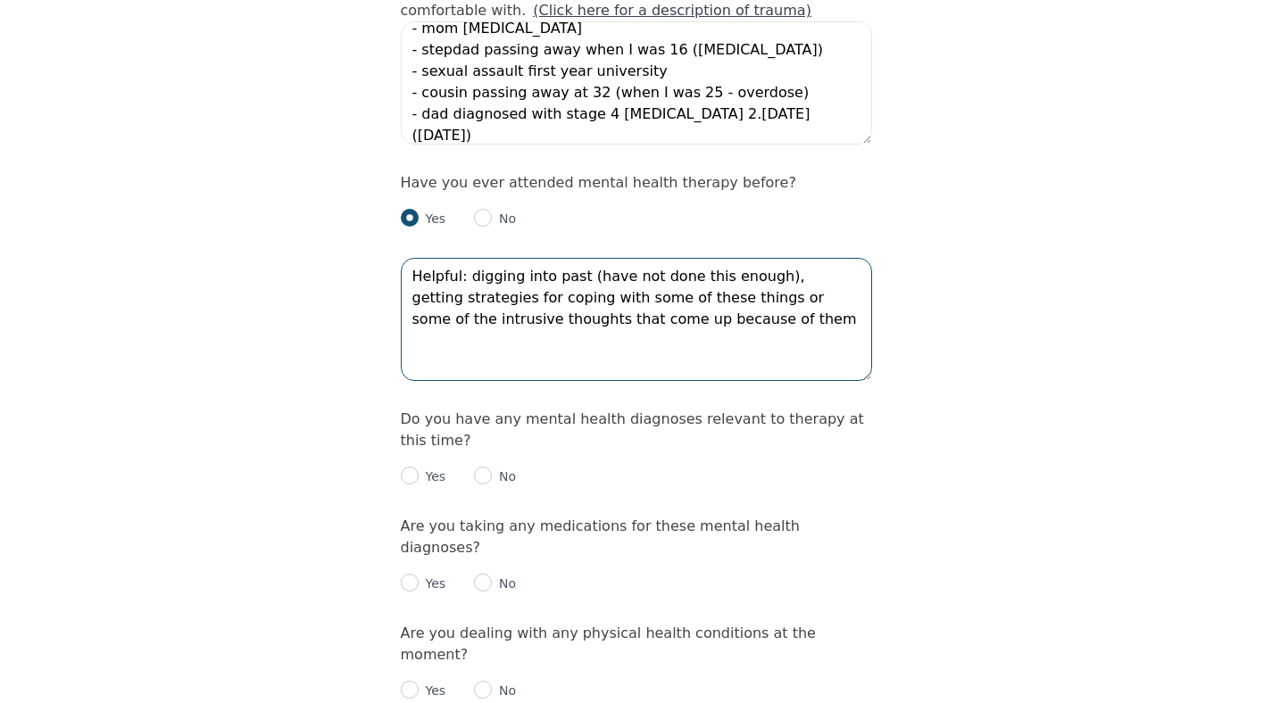
scroll to position [1920, 0]
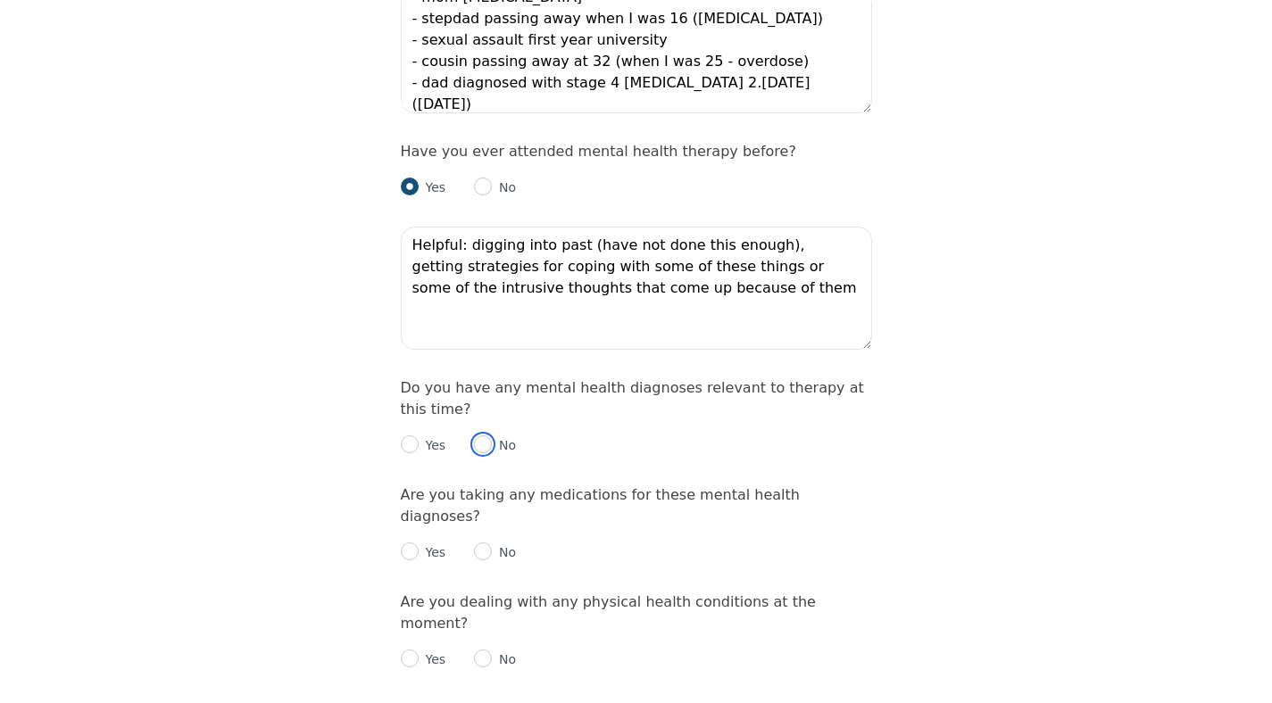
click at [487, 436] on input "radio" at bounding box center [483, 445] width 18 height 18
radio input "true"
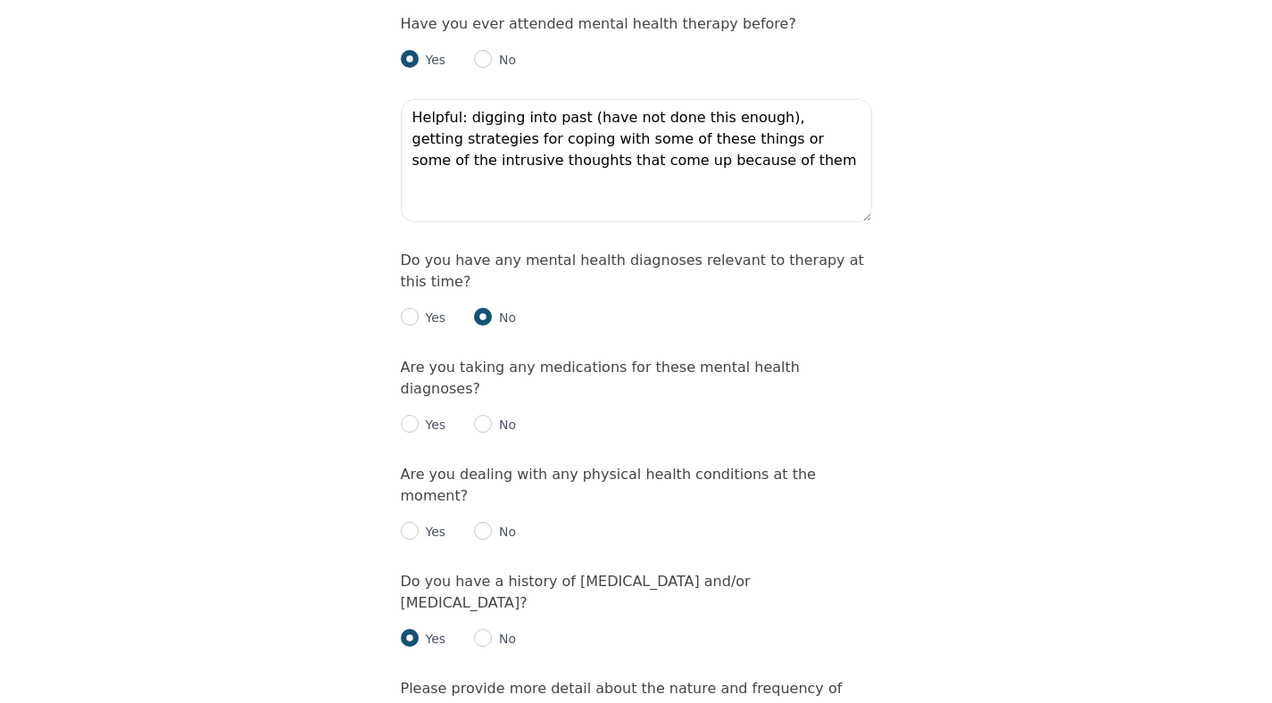
scroll to position [2049, 0]
click at [487, 414] on input "radio" at bounding box center [483, 423] width 18 height 18
radio input "true"
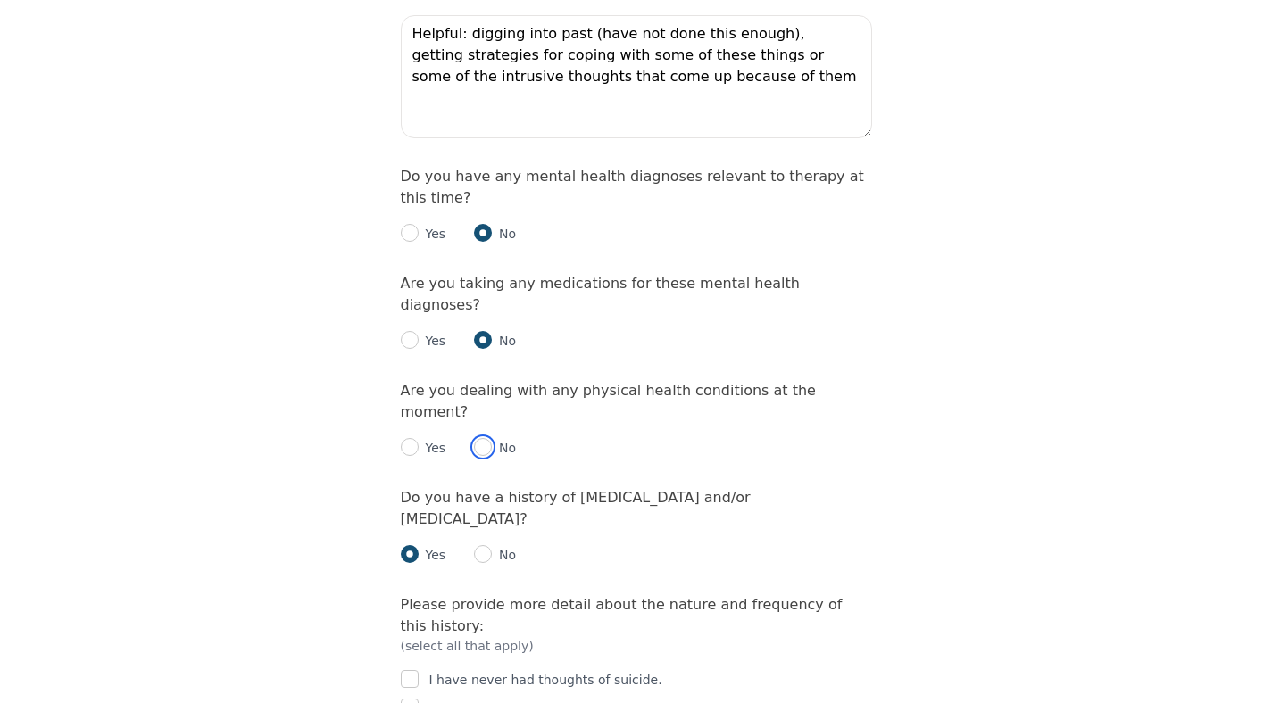
click at [486, 438] on input "radio" at bounding box center [483, 447] width 18 height 18
radio input "true"
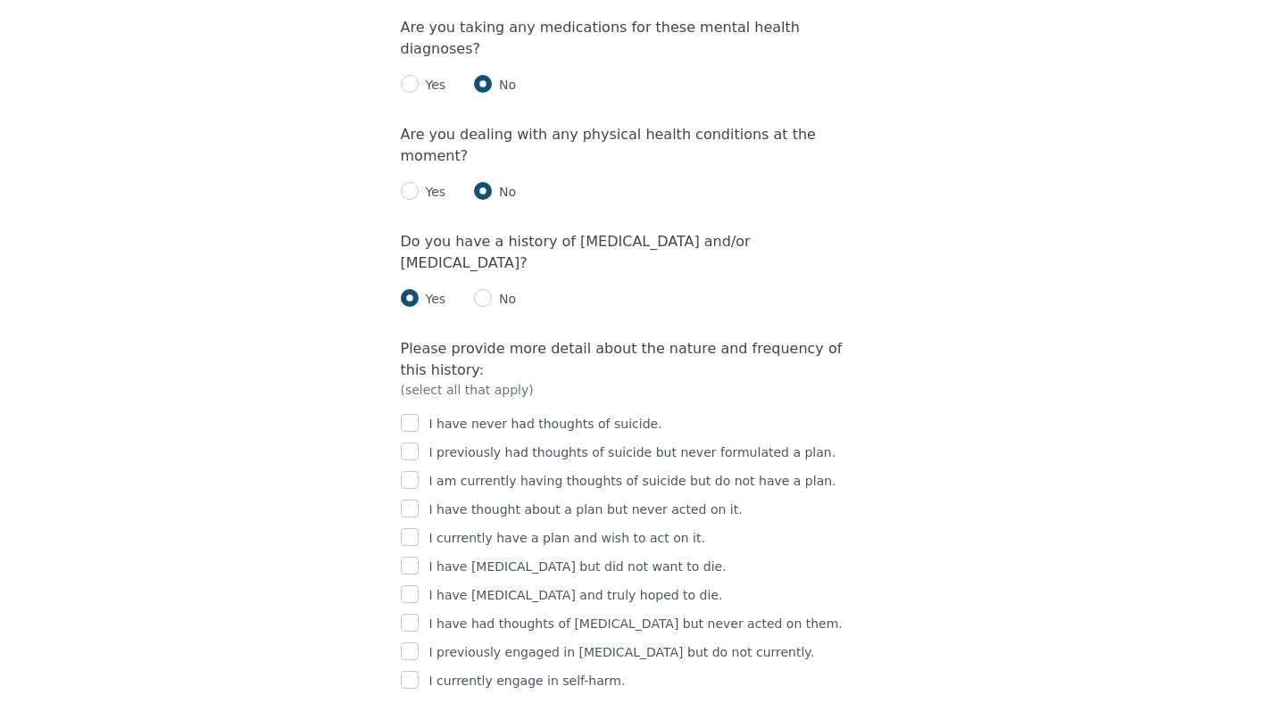
scroll to position [2391, 0]
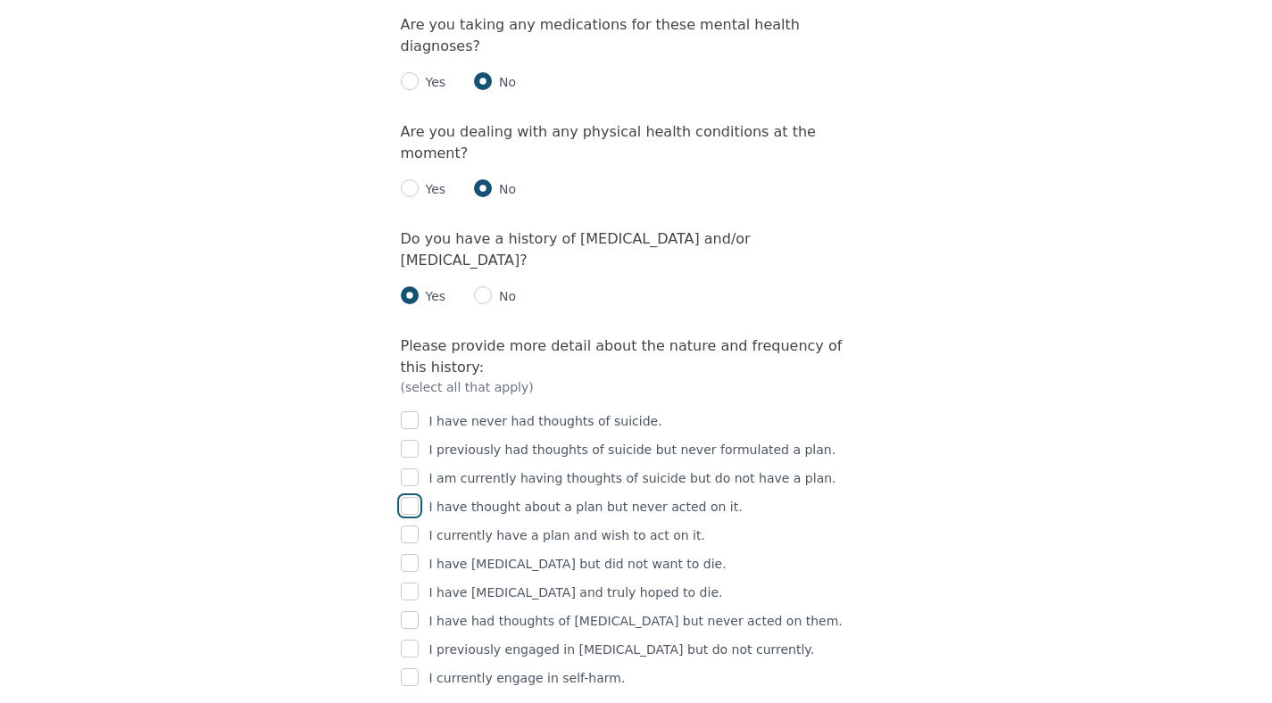
click at [413, 497] on input "checkbox" at bounding box center [410, 506] width 18 height 18
checkbox input "true"
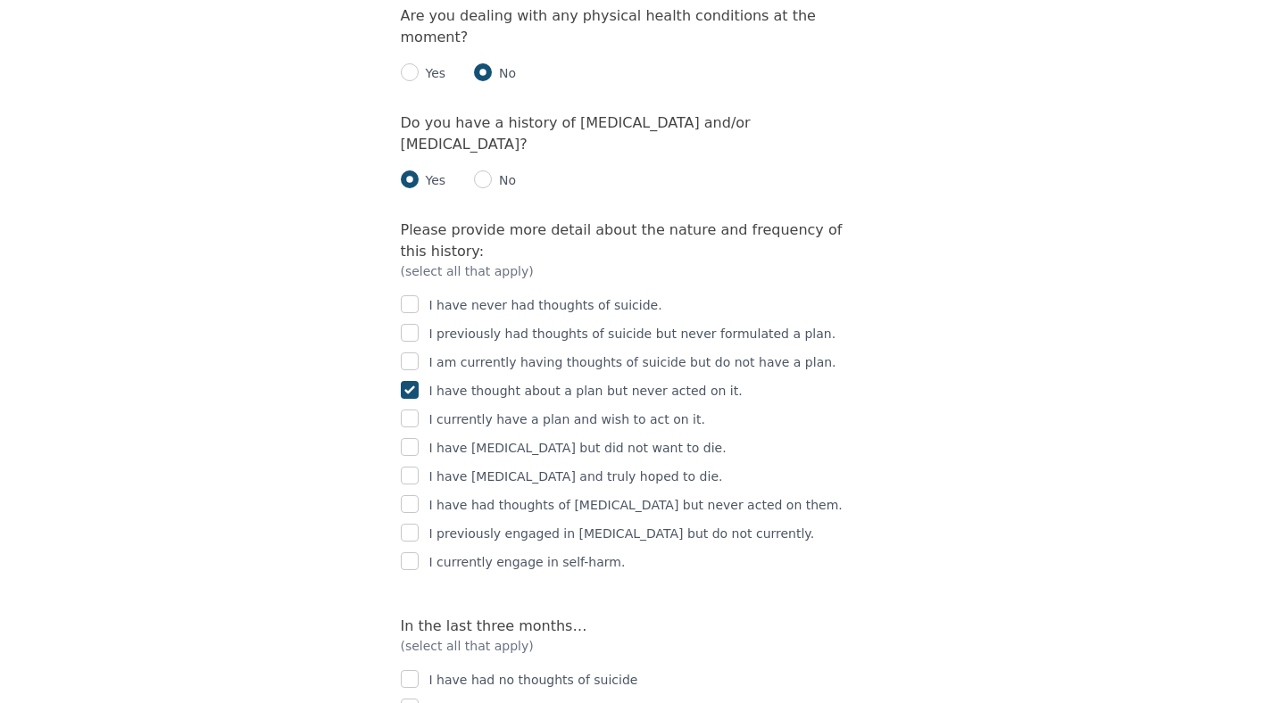
scroll to position [2509, 0]
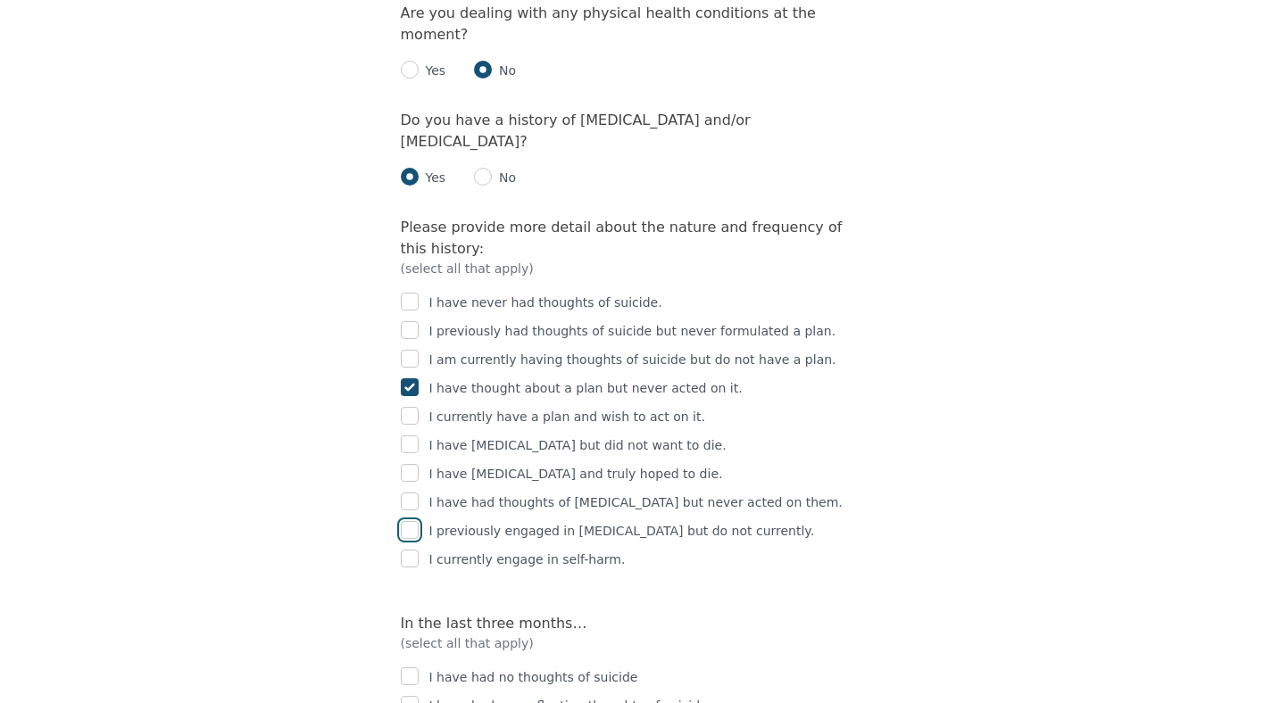
click at [413, 521] on input "checkbox" at bounding box center [410, 530] width 18 height 18
checkbox input "true"
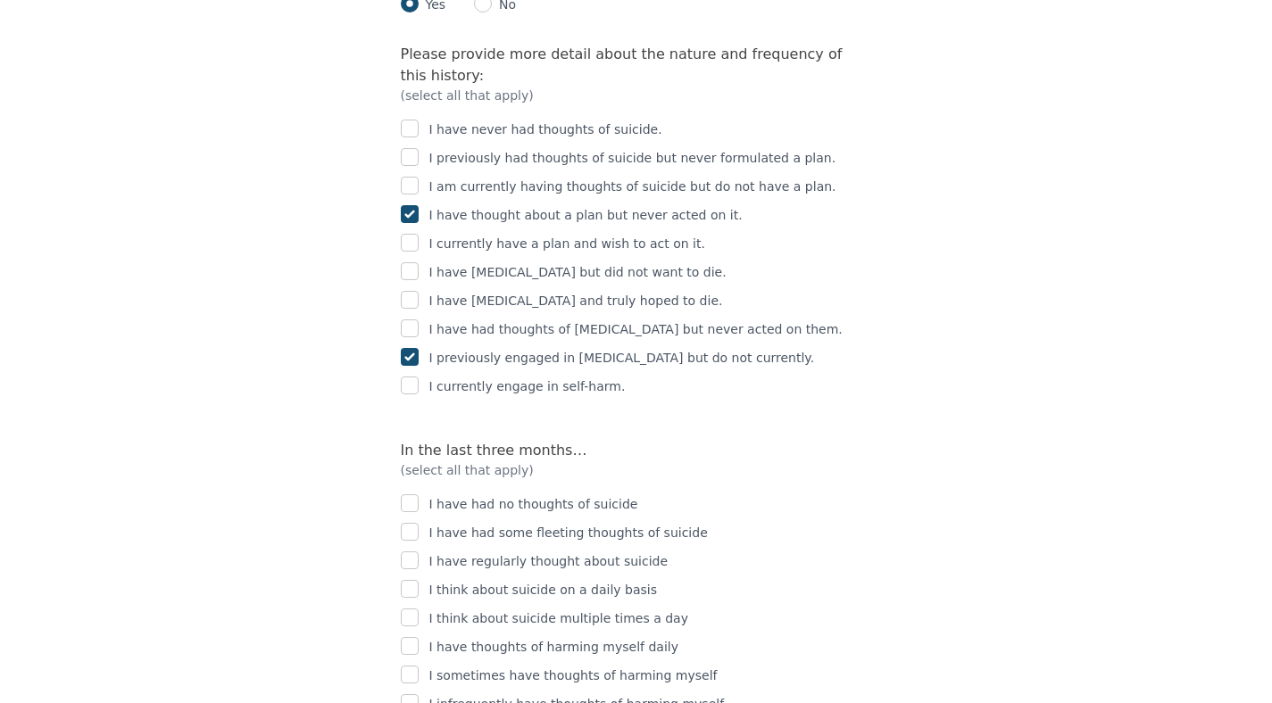
scroll to position [2698, 0]
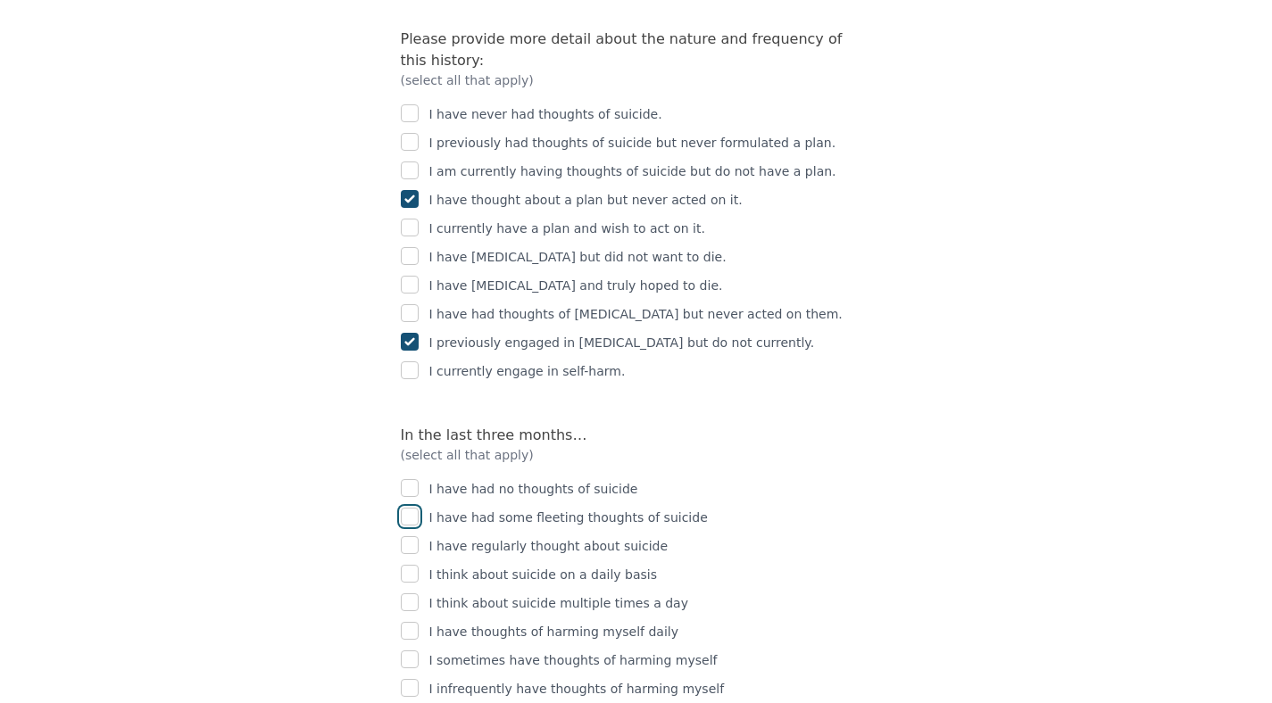
click at [416, 508] on input "checkbox" at bounding box center [410, 517] width 18 height 18
checkbox input "true"
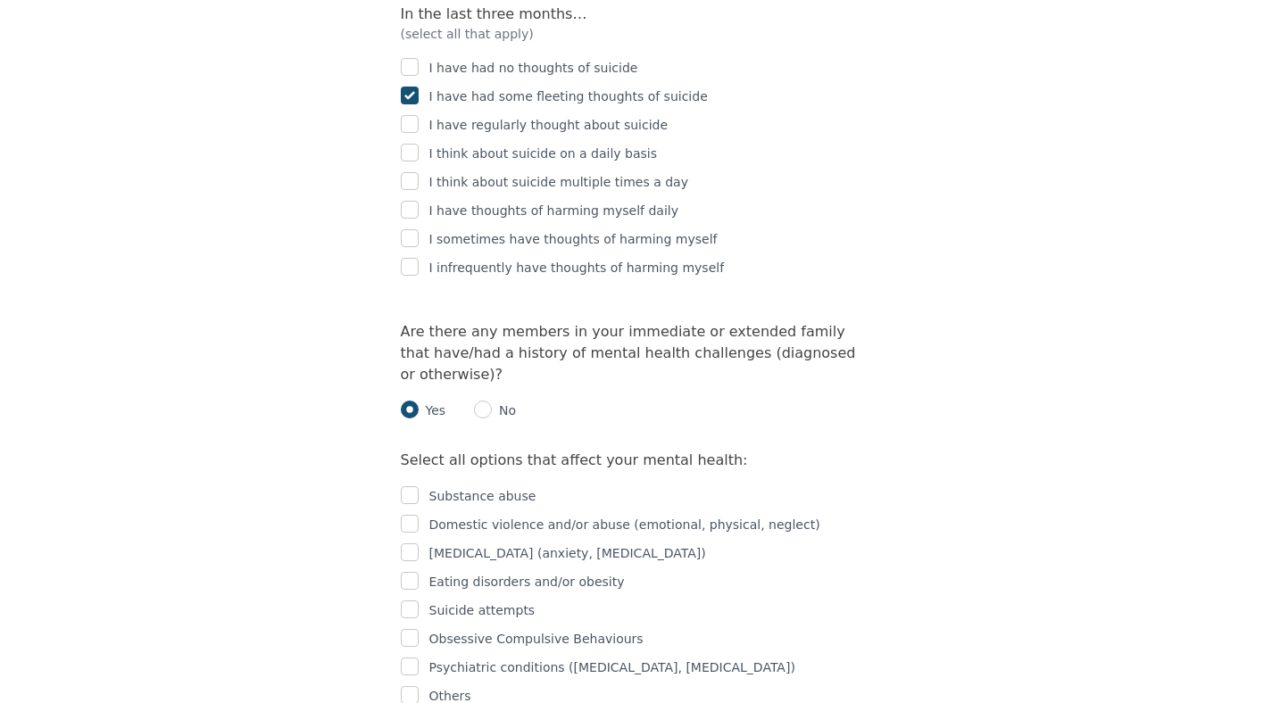
scroll to position [3123, 0]
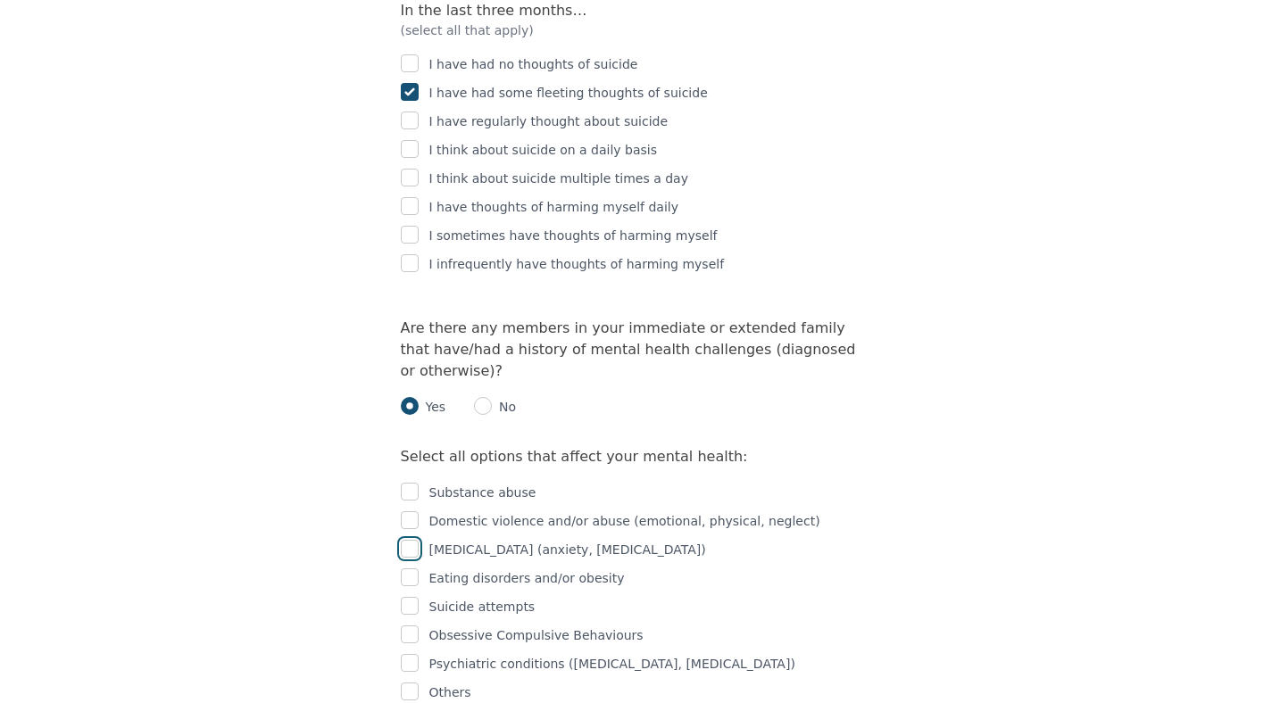
click at [415, 540] on input "checkbox" at bounding box center [410, 549] width 18 height 18
click at [411, 539] on input "checkbox" at bounding box center [410, 548] width 18 height 18
checkbox input "false"
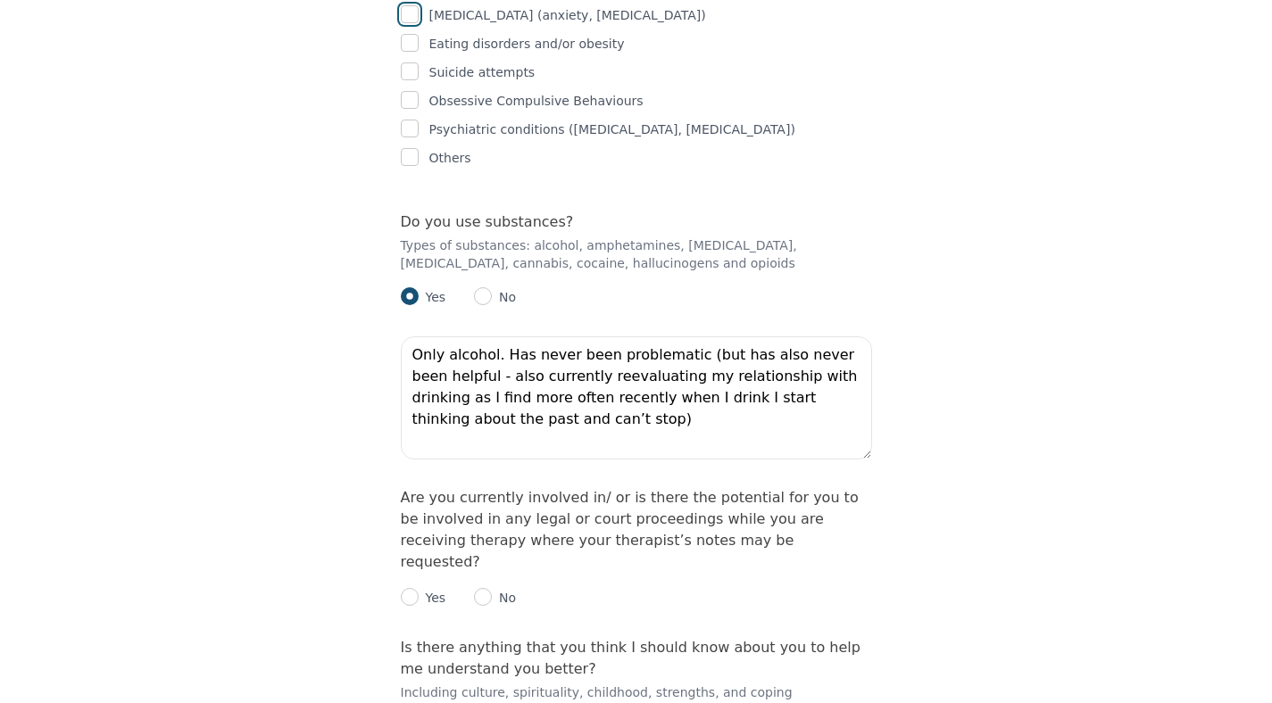
scroll to position [3709, 0]
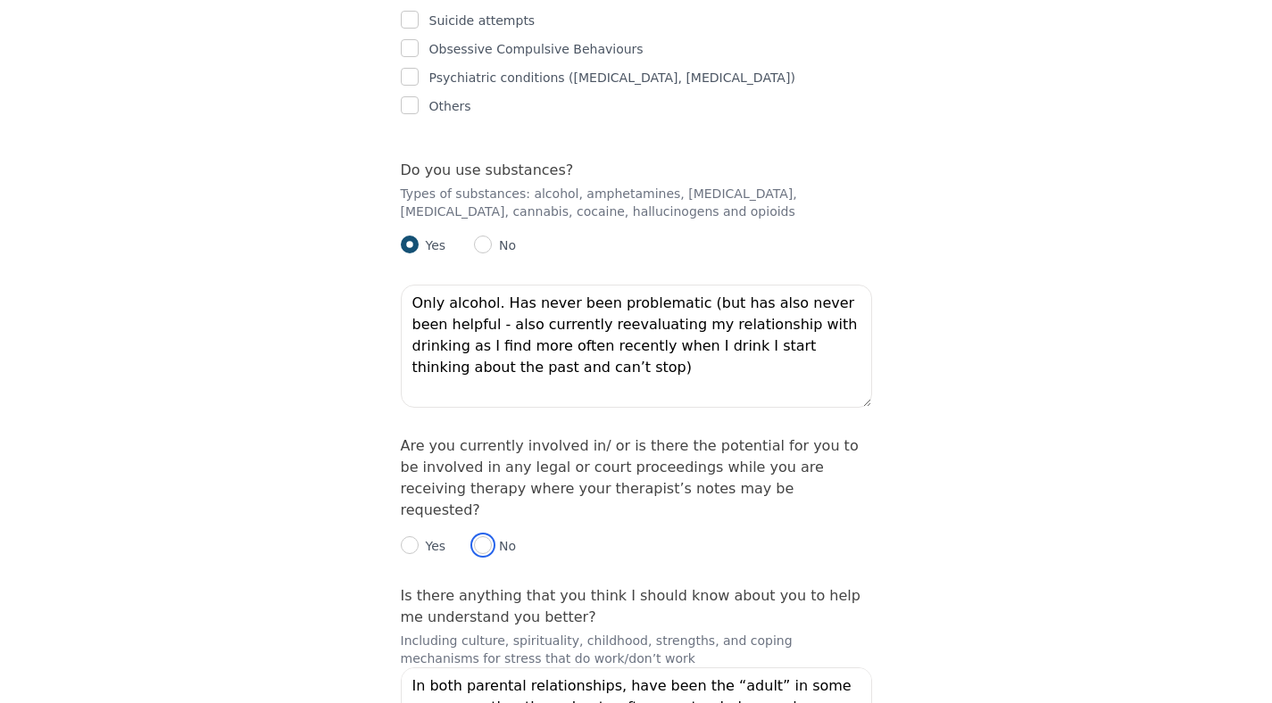
click at [480, 537] on input "radio" at bounding box center [483, 546] width 18 height 18
radio input "true"
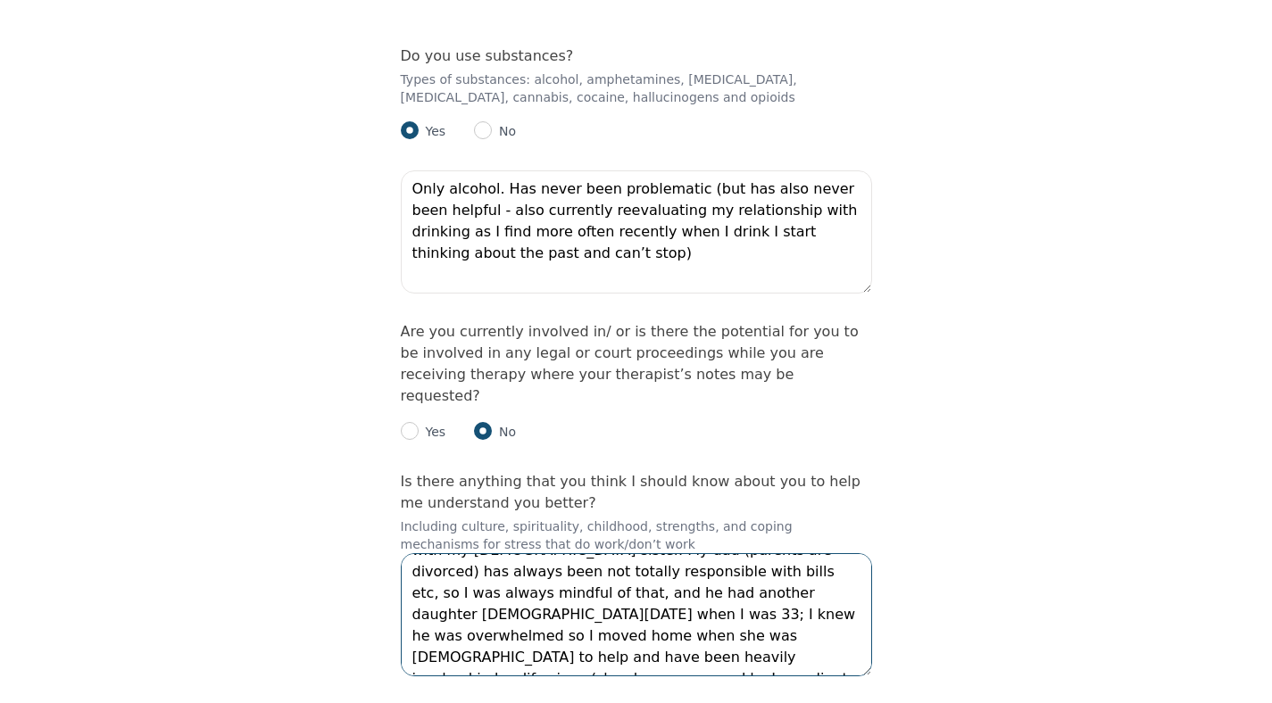
scroll to position [87, 0]
click at [778, 553] on textarea "In both parental relationships, have been the “adult” in some way or another th…" at bounding box center [636, 614] width 471 height 123
click at [741, 553] on textarea "In both parental relationships, have been the “adult” in some way or another th…" at bounding box center [636, 614] width 471 height 123
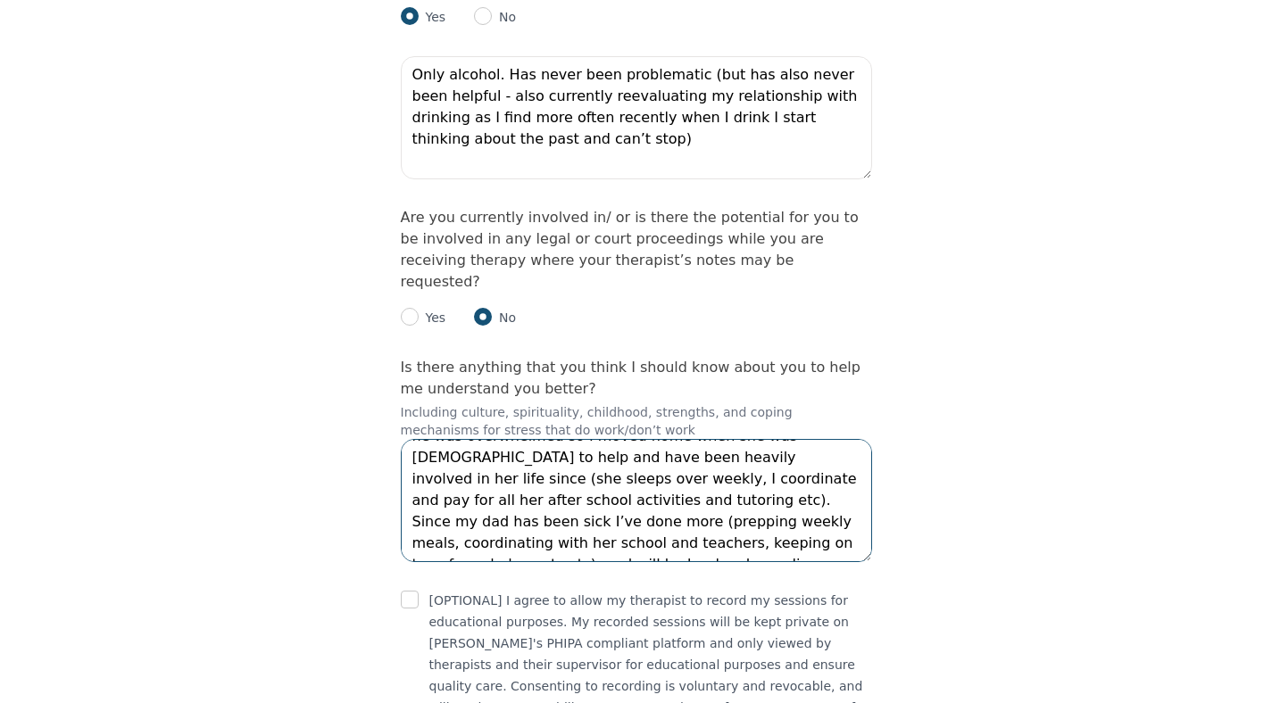
scroll to position [3949, 0]
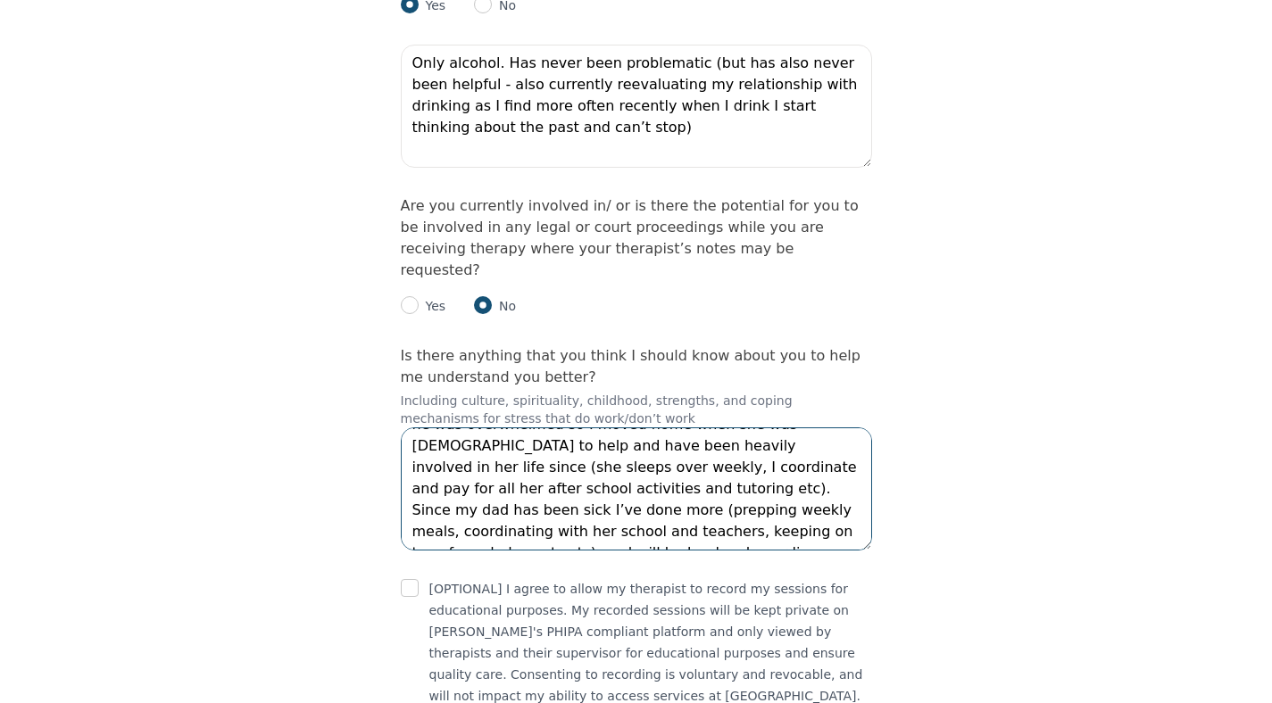
type textarea "In both parental relationships, have been the “adult” in some way or another th…"
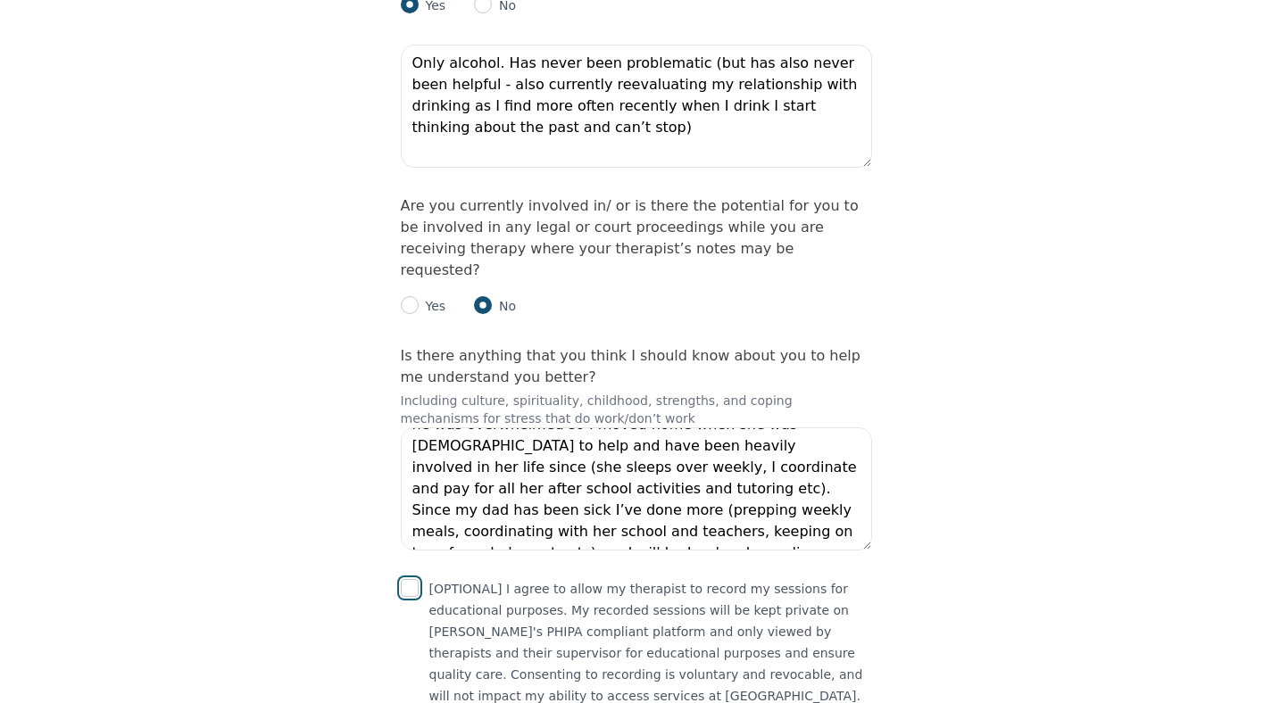
click at [401, 579] on input "checkbox" at bounding box center [410, 588] width 18 height 18
checkbox input "true"
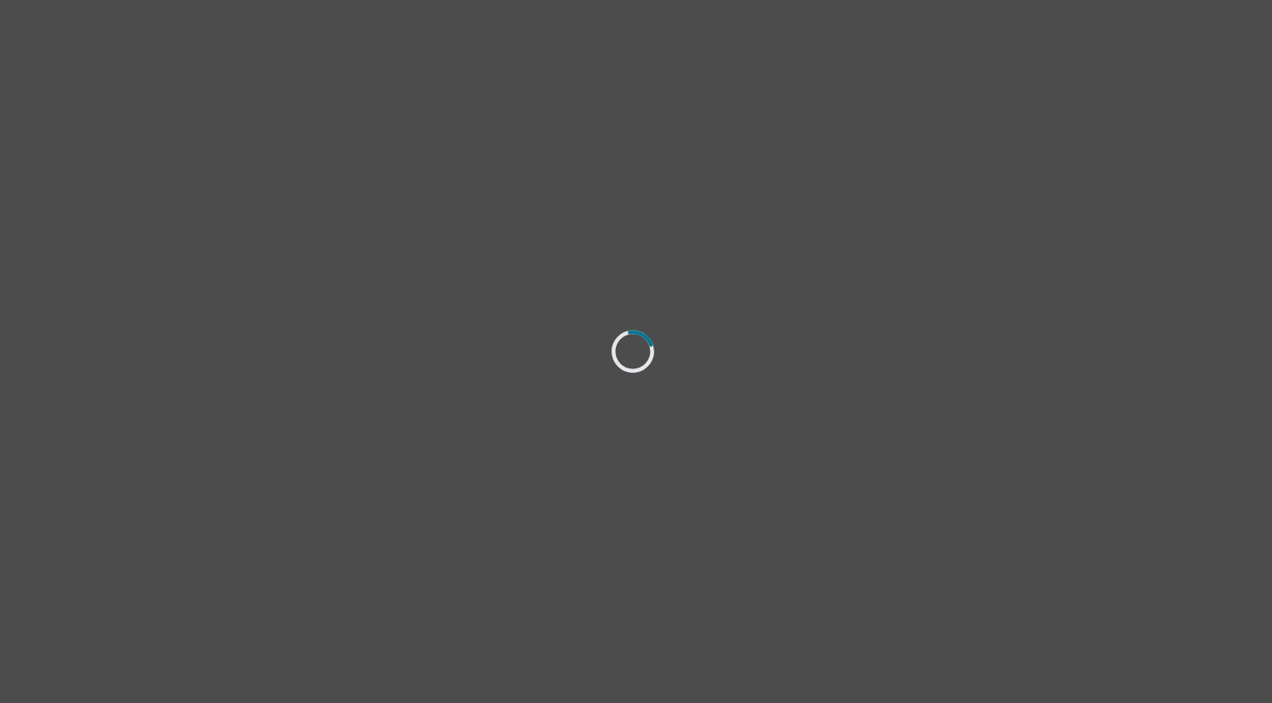
select select "[DEMOGRAPHIC_DATA]"
select select "she/her"
select select "Common Law"
select select "Master's degree"
select select "Instagram"
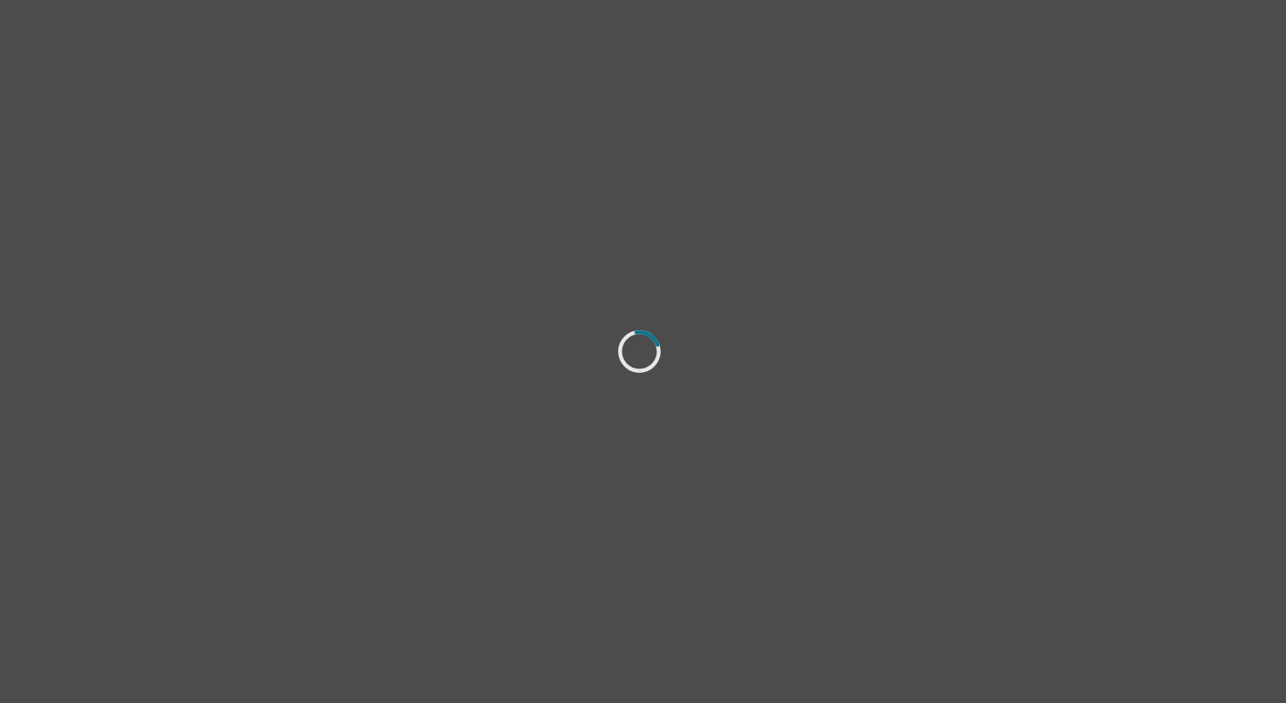
select select "[DEMOGRAPHIC_DATA]"
select select "she/her"
select select "Common Law"
select select "Master's degree"
select select "Instagram"
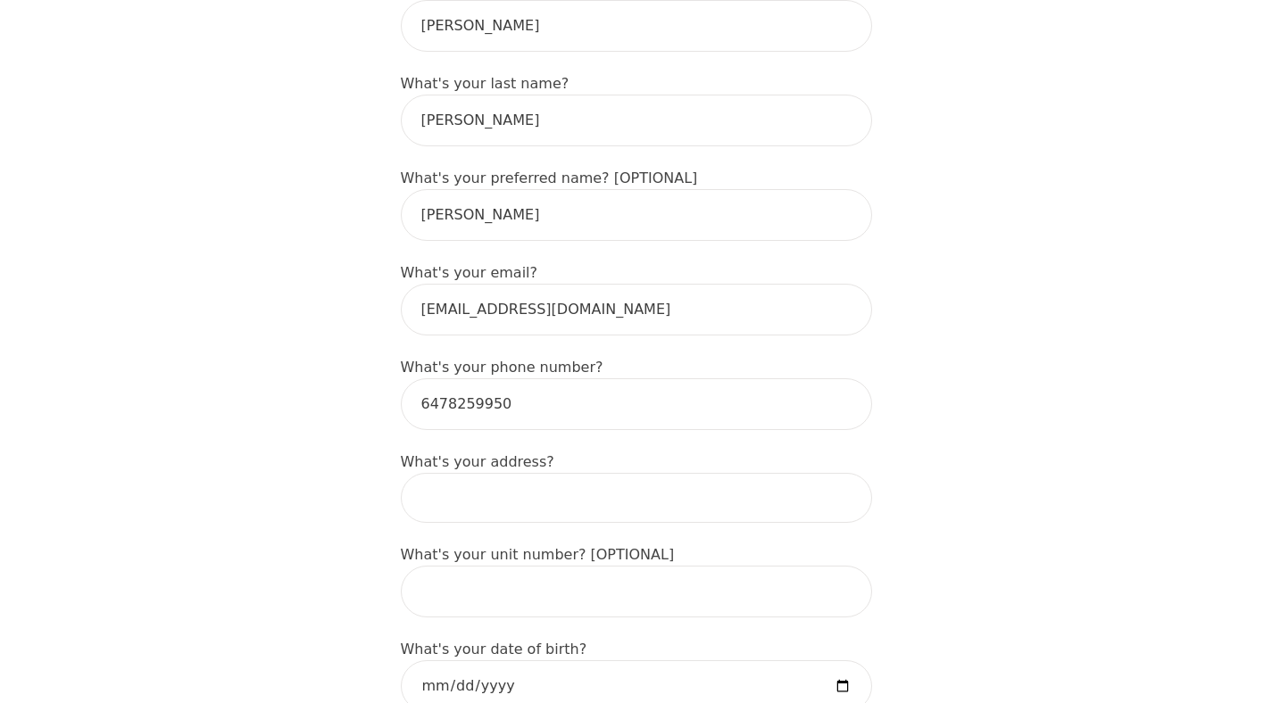
scroll to position [400, 0]
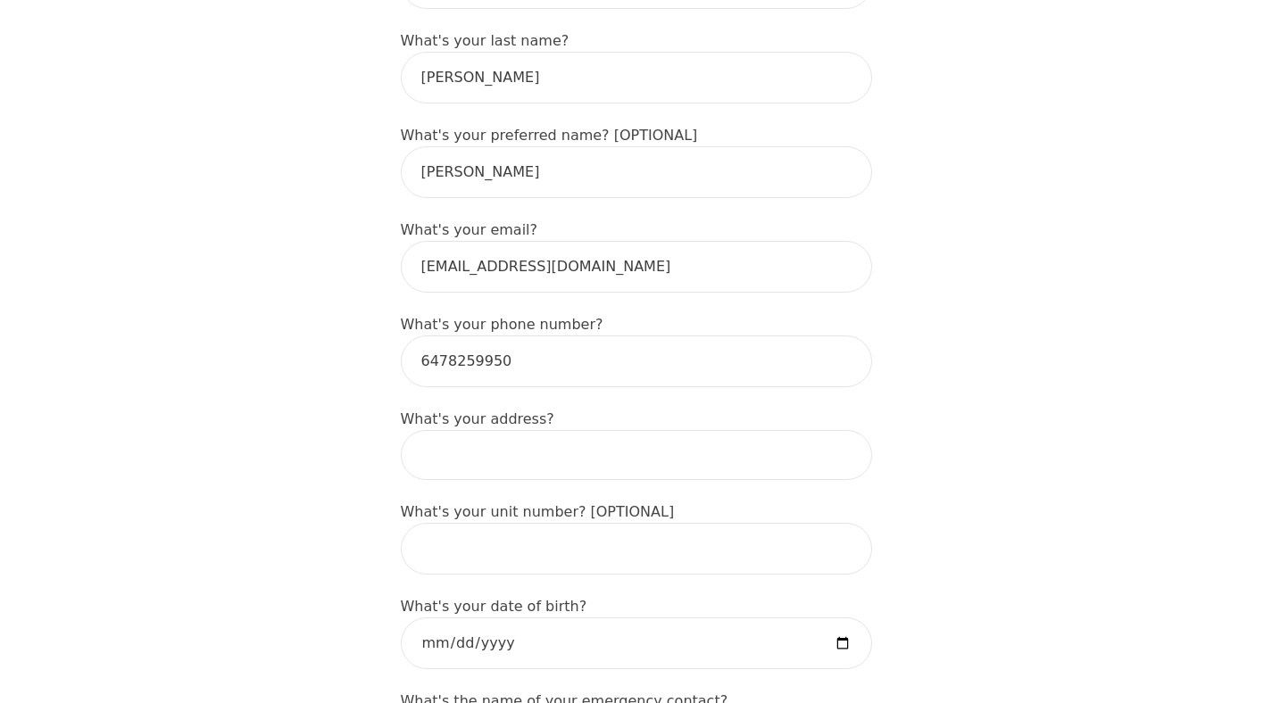
click at [535, 438] on input at bounding box center [636, 455] width 471 height 50
type input "[STREET_ADDRESS][PERSON_NAME]"
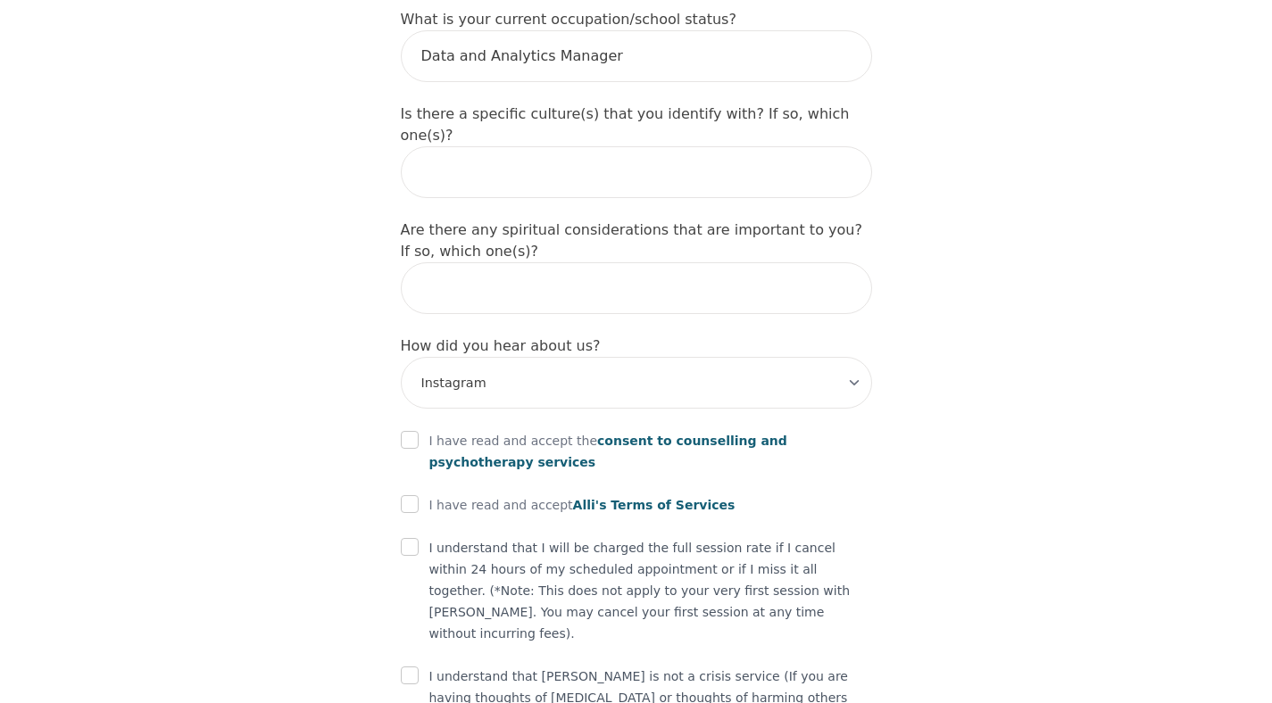
scroll to position [1979, 0]
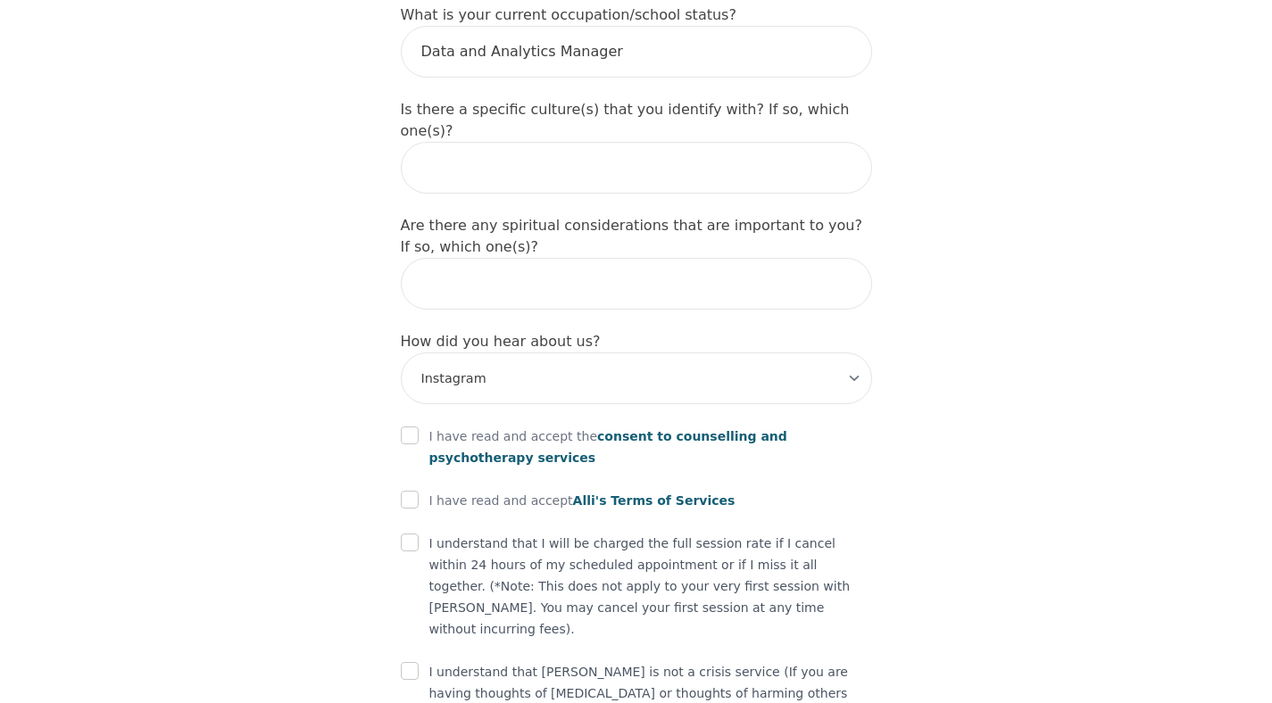
click at [403, 426] on div "I have read and accept the consent to counselling and psychotherapy services" at bounding box center [636, 447] width 471 height 43
click at [408, 426] on div at bounding box center [410, 436] width 18 height 21
click at [408, 427] on input "checkbox" at bounding box center [410, 436] width 18 height 18
checkbox input "true"
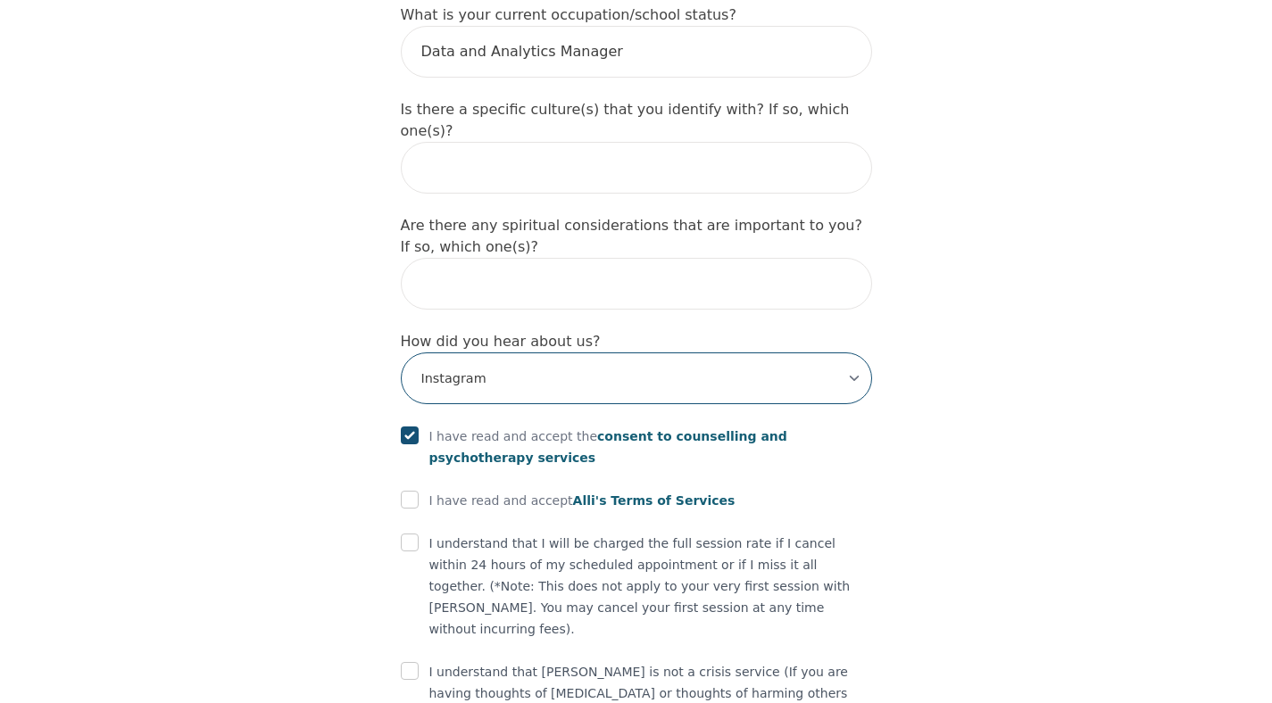
click at [481, 353] on select "-Select- Physician/Specialist Friend Facebook Instagram Google Search Google Ad…" at bounding box center [636, 379] width 471 height 52
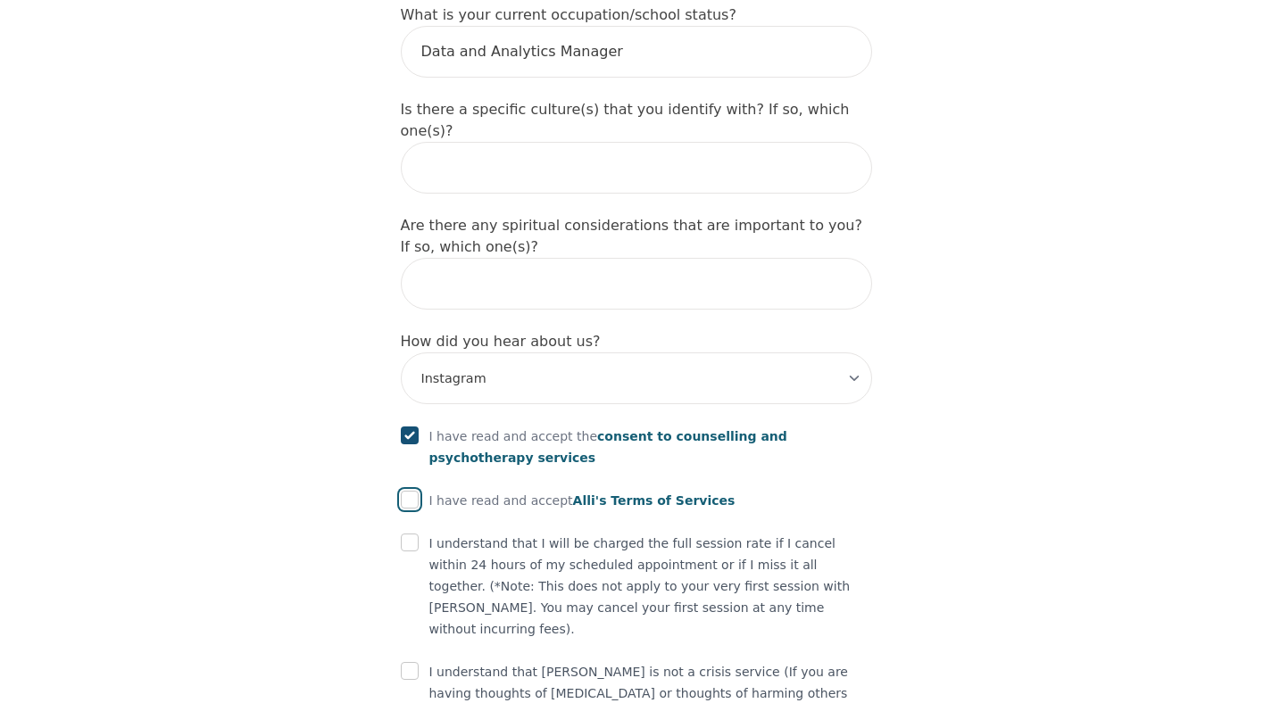
click at [406, 491] on input "checkbox" at bounding box center [410, 500] width 18 height 18
checkbox input "true"
click at [409, 533] on div "I understand that I will be charged the full session rate if I cancel within 24…" at bounding box center [636, 586] width 471 height 107
click at [409, 534] on input "checkbox" at bounding box center [410, 543] width 18 height 18
checkbox input "true"
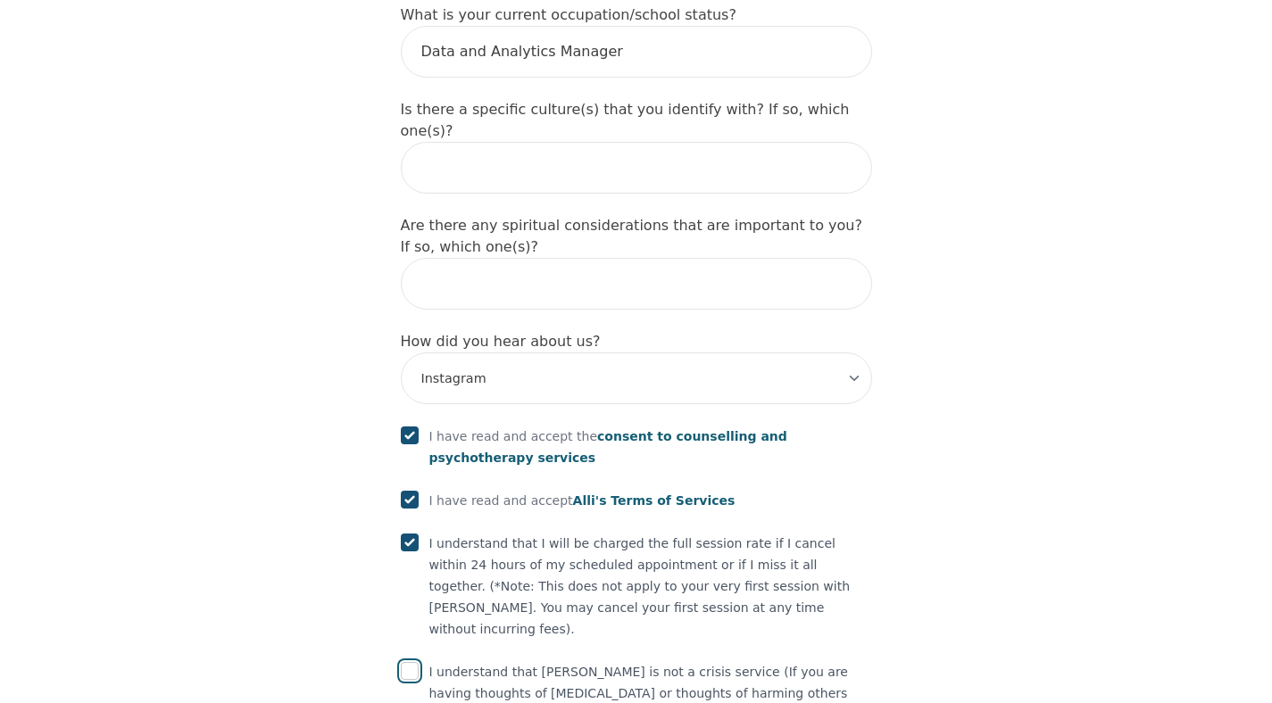
click at [414, 662] on input "checkbox" at bounding box center [410, 671] width 18 height 18
checkbox input "true"
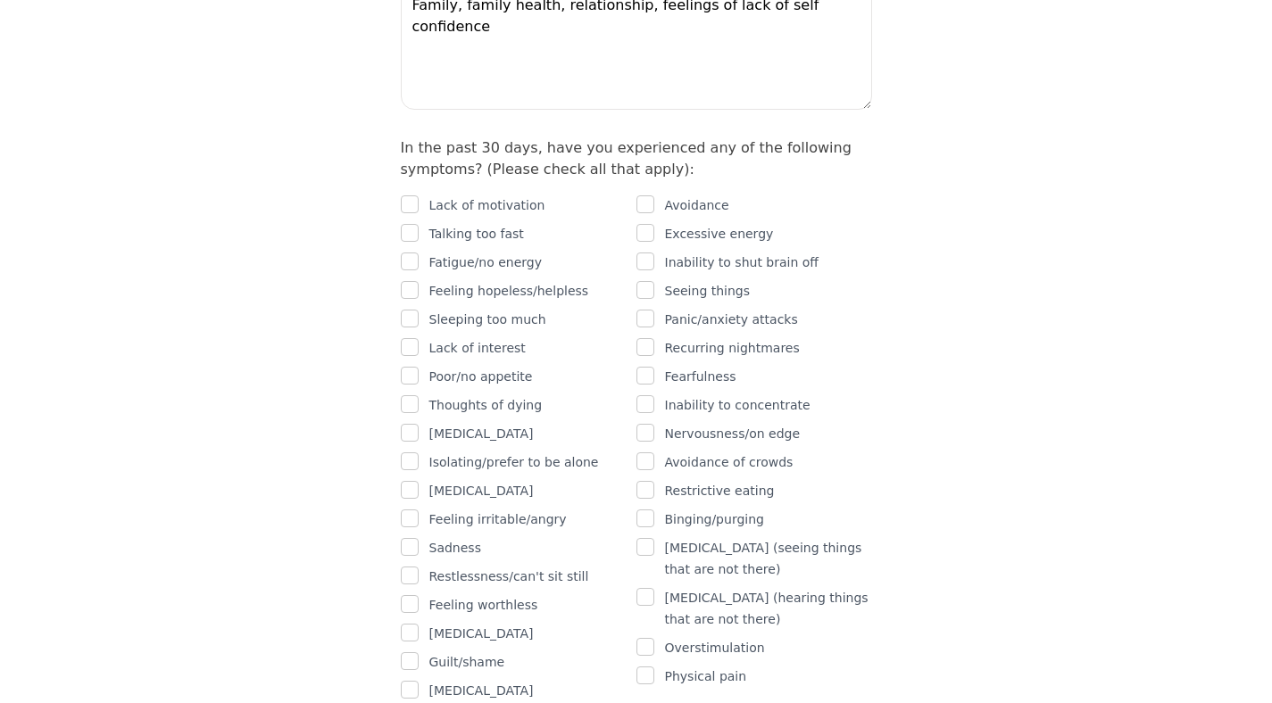
scroll to position [1102, 0]
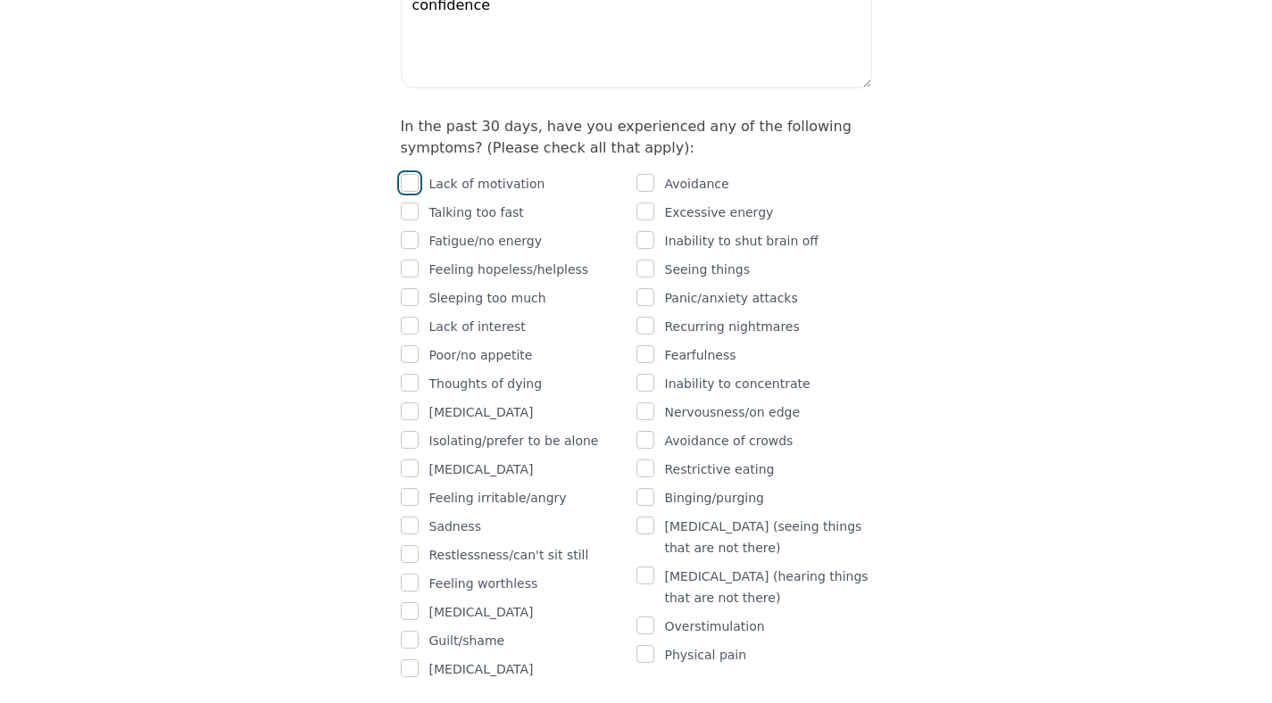
click at [412, 174] on input "checkbox" at bounding box center [410, 183] width 18 height 18
checkbox input "true"
click at [419, 230] on div "Fatigue/no energy" at bounding box center [519, 240] width 236 height 21
click at [413, 180] on div "Lack of motivation Talking too fast Fatigue/no energy Feeling hopeless/helpless…" at bounding box center [519, 426] width 236 height 507
click at [413, 230] on div at bounding box center [410, 240] width 18 height 21
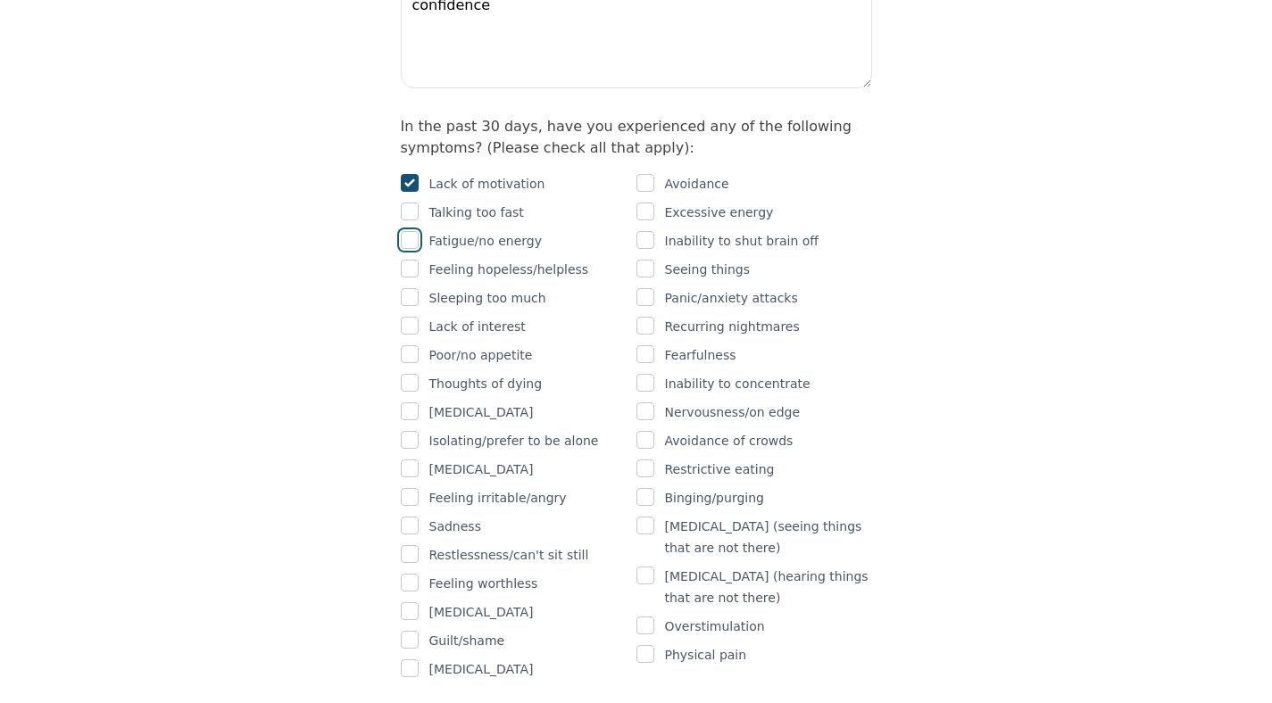
click at [408, 231] on input "checkbox" at bounding box center [410, 240] width 18 height 18
checkbox input "true"
click at [409, 260] on input "checkbox" at bounding box center [410, 269] width 18 height 18
checkbox input "true"
click at [412, 317] on input "checkbox" at bounding box center [410, 326] width 18 height 18
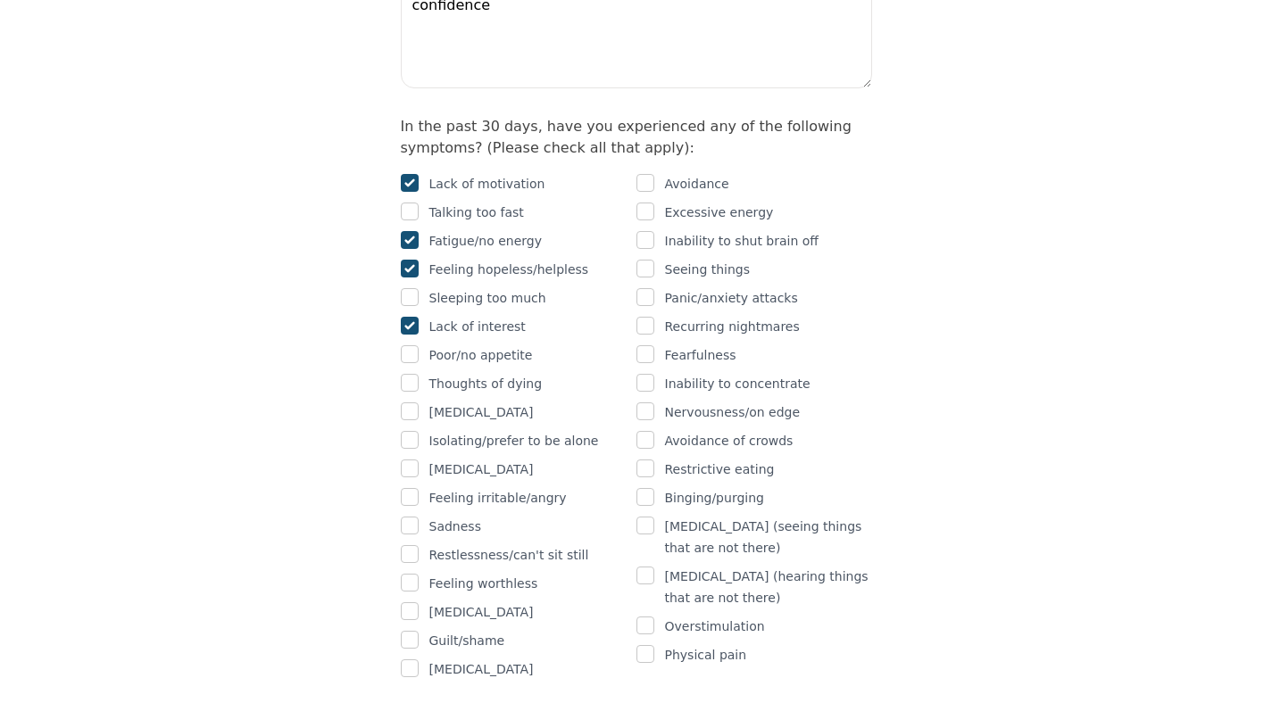
checkbox input "true"
click at [413, 345] on input "checkbox" at bounding box center [410, 354] width 18 height 18
checkbox input "true"
click at [417, 431] on input "checkbox" at bounding box center [410, 440] width 18 height 18
checkbox input "true"
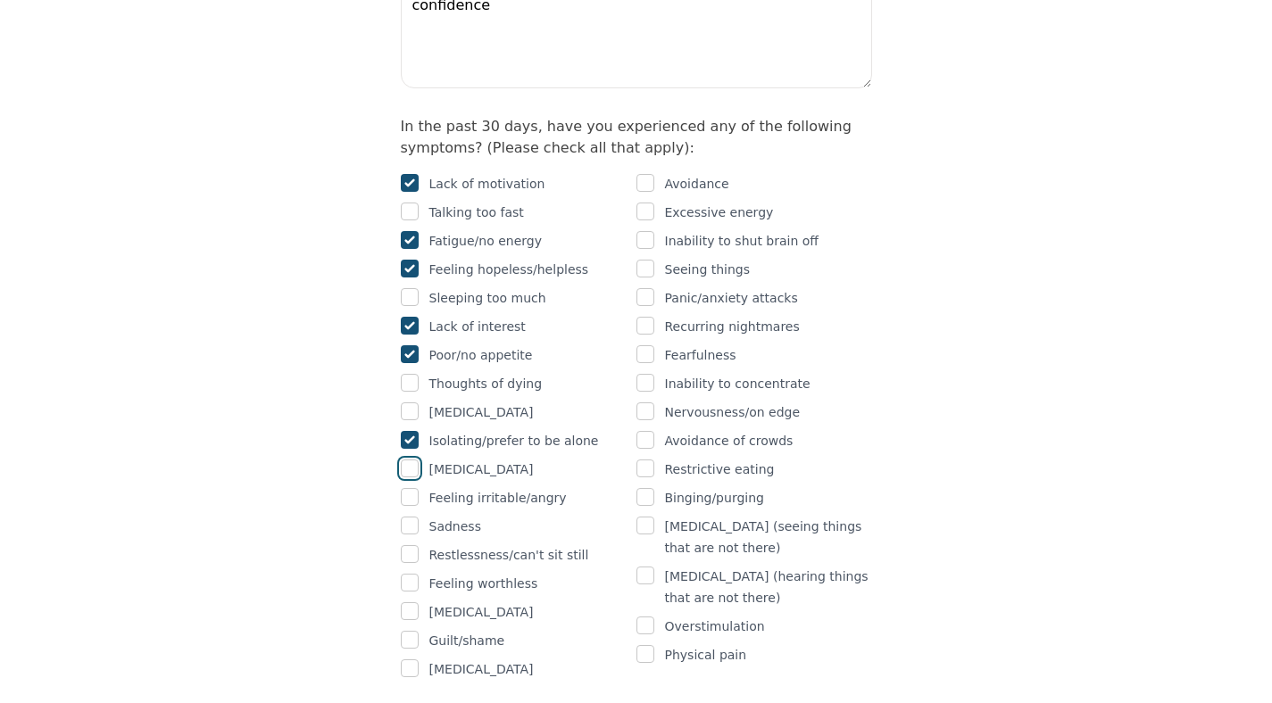
click at [417, 460] on input "checkbox" at bounding box center [410, 469] width 18 height 18
checkbox input "true"
click at [417, 488] on input "checkbox" at bounding box center [410, 497] width 18 height 18
checkbox input "true"
click at [417, 517] on input "checkbox" at bounding box center [410, 526] width 18 height 18
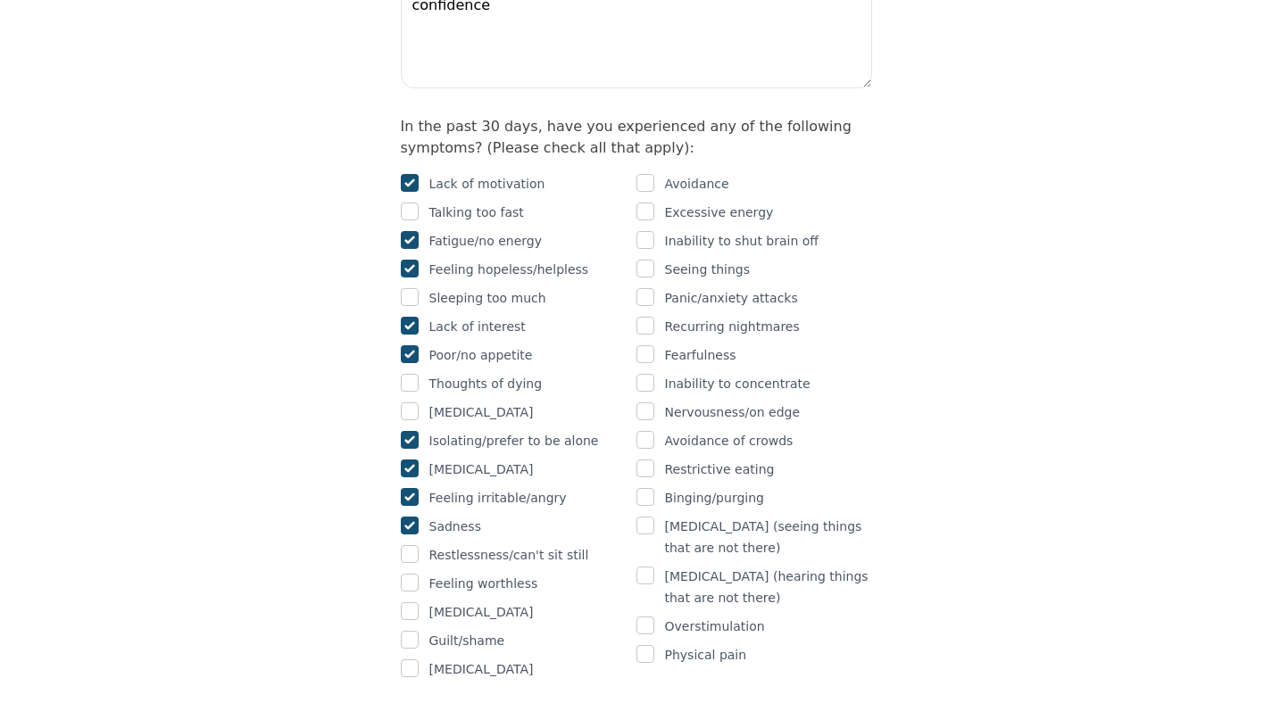
checkbox input "true"
click at [417, 545] on input "checkbox" at bounding box center [410, 554] width 18 height 18
checkbox input "true"
click at [404, 631] on input "checkbox" at bounding box center [410, 640] width 18 height 18
checkbox input "true"
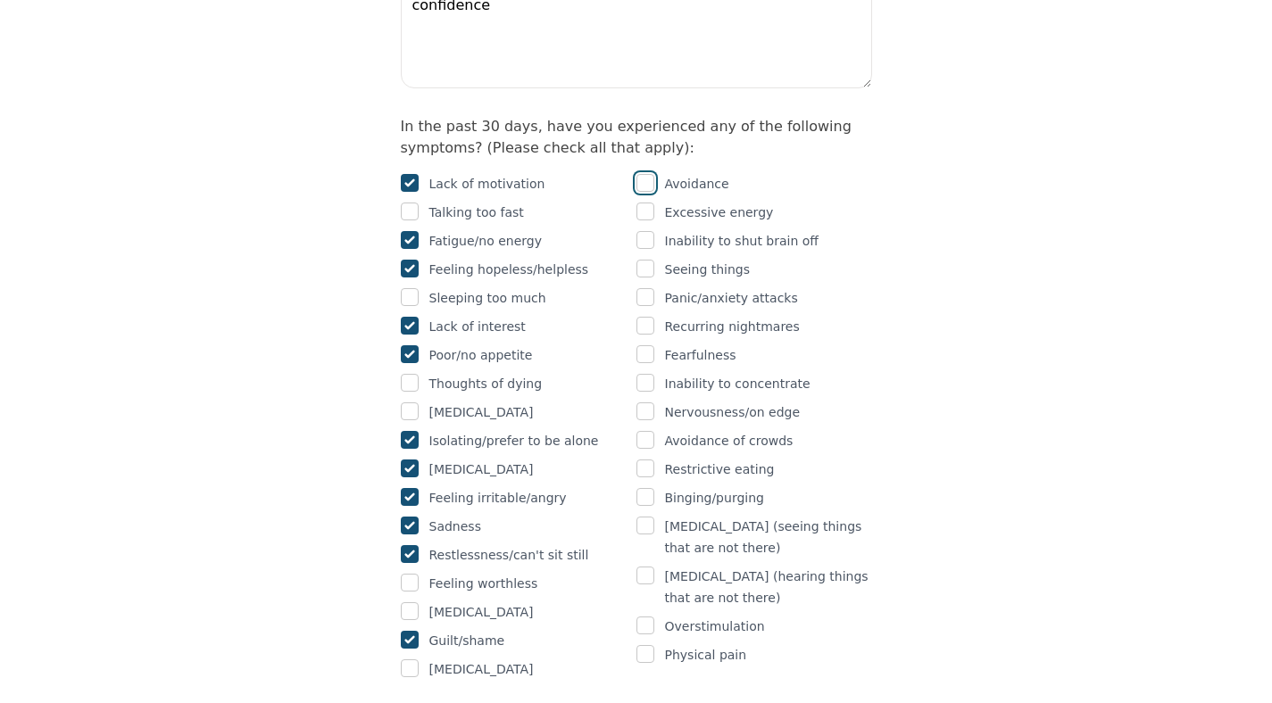
click at [649, 174] on input "checkbox" at bounding box center [646, 183] width 18 height 18
checkbox input "true"
click at [649, 231] on input "checkbox" at bounding box center [646, 240] width 18 height 18
checkbox input "true"
click at [645, 374] on input "checkbox" at bounding box center [646, 383] width 18 height 18
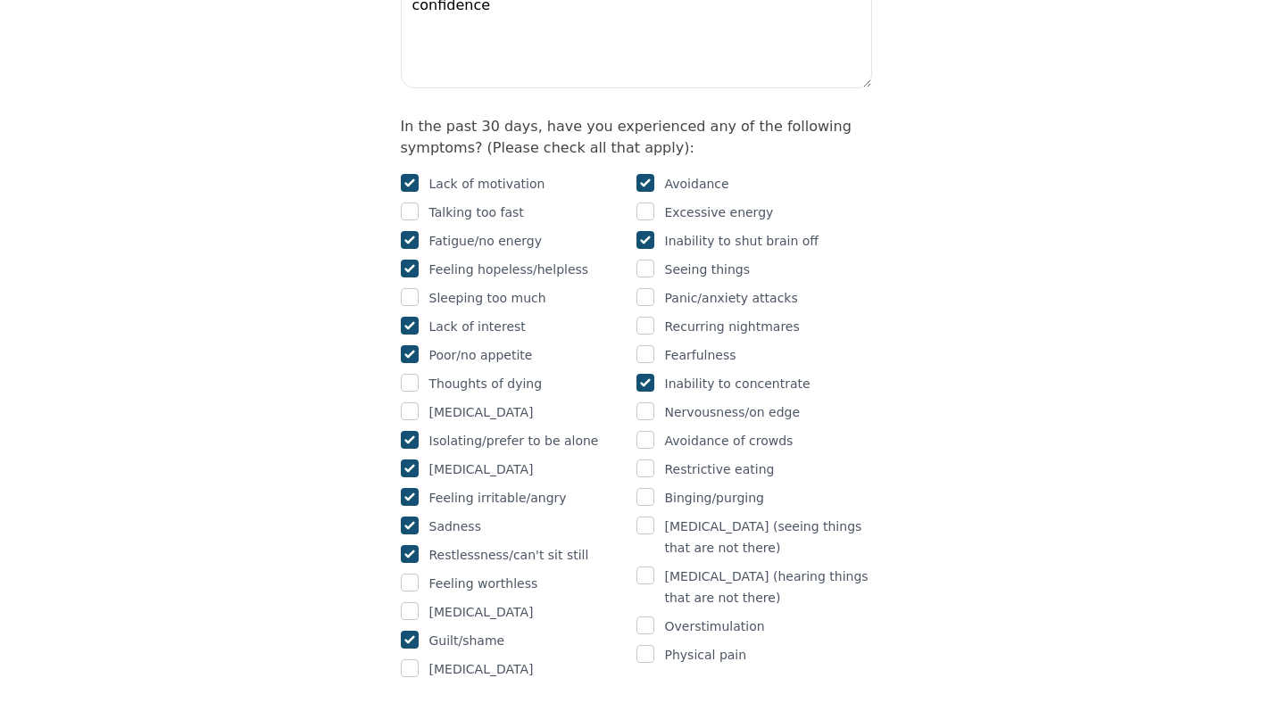
checkbox input "true"
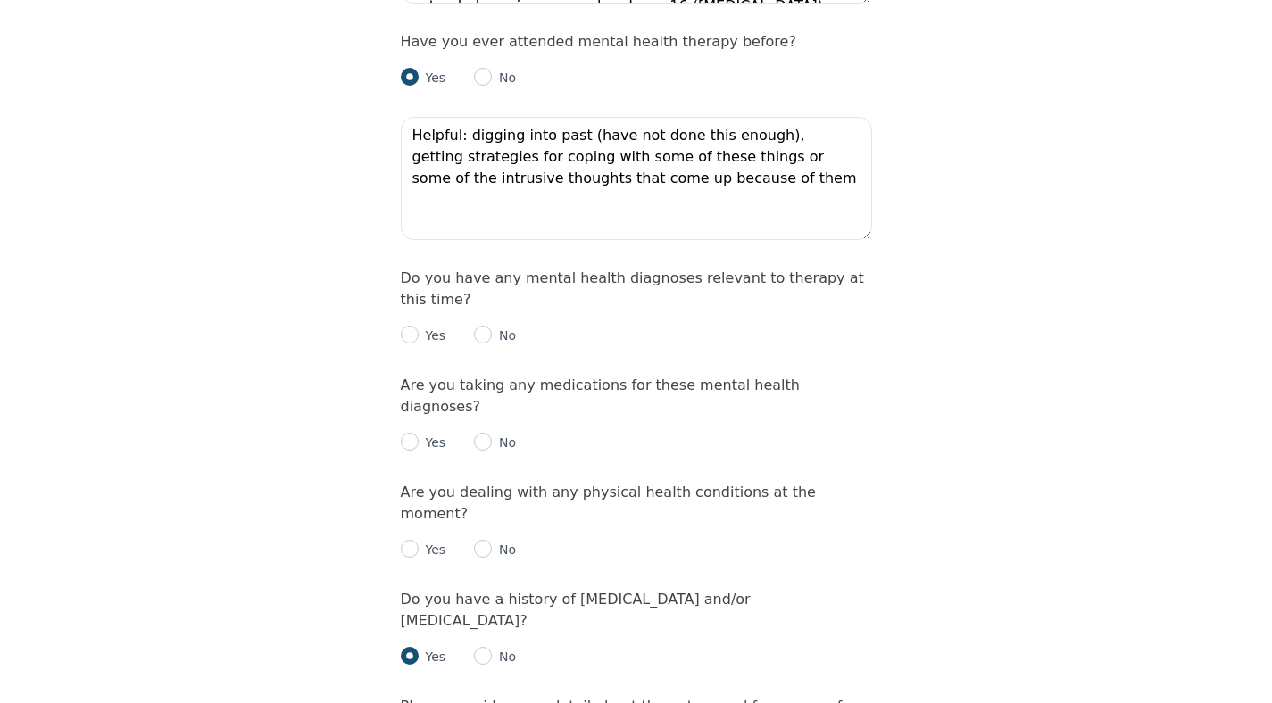
scroll to position [2033, 0]
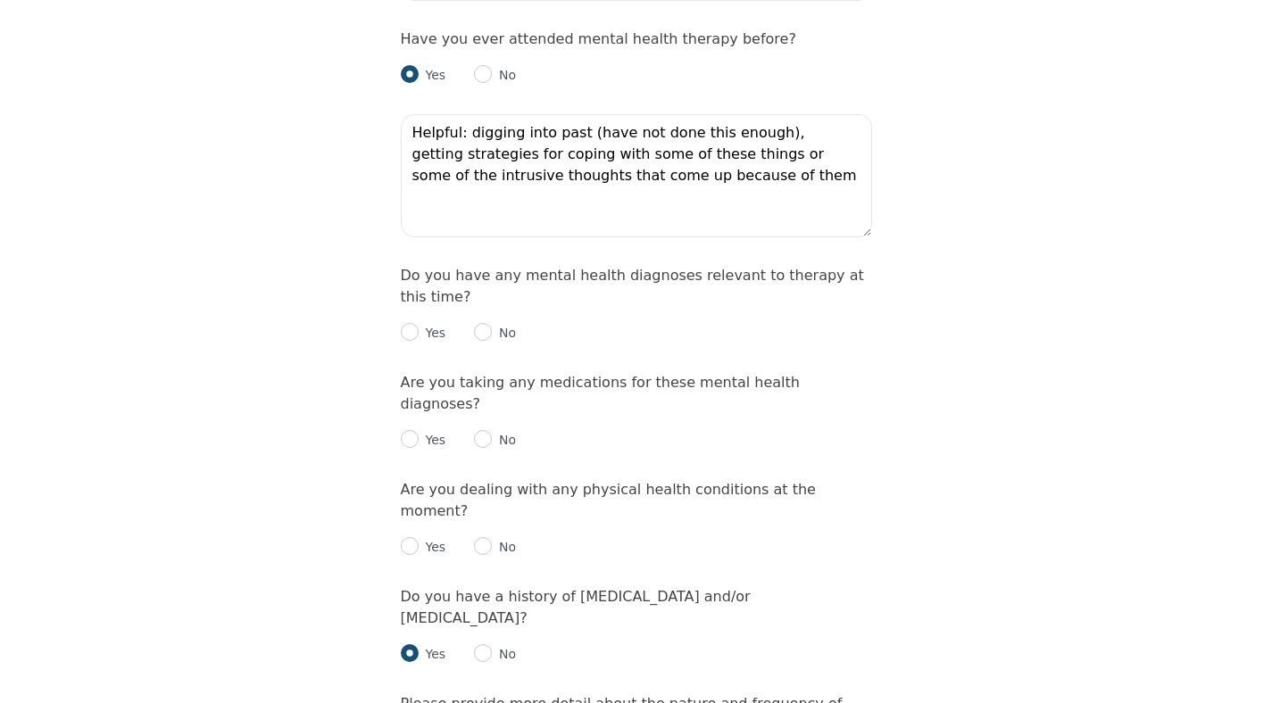
click at [482, 322] on div "No" at bounding box center [495, 332] width 42 height 21
click at [485, 323] on input "radio" at bounding box center [483, 332] width 18 height 18
radio input "true"
click at [481, 430] on input "radio" at bounding box center [483, 439] width 18 height 18
radio input "true"
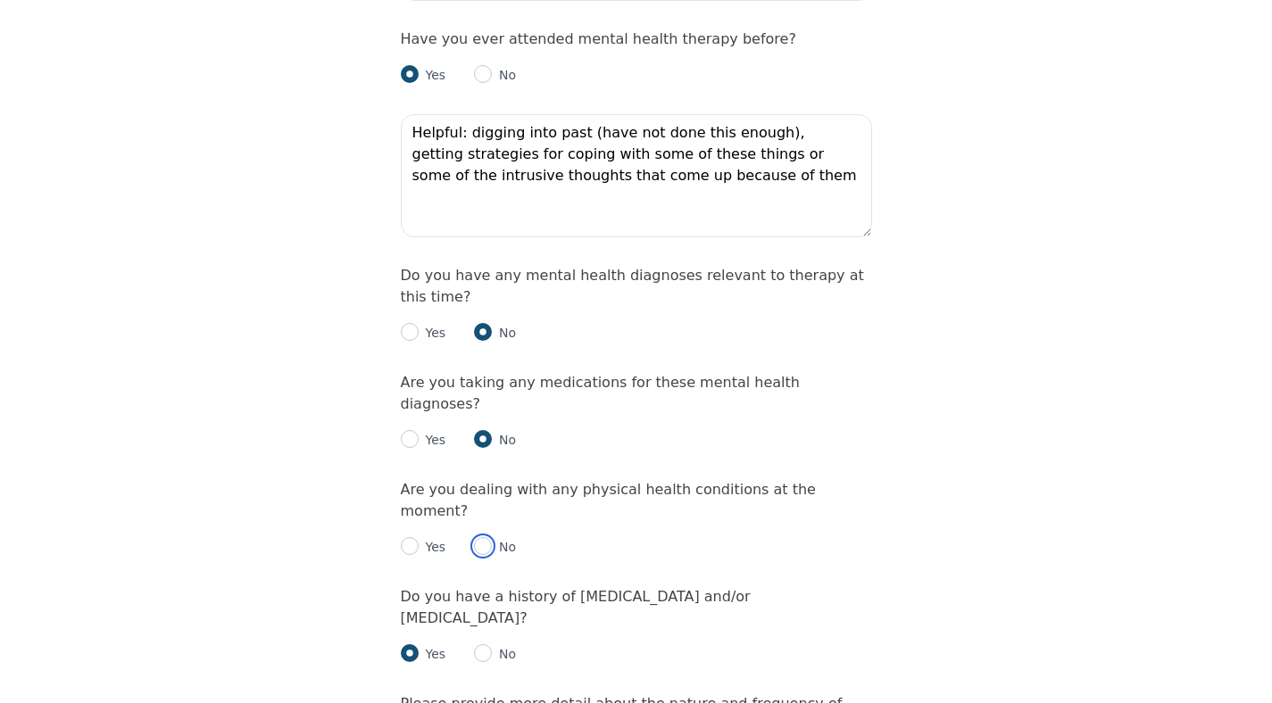
click at [488, 537] on input "radio" at bounding box center [483, 546] width 18 height 18
radio input "true"
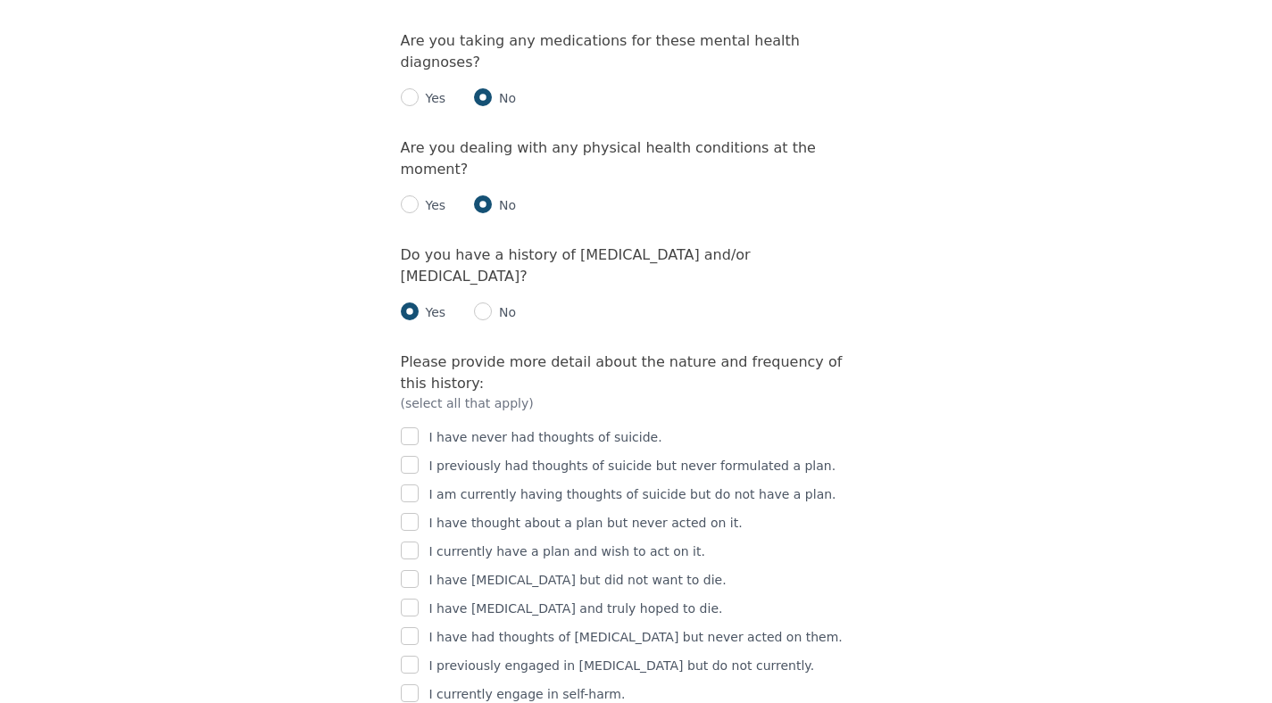
scroll to position [2377, 0]
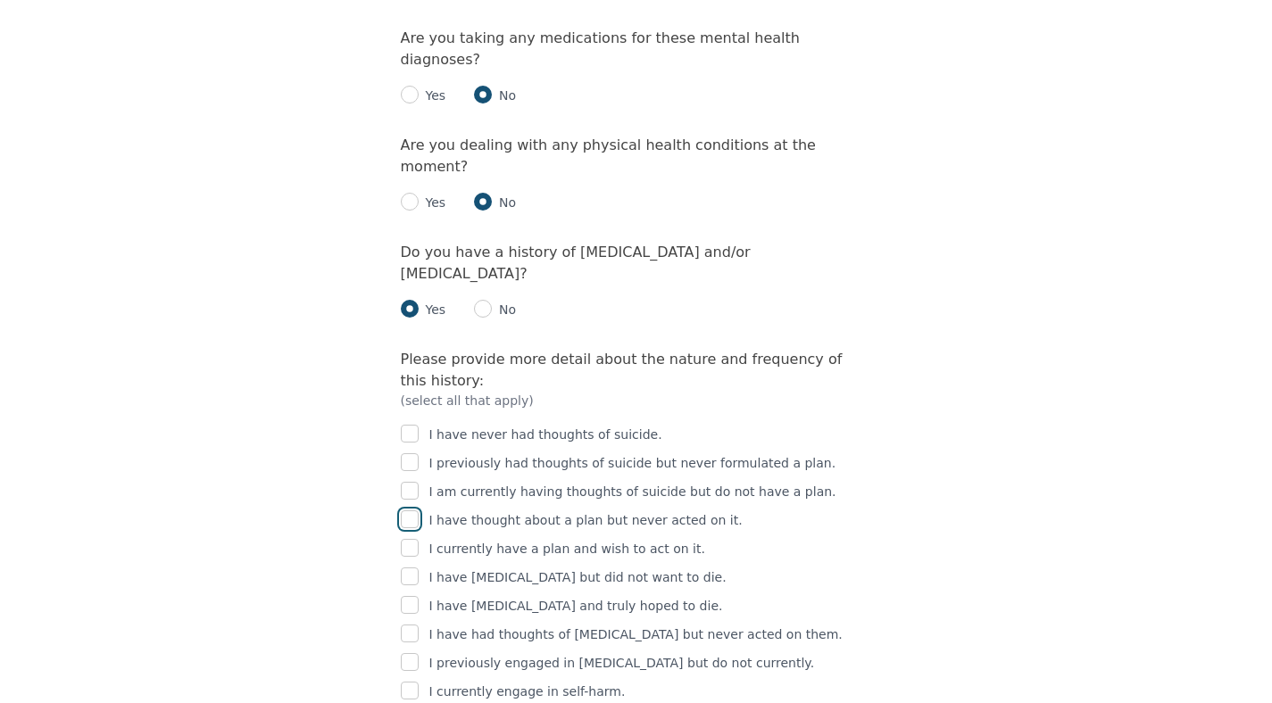
click at [414, 511] on input "checkbox" at bounding box center [410, 520] width 18 height 18
checkbox input "true"
click at [412, 653] on input "checkbox" at bounding box center [410, 662] width 18 height 18
checkbox input "true"
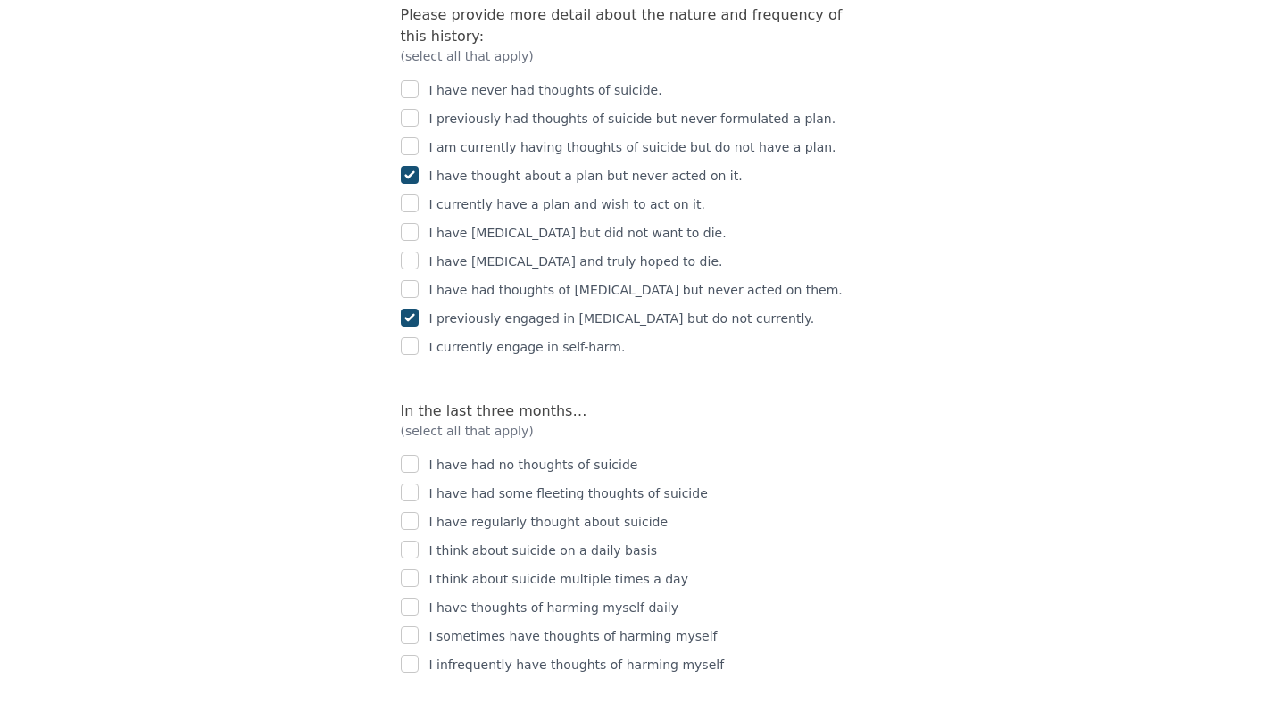
scroll to position [2726, 0]
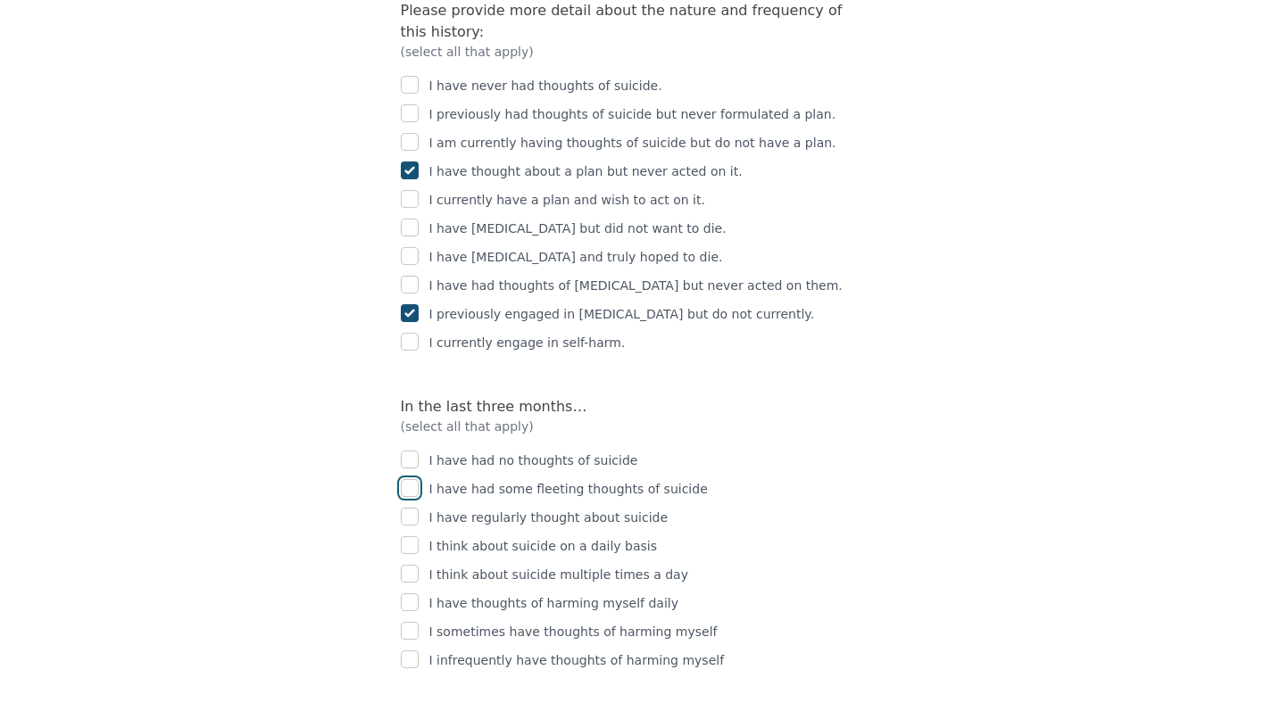
click at [412, 479] on input "checkbox" at bounding box center [410, 488] width 18 height 18
checkbox input "true"
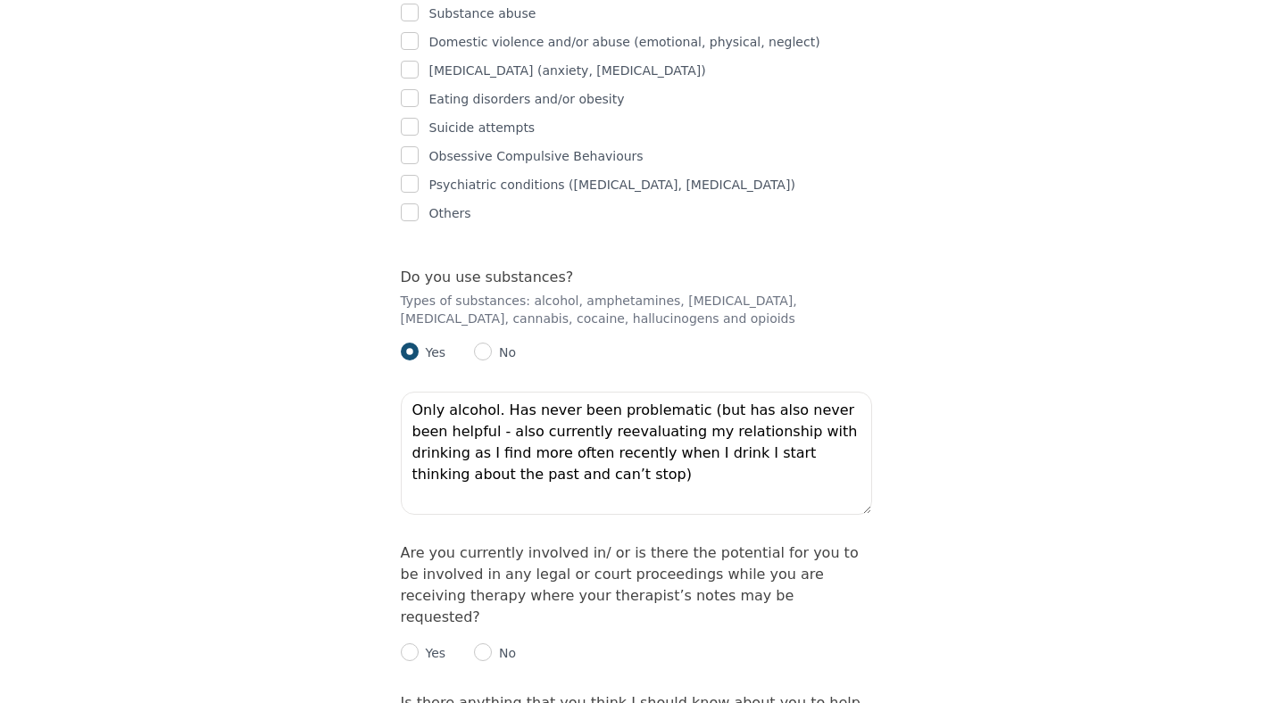
scroll to position [3645, 0]
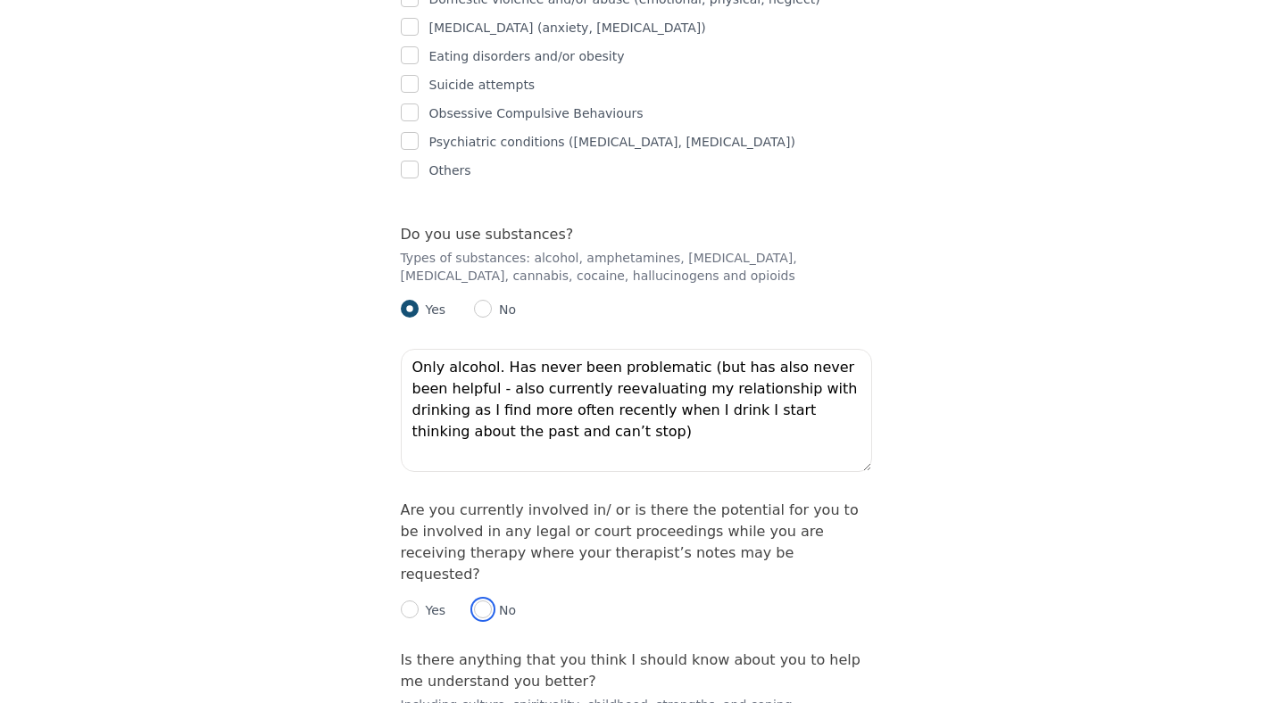
click at [483, 601] on input "radio" at bounding box center [483, 610] width 18 height 18
radio input "true"
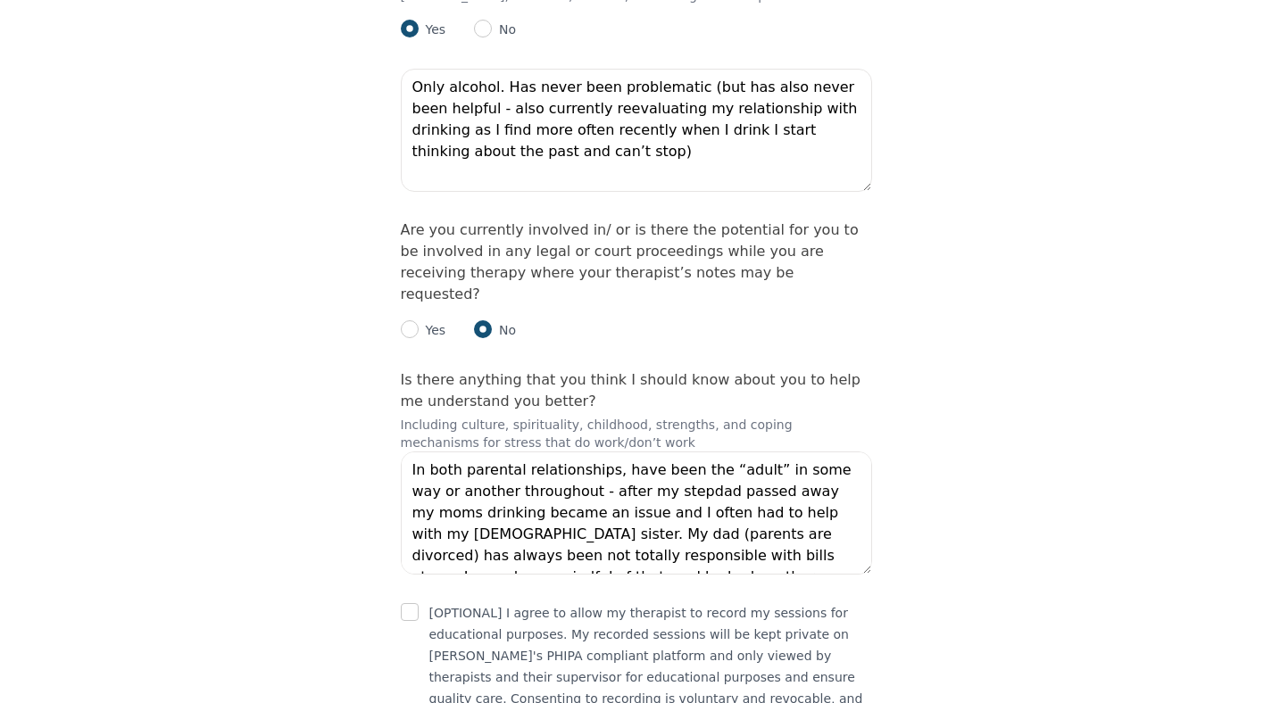
scroll to position [3949, 0]
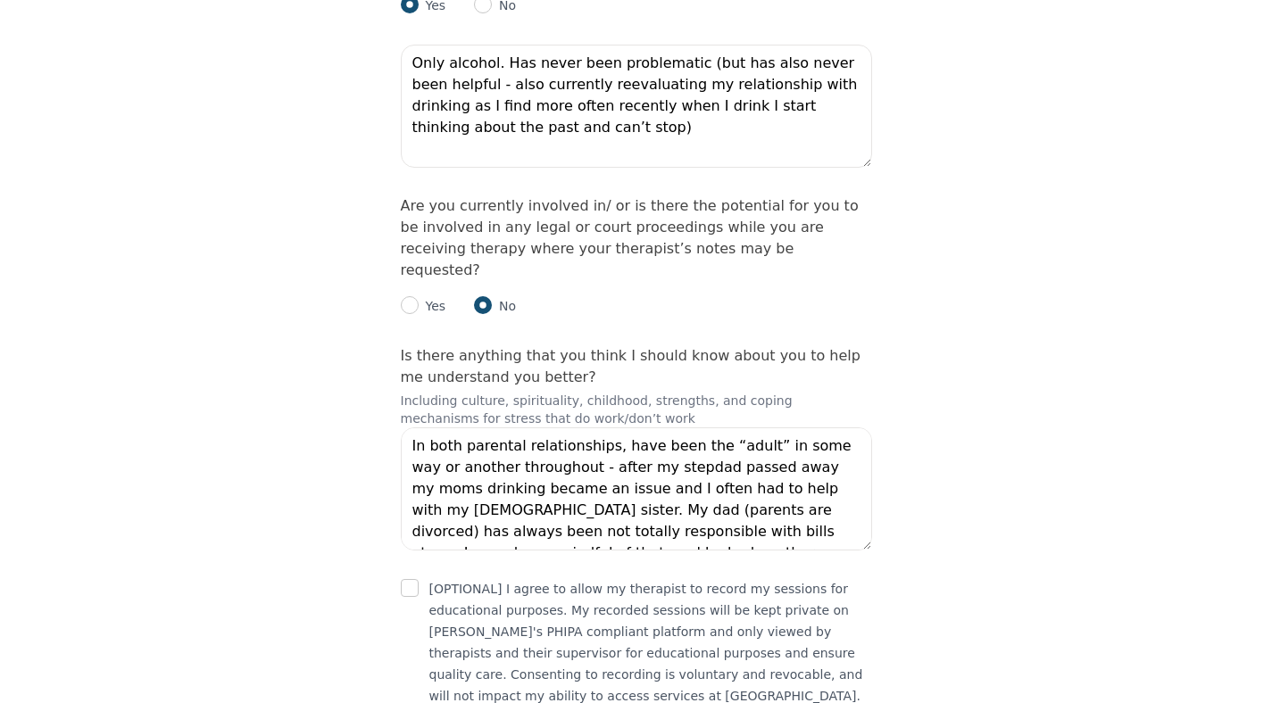
click at [404, 579] on input "checkbox" at bounding box center [410, 588] width 18 height 18
checkbox input "true"
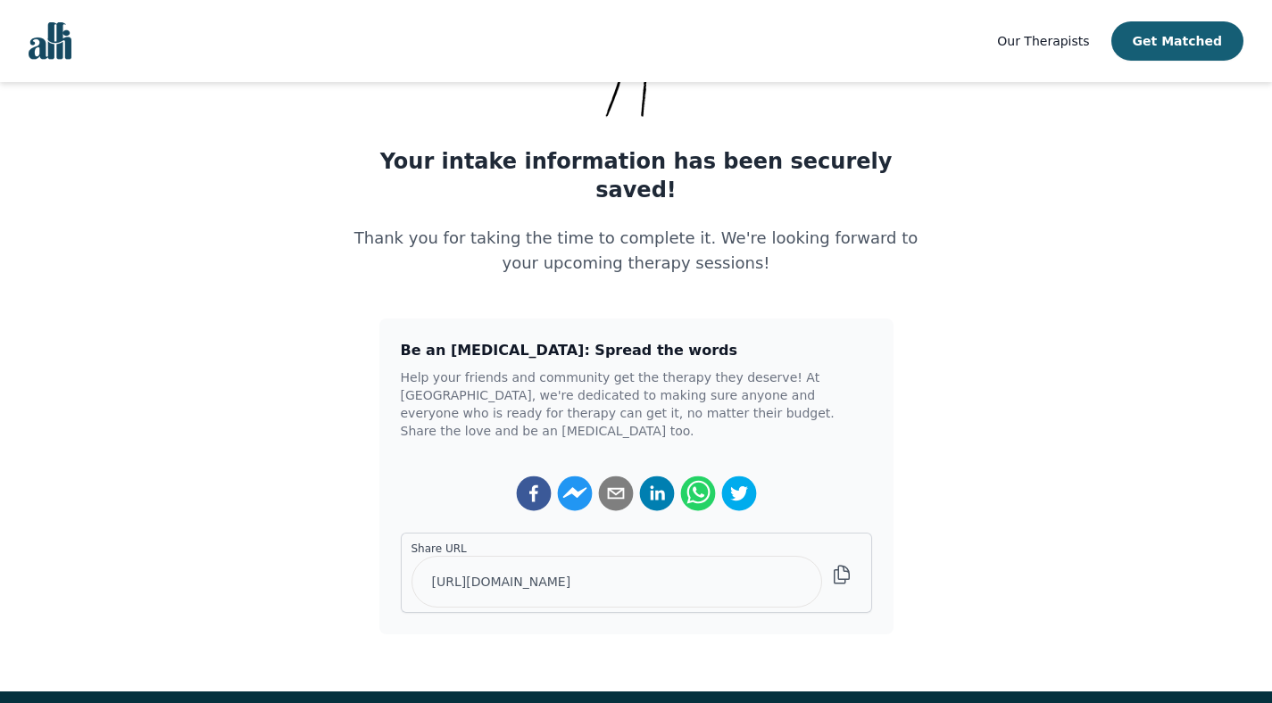
scroll to position [235, 0]
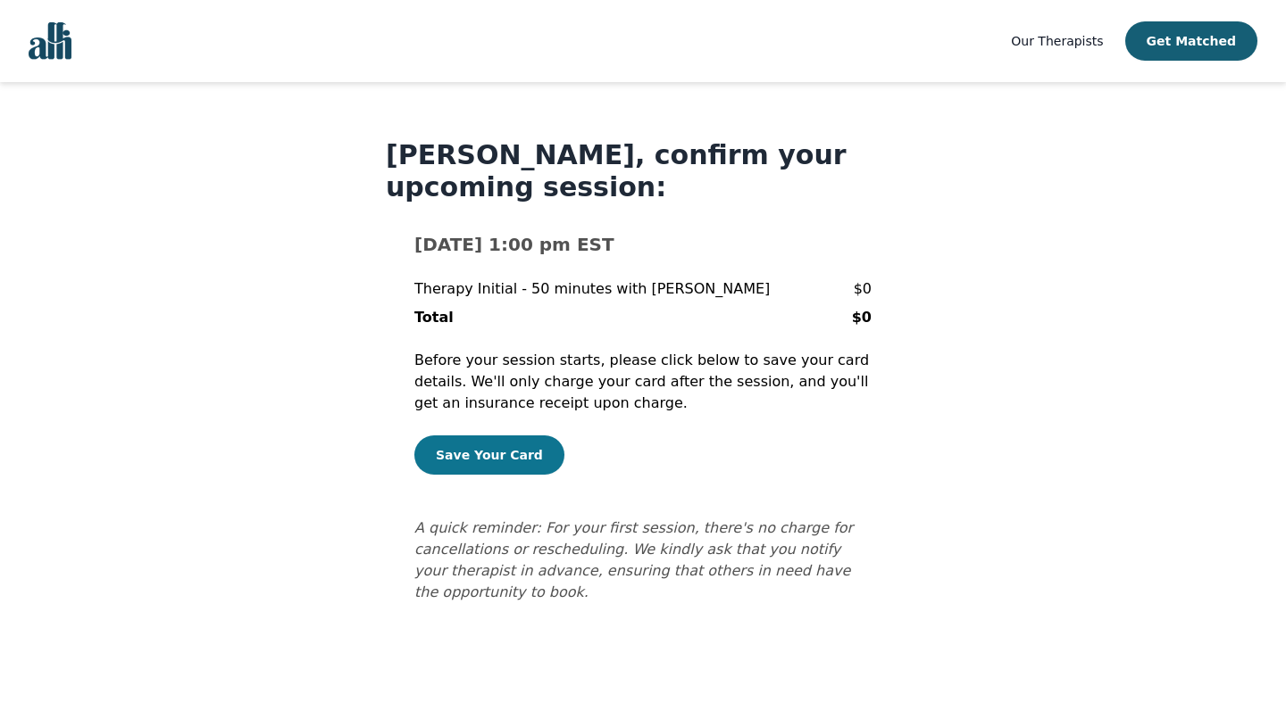
click at [505, 445] on button "Save Your Card" at bounding box center [489, 455] width 150 height 39
